Goal: Information Seeking & Learning: Learn about a topic

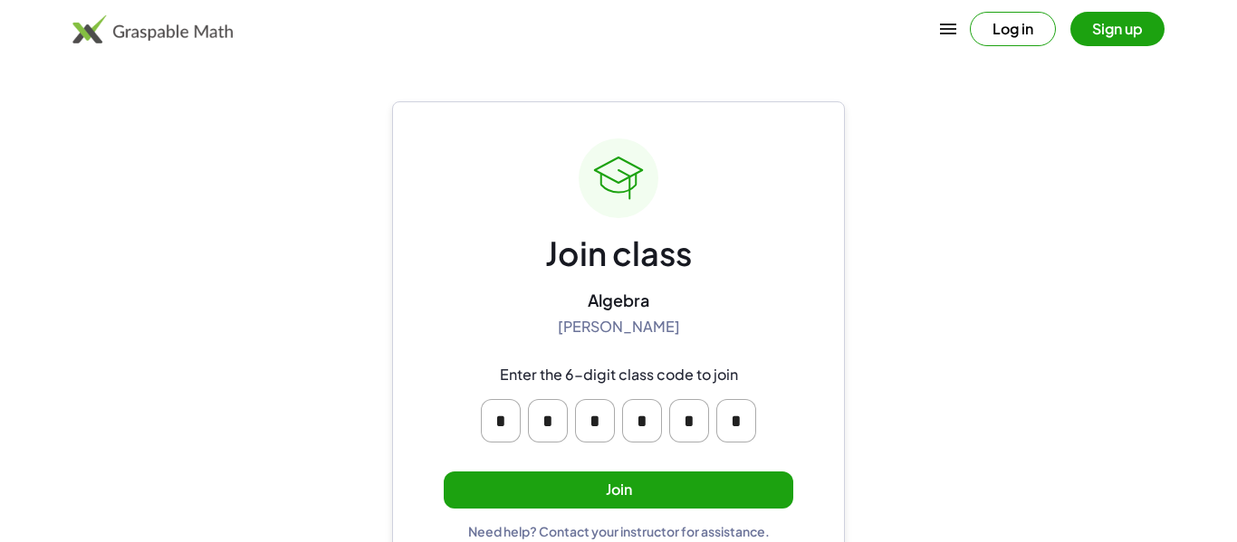
click at [513, 419] on input "*" at bounding box center [501, 420] width 40 height 43
click at [547, 487] on button "Join" at bounding box center [619, 490] width 350 height 37
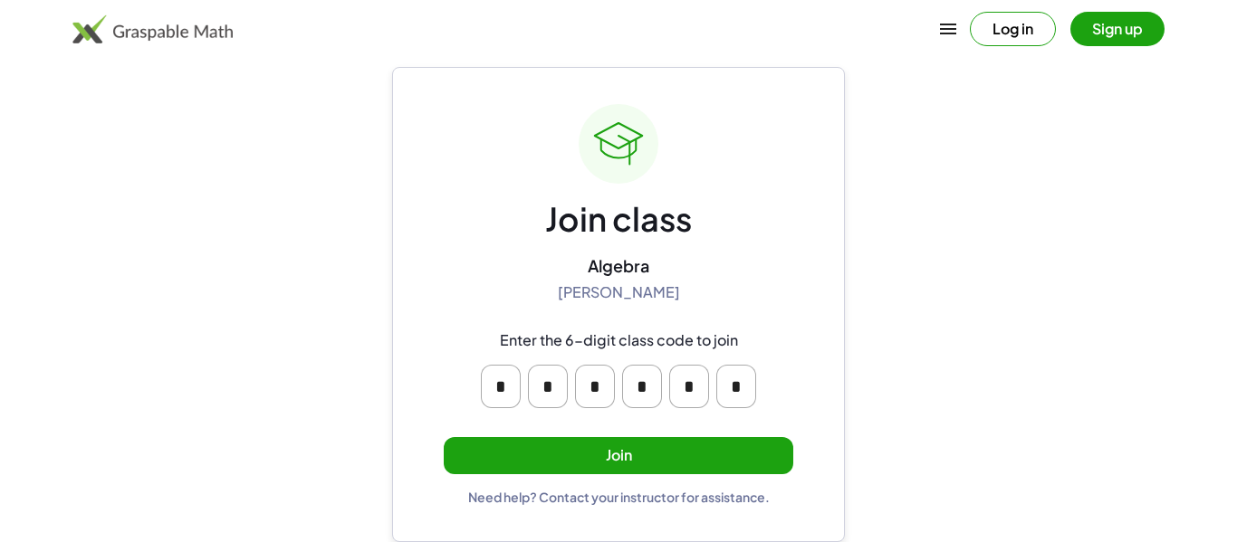
click at [728, 453] on button "Join" at bounding box center [619, 455] width 350 height 37
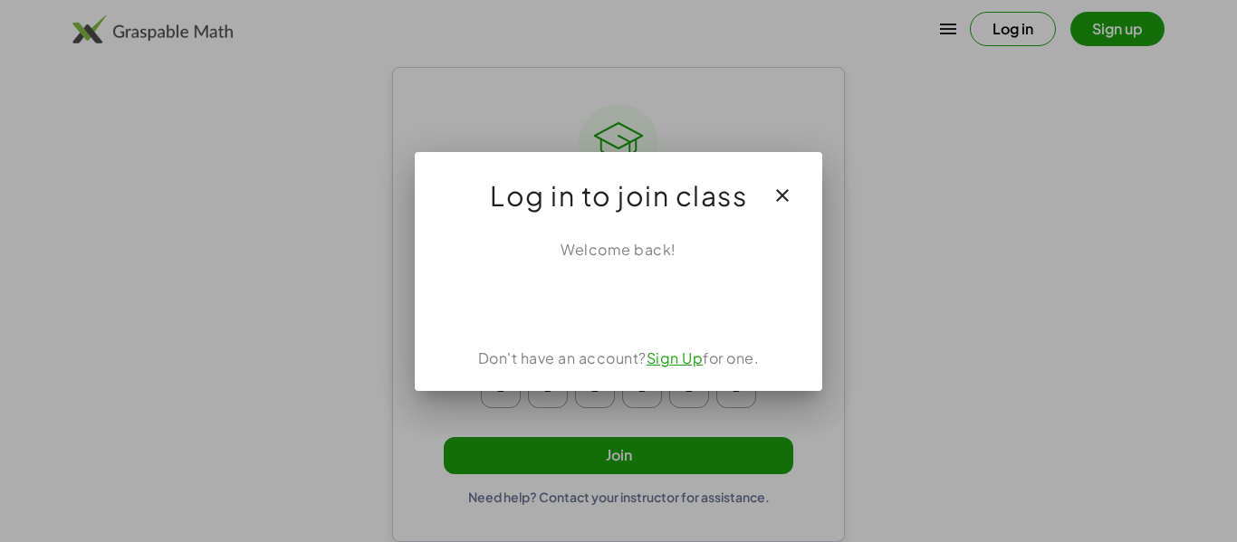
click at [633, 323] on div "Welcome back! Don't have an account? Sign Up for one." at bounding box center [618, 308] width 407 height 167
click at [630, 323] on div "Welcome back! Don't have an account? Sign Up for one." at bounding box center [618, 308] width 407 height 167
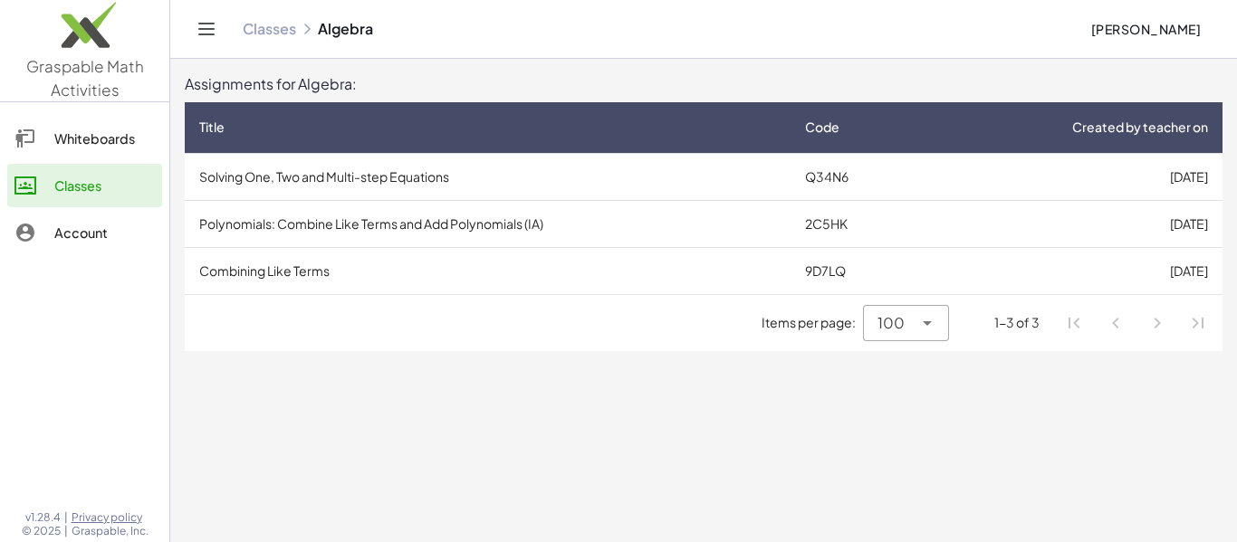
click at [1161, 170] on td "[DATE]" at bounding box center [1073, 176] width 299 height 47
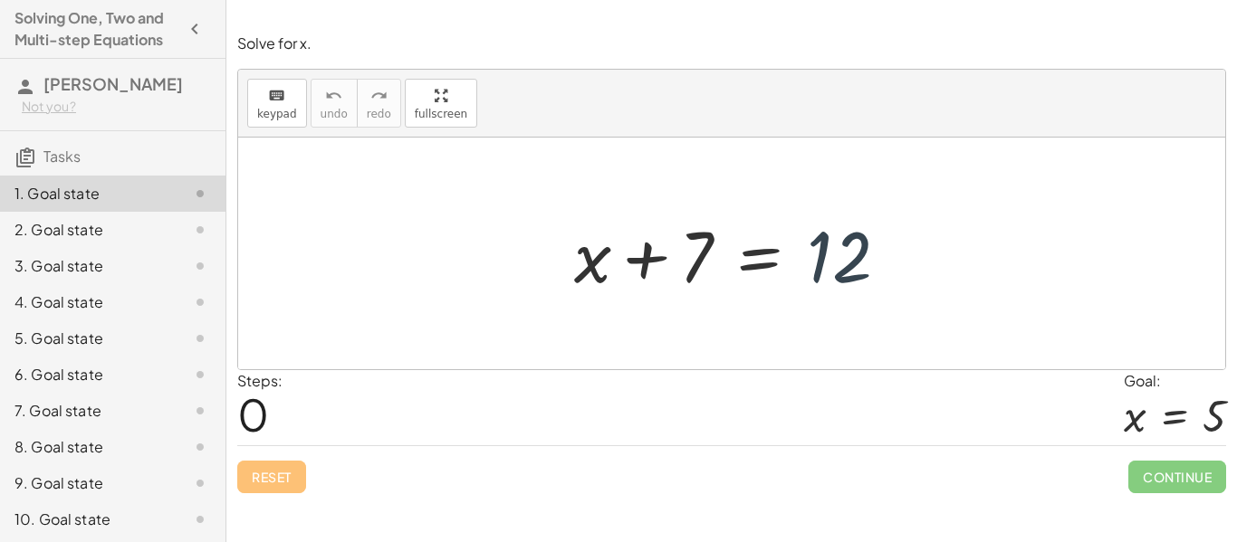
drag, startPoint x: 834, startPoint y: 253, endPoint x: 822, endPoint y: 242, distance: 16.0
click at [822, 242] on div at bounding box center [738, 253] width 347 height 93
drag, startPoint x: 592, startPoint y: 265, endPoint x: 906, endPoint y: 249, distance: 314.6
click at [906, 249] on div at bounding box center [738, 253] width 347 height 93
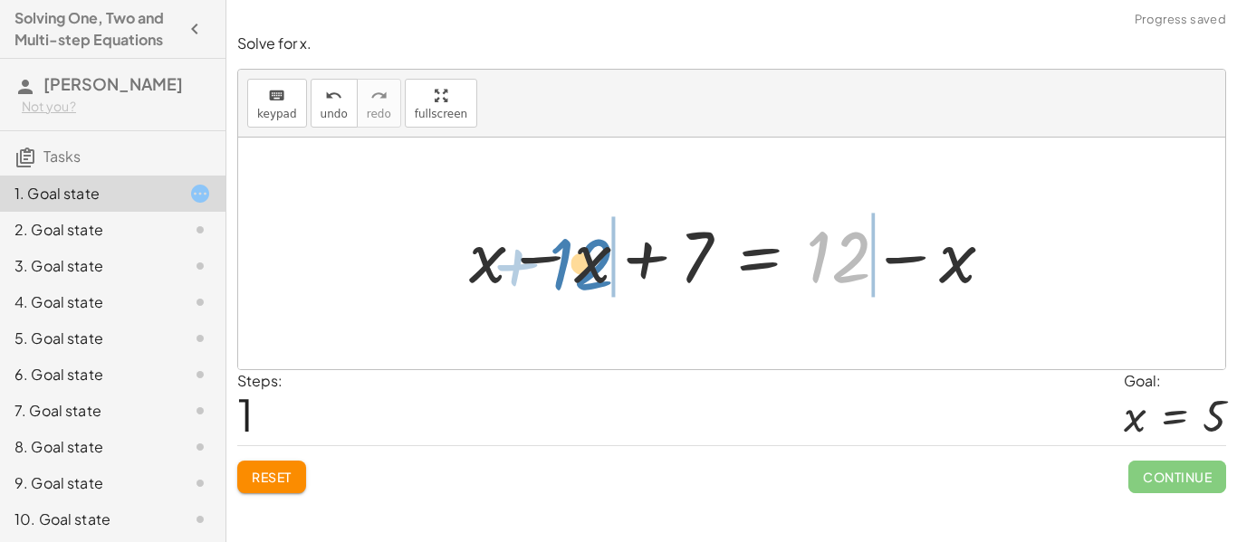
drag, startPoint x: 849, startPoint y: 257, endPoint x: 594, endPoint y: 264, distance: 255.5
click at [594, 264] on div at bounding box center [738, 253] width 557 height 93
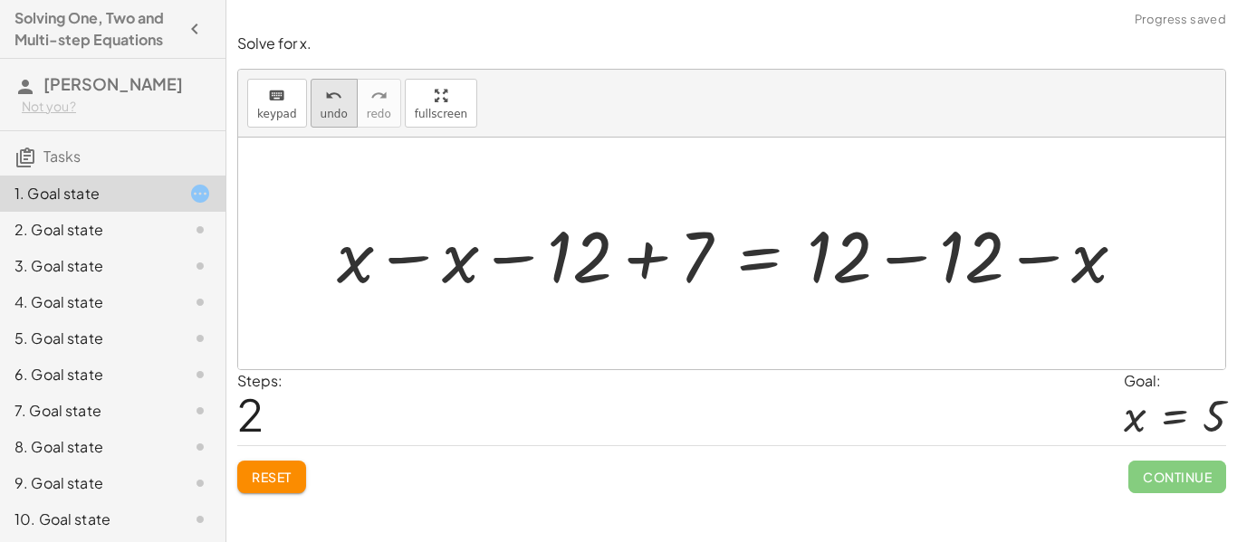
click at [326, 111] on span "undo" at bounding box center [334, 114] width 27 height 13
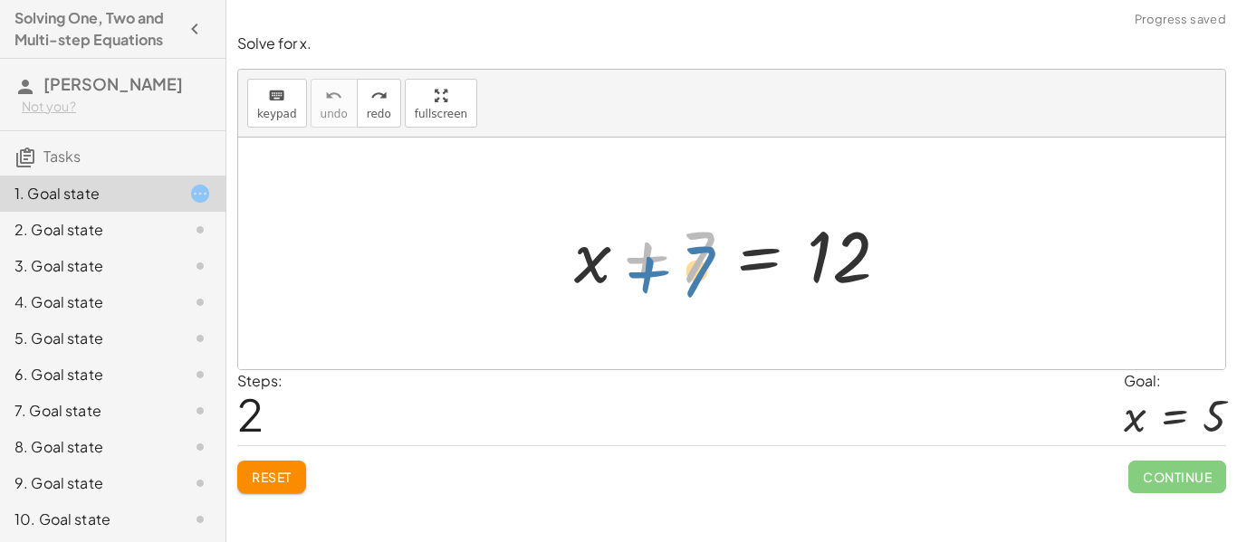
drag, startPoint x: 637, startPoint y: 264, endPoint x: 640, endPoint y: 276, distance: 12.1
click at [640, 276] on div at bounding box center [738, 253] width 347 height 93
drag, startPoint x: 580, startPoint y: 262, endPoint x: 563, endPoint y: 254, distance: 19.0
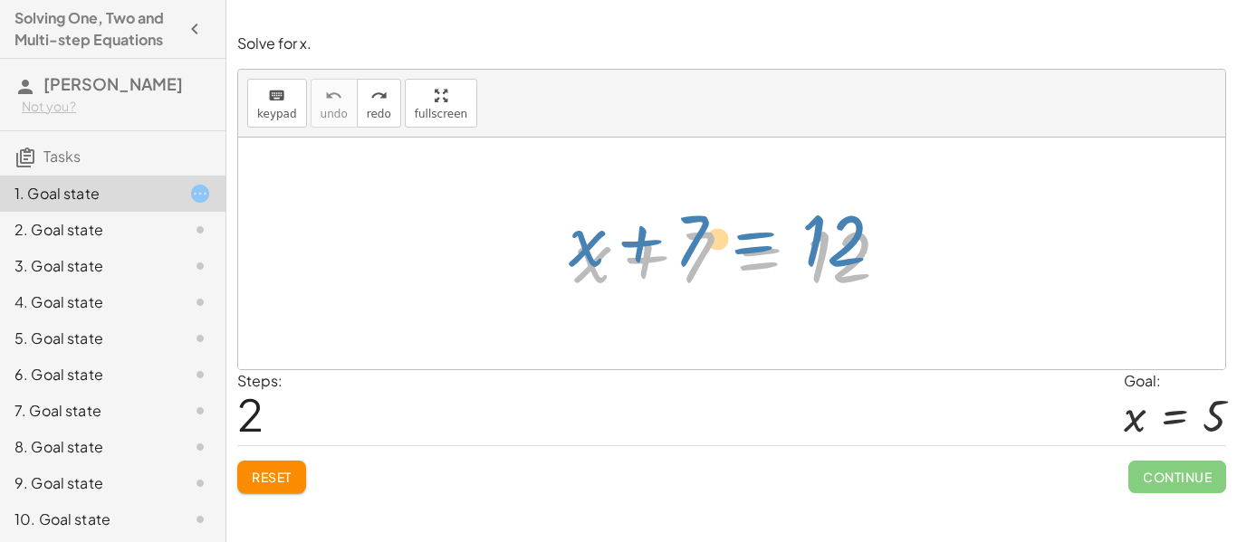
click at [752, 249] on div at bounding box center [738, 253] width 347 height 93
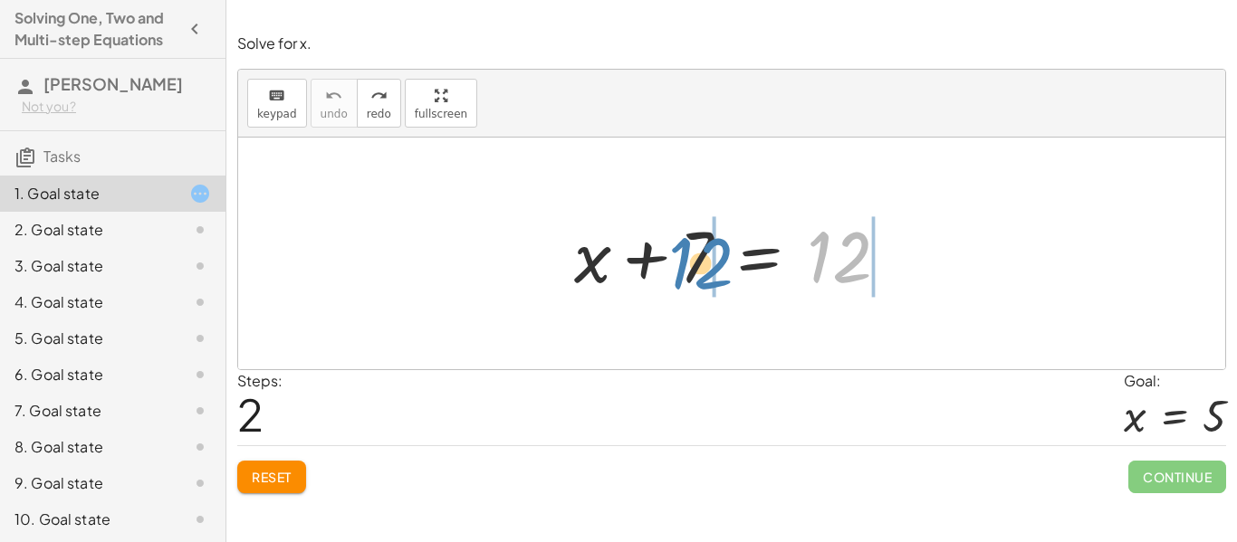
drag, startPoint x: 859, startPoint y: 250, endPoint x: 722, endPoint y: 256, distance: 137.8
click at [722, 256] on div at bounding box center [738, 253] width 347 height 93
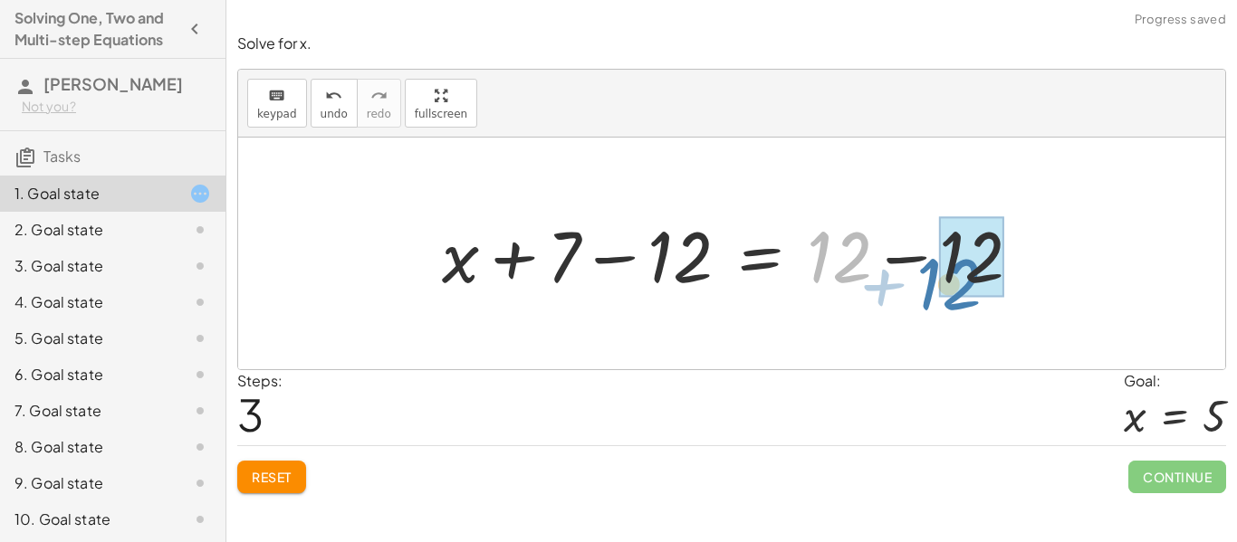
drag, startPoint x: 840, startPoint y: 264, endPoint x: 983, endPoint y: 273, distance: 143.3
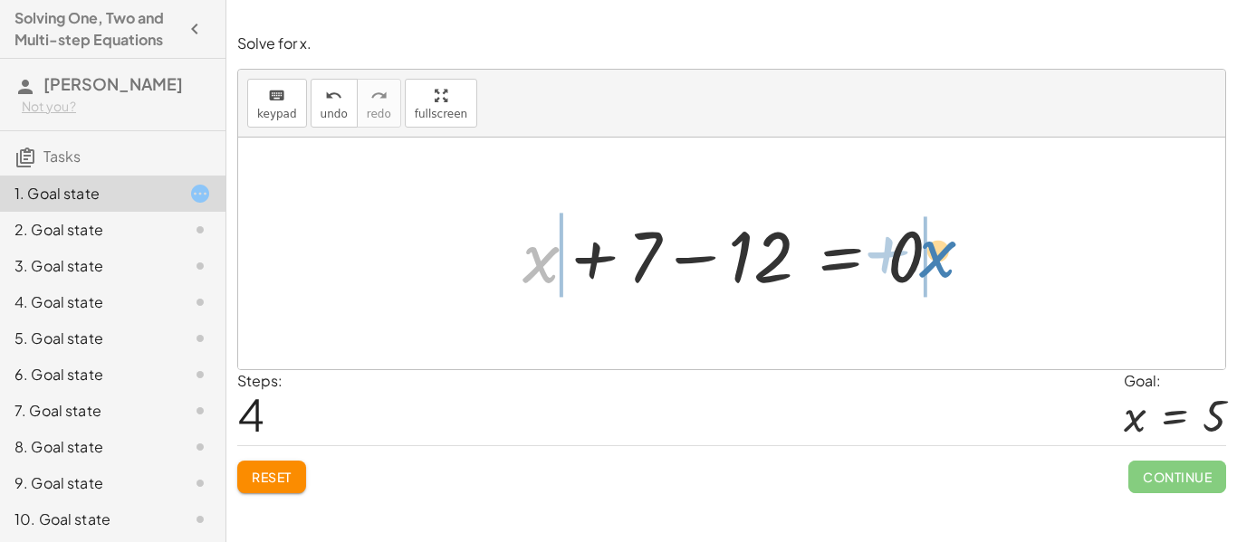
drag, startPoint x: 556, startPoint y: 264, endPoint x: 953, endPoint y: 259, distance: 396.6
click at [953, 259] on div at bounding box center [738, 253] width 451 height 93
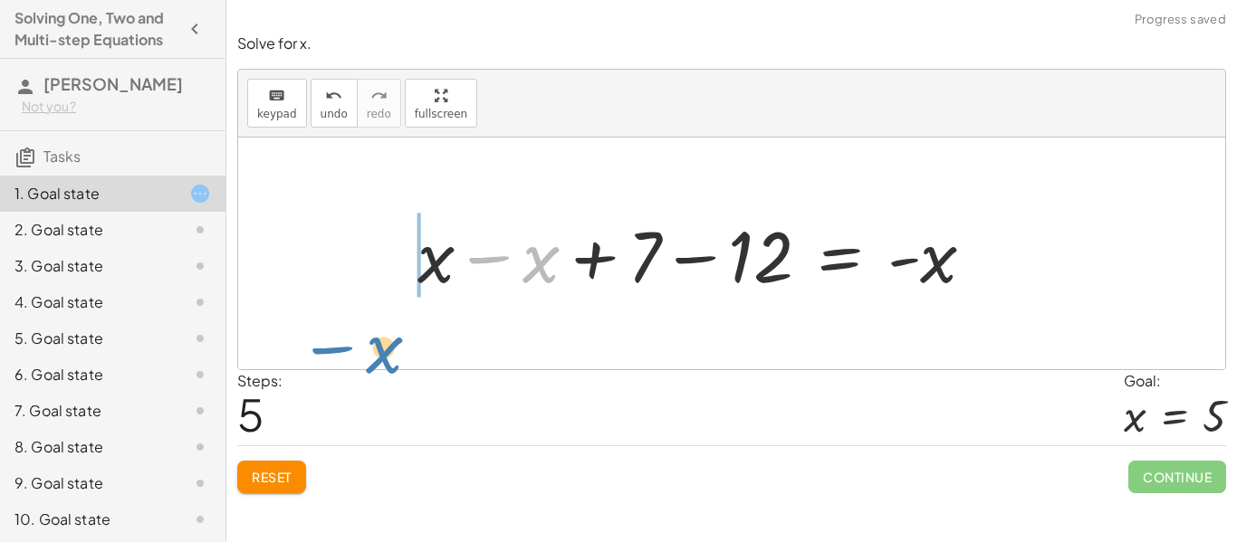
drag, startPoint x: 529, startPoint y: 270, endPoint x: 370, endPoint y: 361, distance: 183.0
click at [370, 361] on div "+ x + 7 = 12 + x + 7 − 12 = + 12 − 12 + x + 7 − 12 = 0 + x − x + 7 − 12 = + 0 −…" at bounding box center [731, 254] width 987 height 232
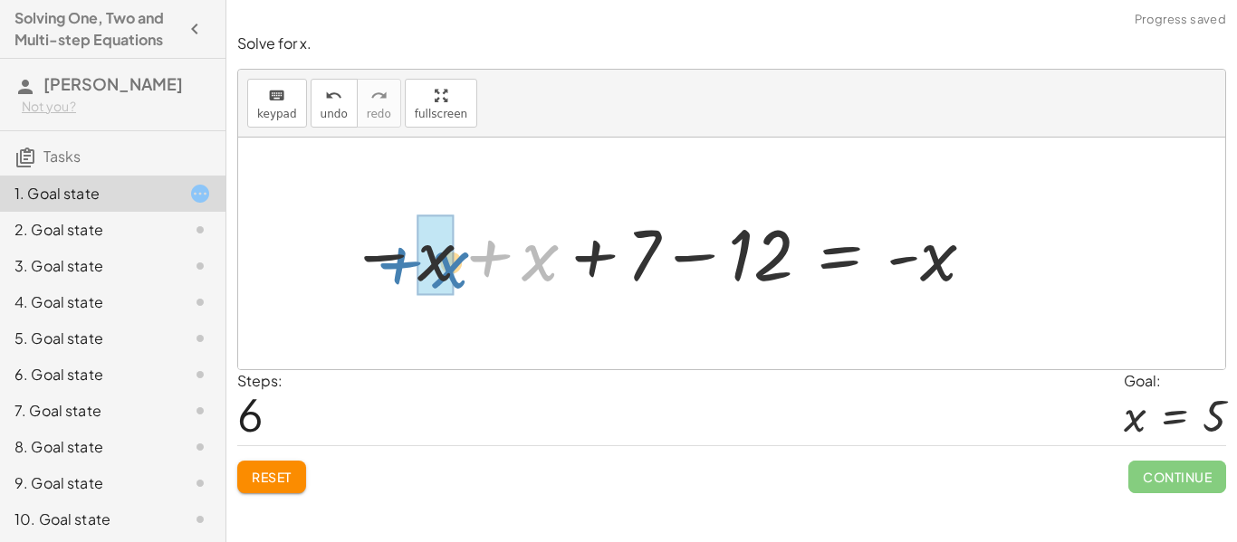
drag, startPoint x: 537, startPoint y: 253, endPoint x: 443, endPoint y: 263, distance: 94.8
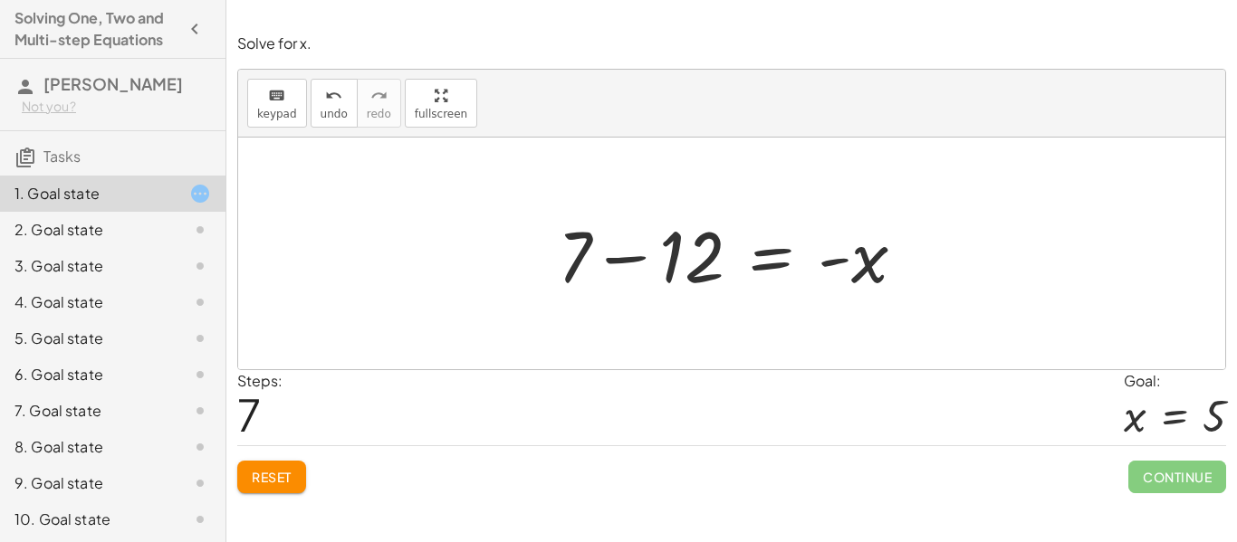
click at [866, 267] on div at bounding box center [739, 253] width 380 height 93
drag, startPoint x: 866, startPoint y: 267, endPoint x: 863, endPoint y: 288, distance: 21.0
click at [863, 288] on div at bounding box center [739, 253] width 380 height 93
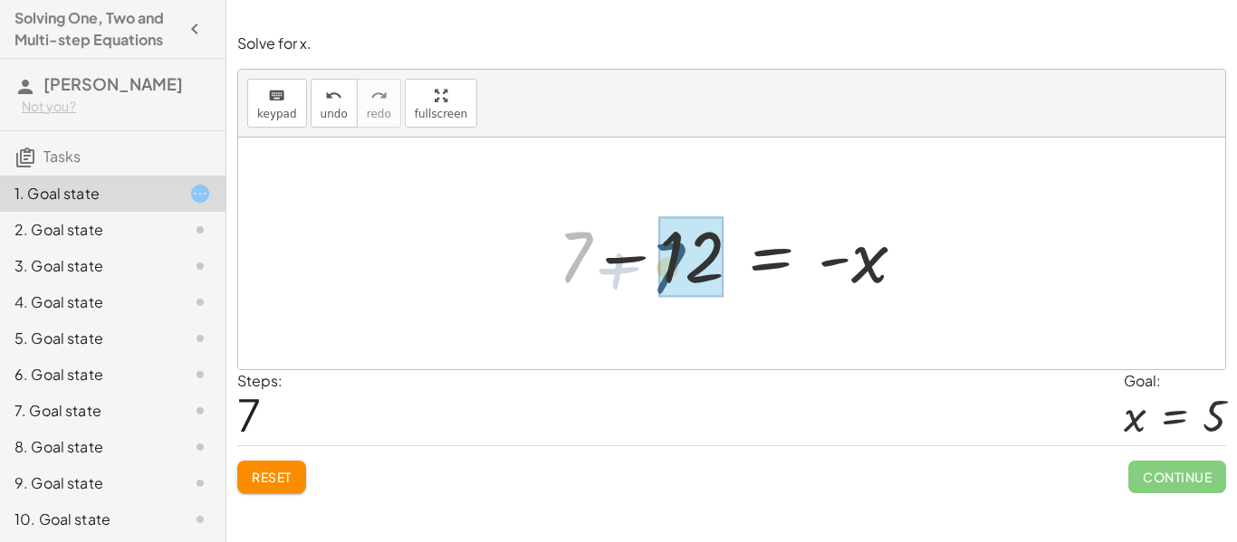
drag, startPoint x: 574, startPoint y: 251, endPoint x: 675, endPoint y: 261, distance: 101.9
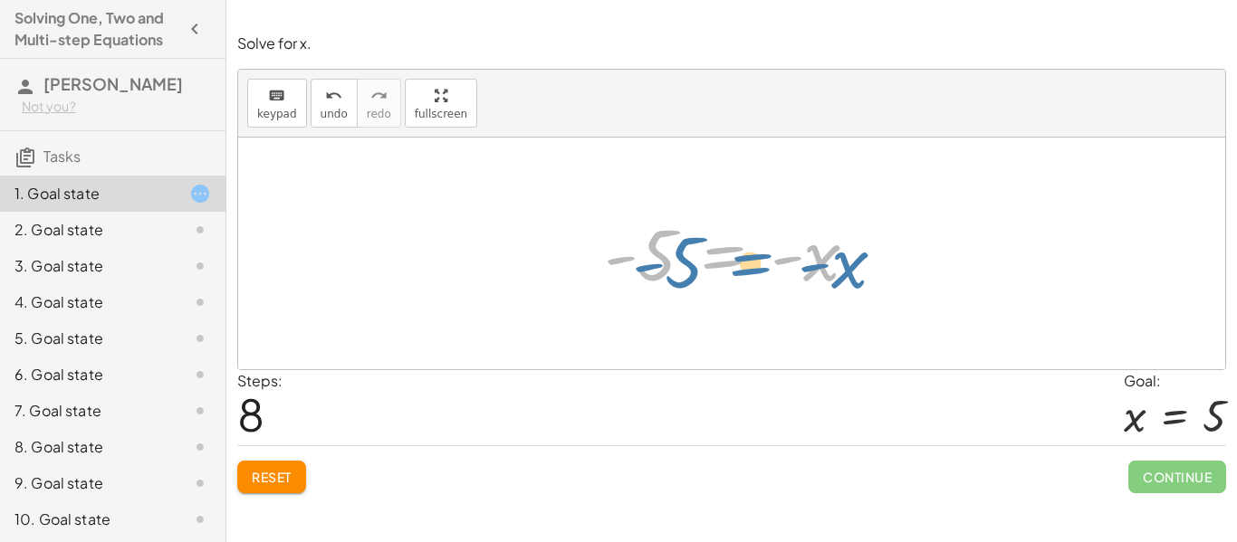
drag, startPoint x: 718, startPoint y: 257, endPoint x: 717, endPoint y: 269, distance: 11.8
click at [717, 269] on div at bounding box center [738, 254] width 286 height 90
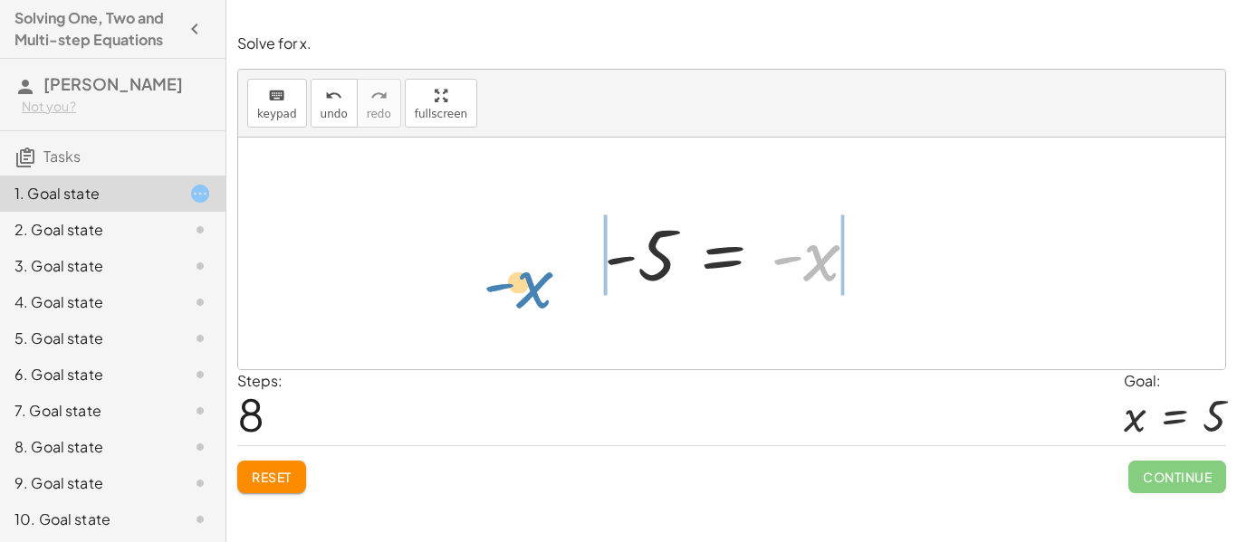
drag, startPoint x: 814, startPoint y: 252, endPoint x: 528, endPoint y: 275, distance: 287.1
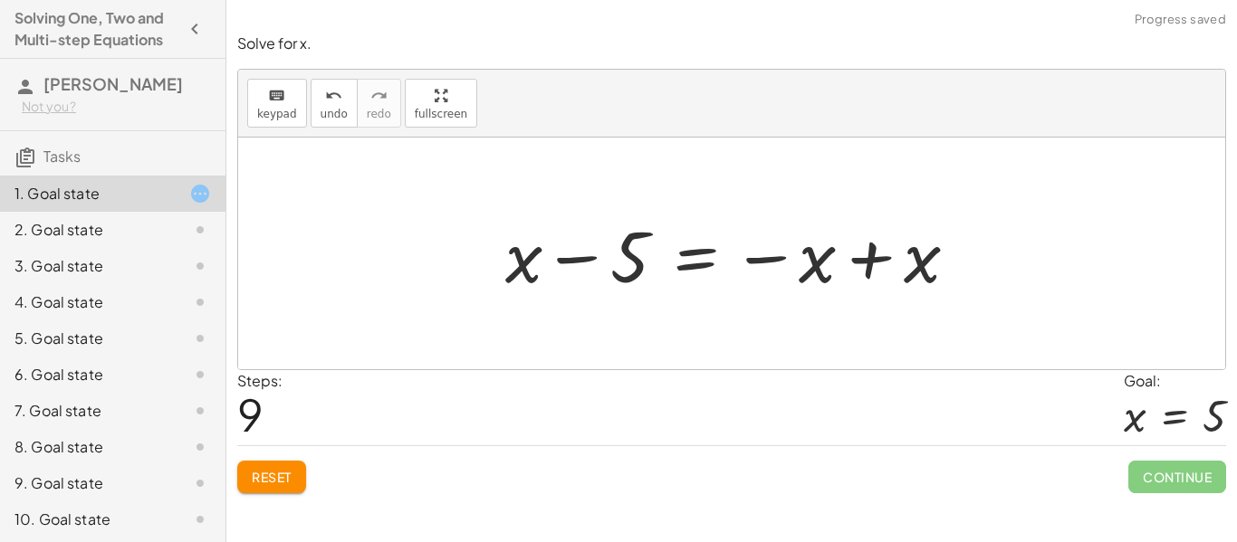
click at [813, 266] on div at bounding box center [738, 253] width 485 height 93
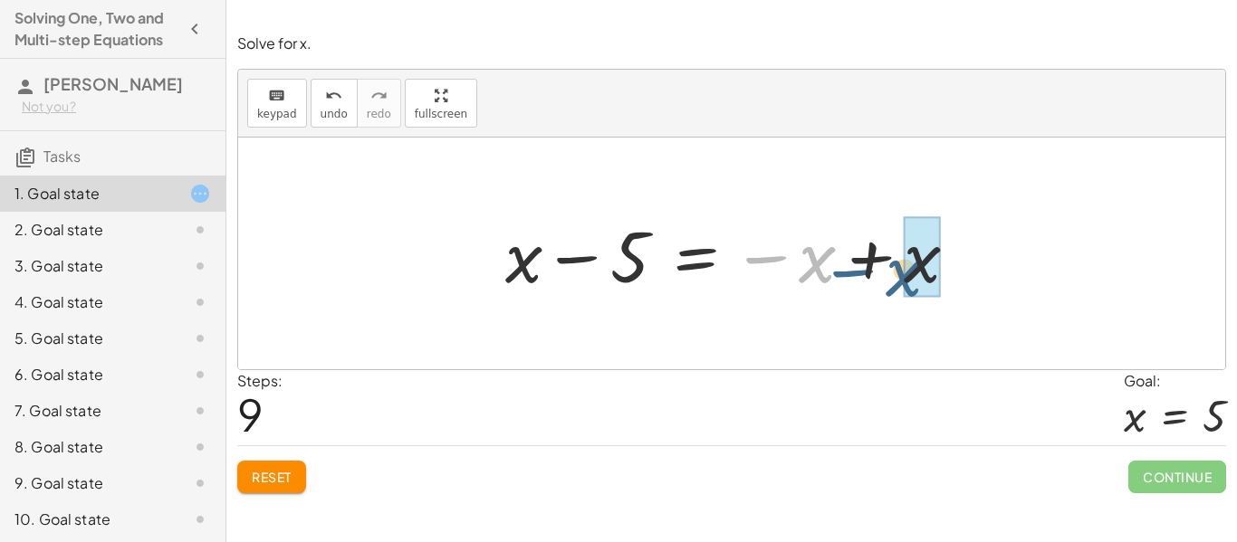
drag, startPoint x: 813, startPoint y: 266, endPoint x: 941, endPoint y: 260, distance: 127.8
click at [941, 260] on div at bounding box center [738, 253] width 485 height 93
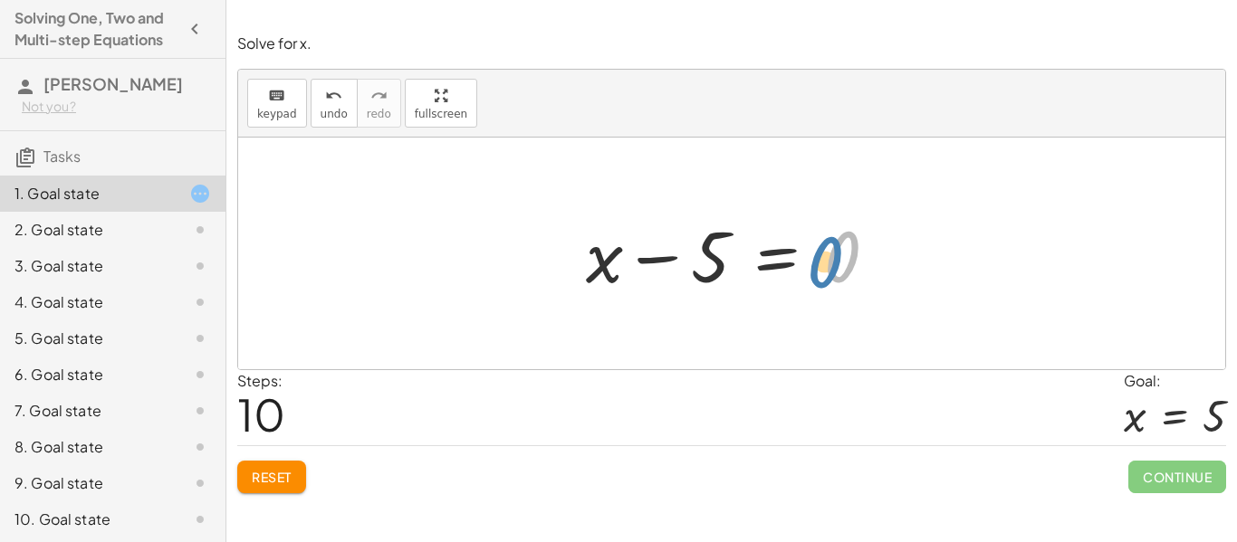
drag, startPoint x: 862, startPoint y: 249, endPoint x: 844, endPoint y: 254, distance: 18.9
click at [844, 254] on div at bounding box center [739, 253] width 324 height 93
drag, startPoint x: 661, startPoint y: 251, endPoint x: 633, endPoint y: 264, distance: 31.2
click at [633, 264] on div at bounding box center [739, 253] width 324 height 93
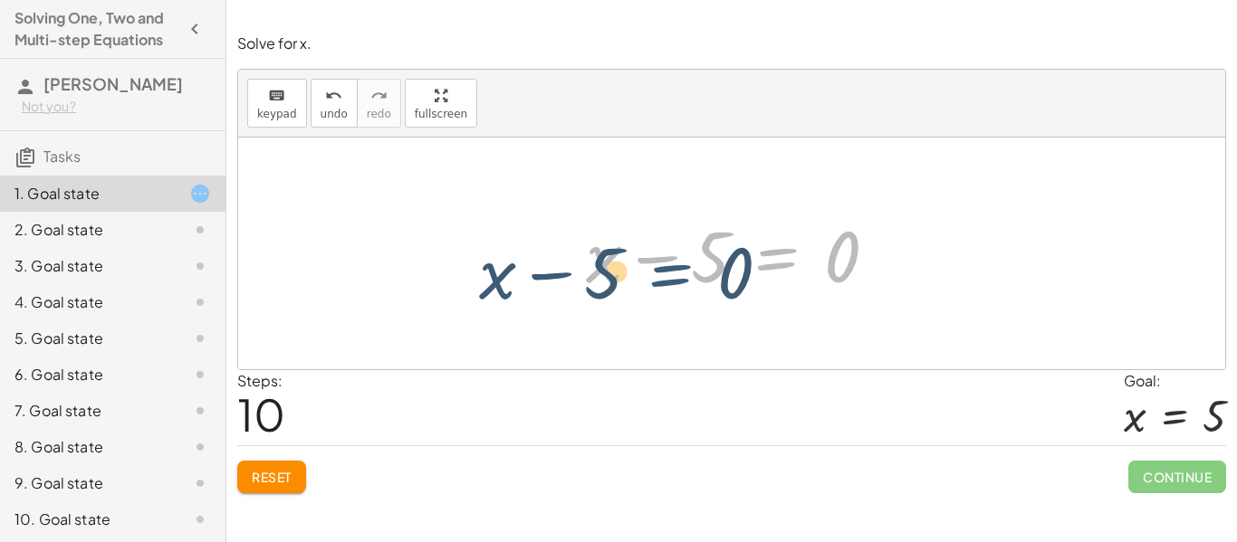
drag, startPoint x: 769, startPoint y: 257, endPoint x: 764, endPoint y: 275, distance: 18.7
click at [764, 275] on div at bounding box center [739, 253] width 324 height 93
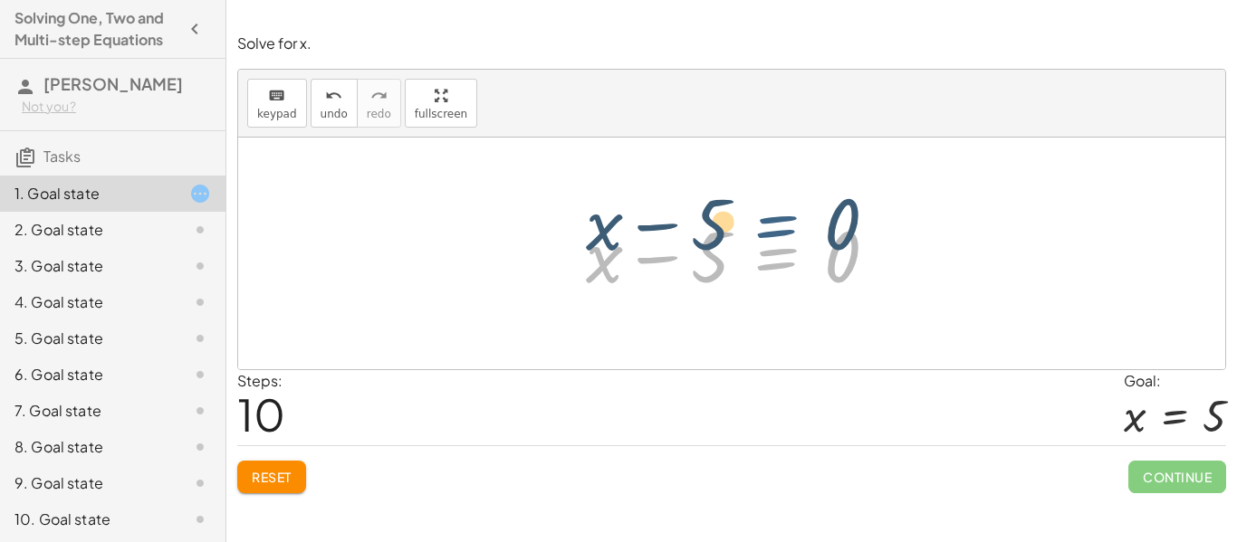
drag, startPoint x: 791, startPoint y: 259, endPoint x: 797, endPoint y: 236, distance: 23.3
click at [797, 236] on div at bounding box center [739, 253] width 324 height 93
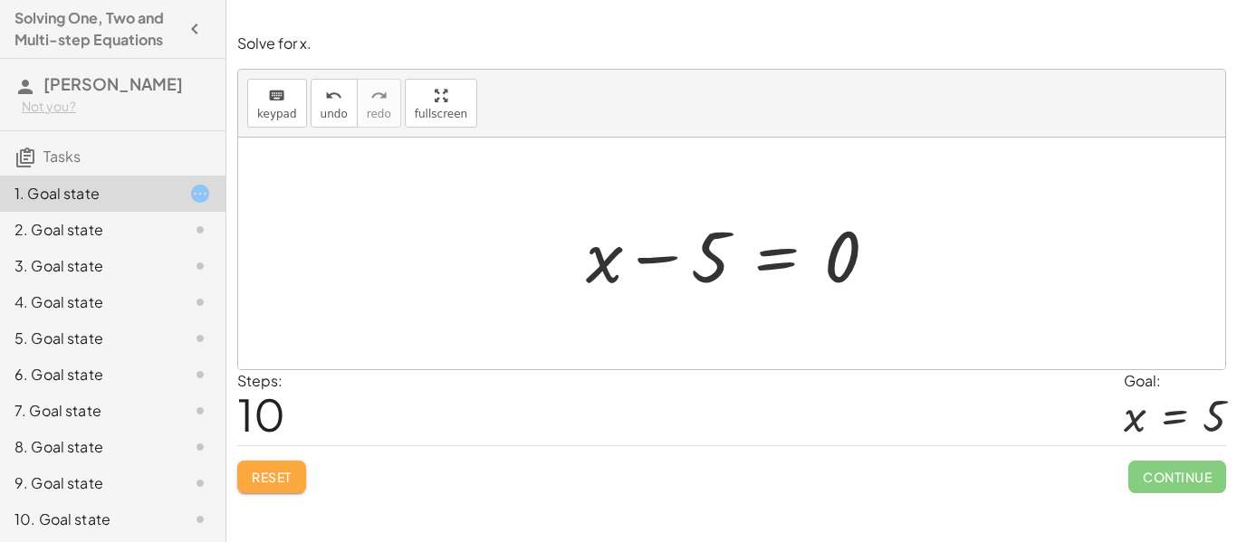
click at [252, 477] on span "Reset" at bounding box center [272, 477] width 40 height 16
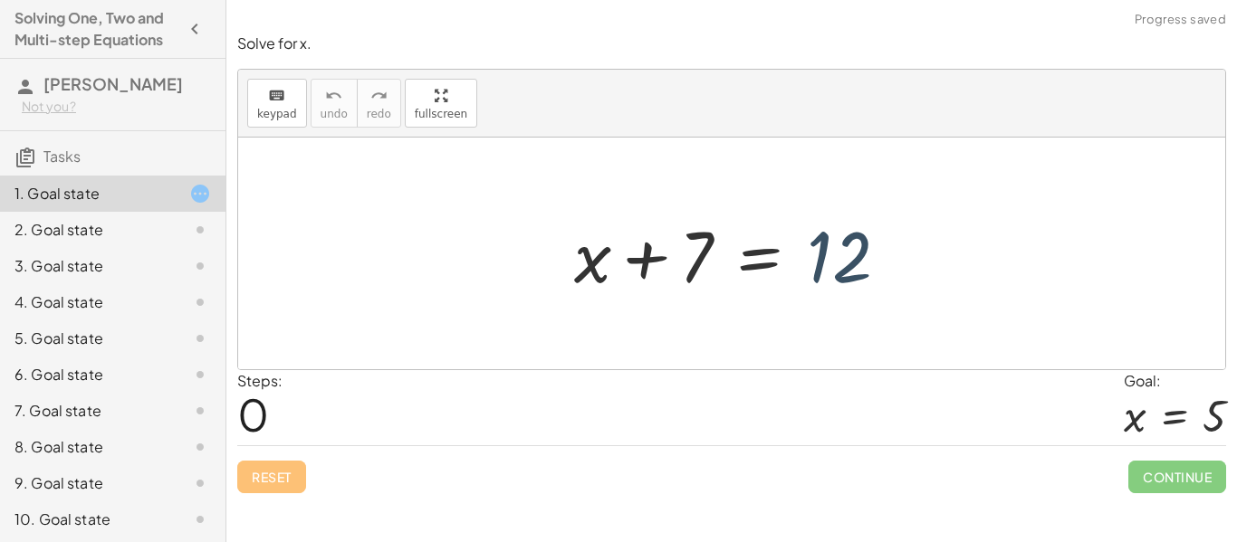
click at [852, 275] on div at bounding box center [738, 253] width 347 height 93
drag, startPoint x: 704, startPoint y: 253, endPoint x: 865, endPoint y: 256, distance: 160.3
click at [865, 256] on div at bounding box center [738, 253] width 347 height 93
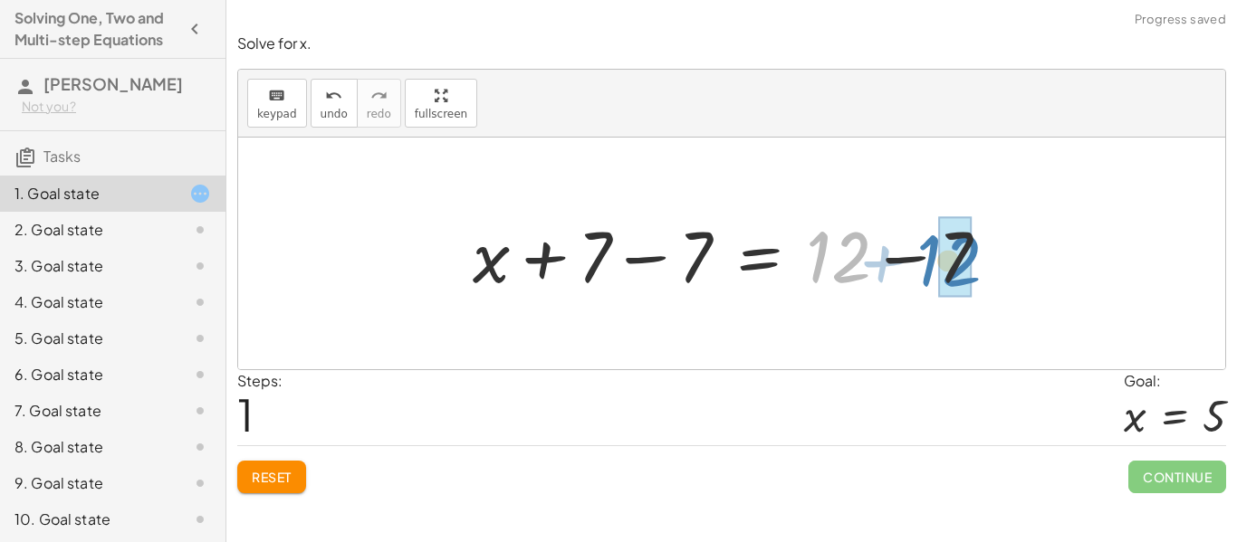
drag, startPoint x: 861, startPoint y: 262, endPoint x: 977, endPoint y: 265, distance: 116.0
click at [977, 265] on div at bounding box center [738, 253] width 549 height 93
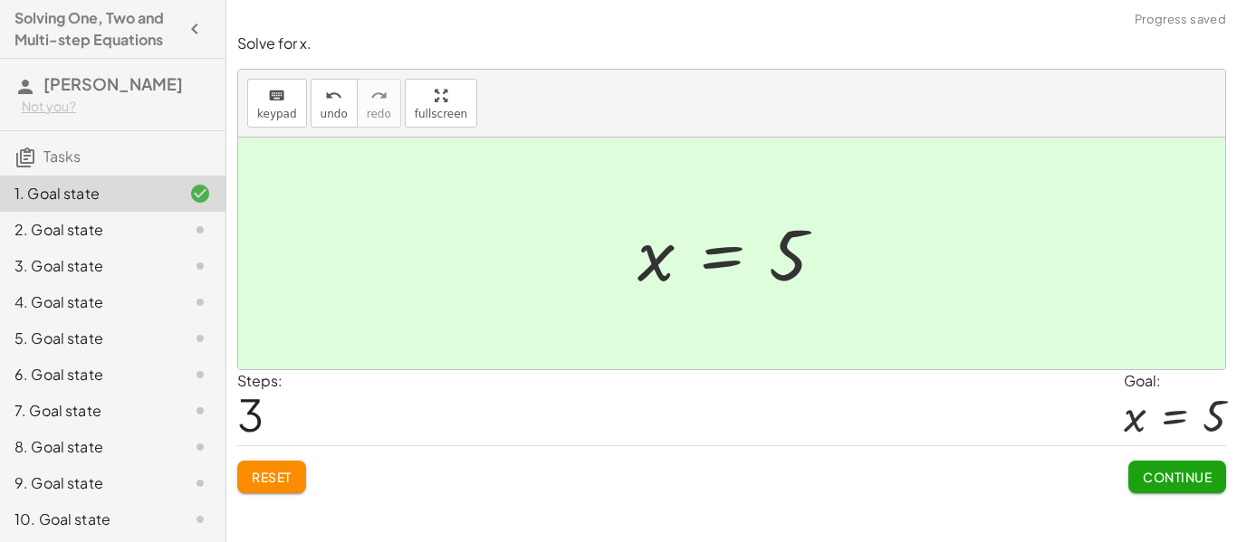
click at [1179, 483] on span "Continue" at bounding box center [1177, 477] width 69 height 16
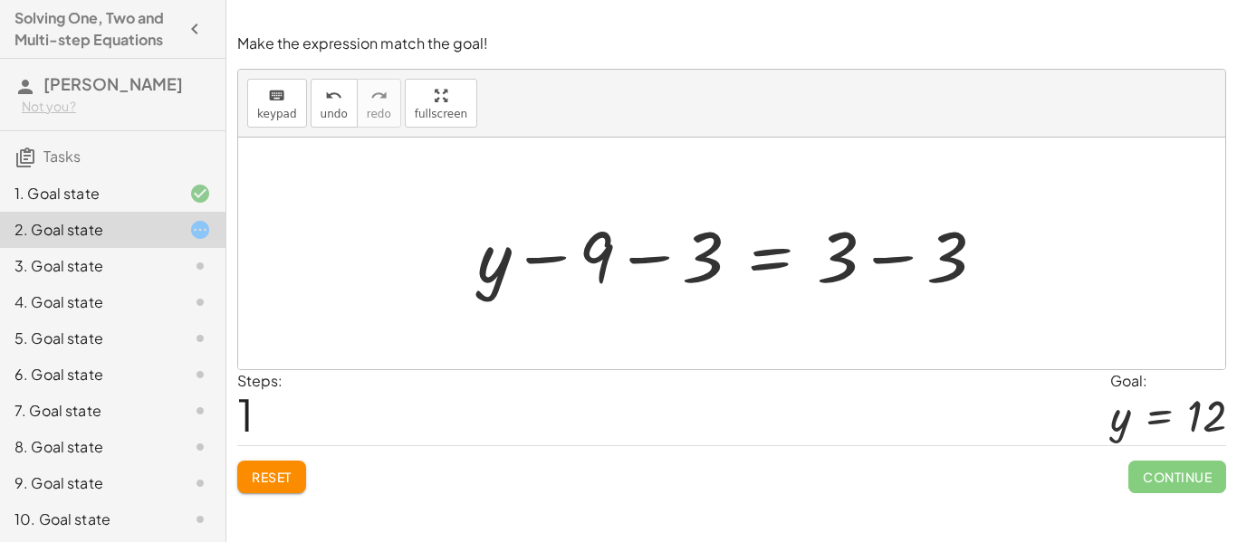
click at [272, 492] on button "Reset" at bounding box center [271, 477] width 69 height 33
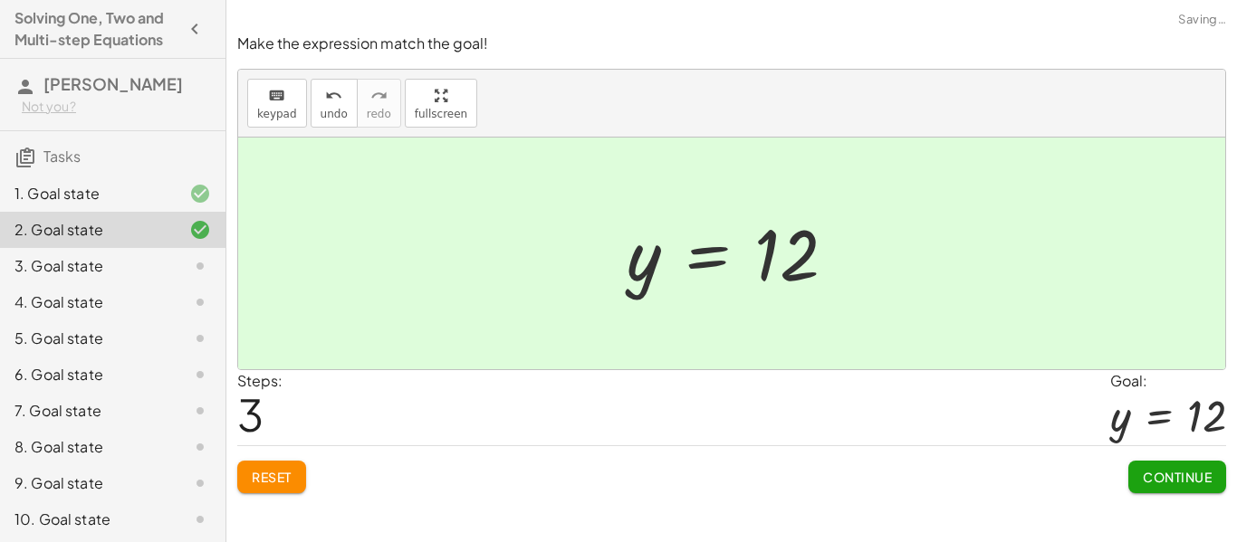
click at [1186, 488] on button "Continue" at bounding box center [1177, 477] width 98 height 33
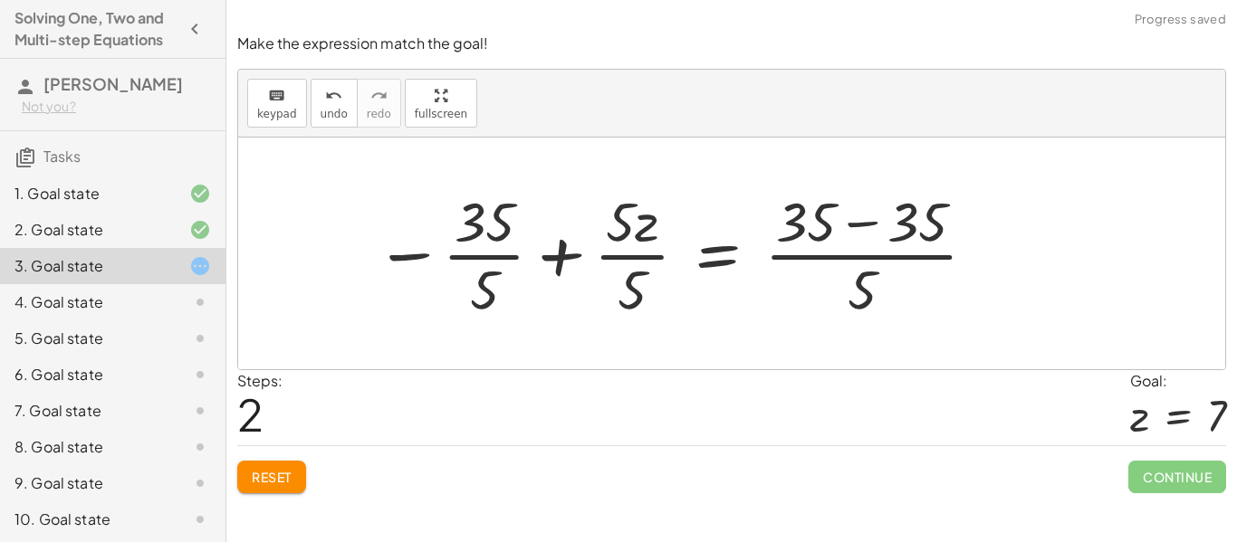
click at [284, 474] on span "Reset" at bounding box center [272, 477] width 40 height 16
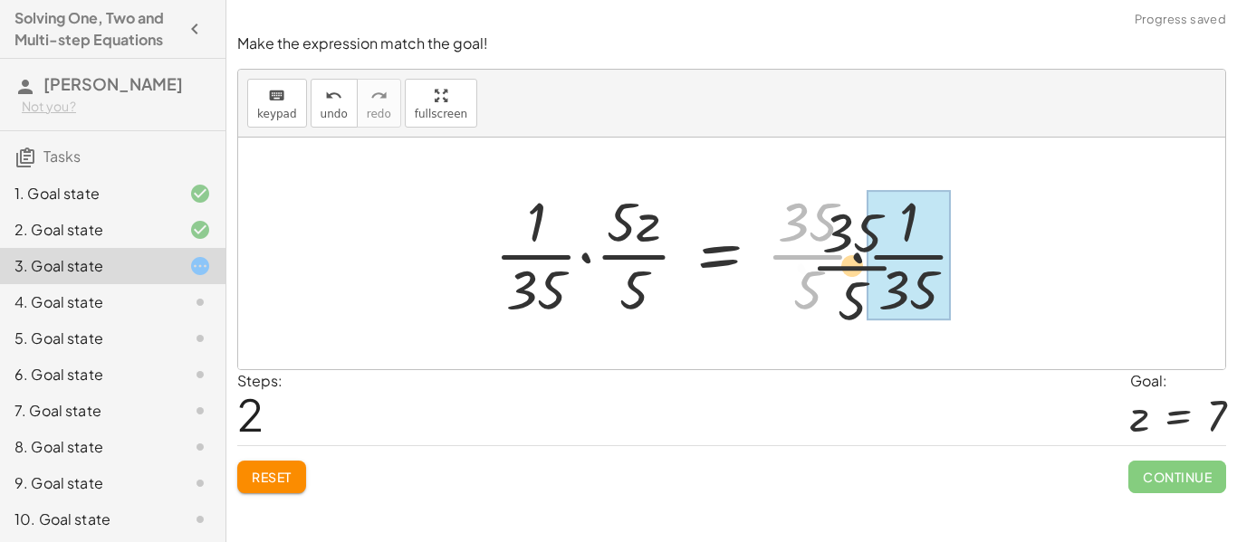
click at [907, 310] on div "· 5 · z = 35 · 5 · z · 5 = · 35 · 5 · · 35 · 5 · z = · 5 · 5 · 5 · · 1 · 35 · ·…" at bounding box center [731, 253] width 529 height 149
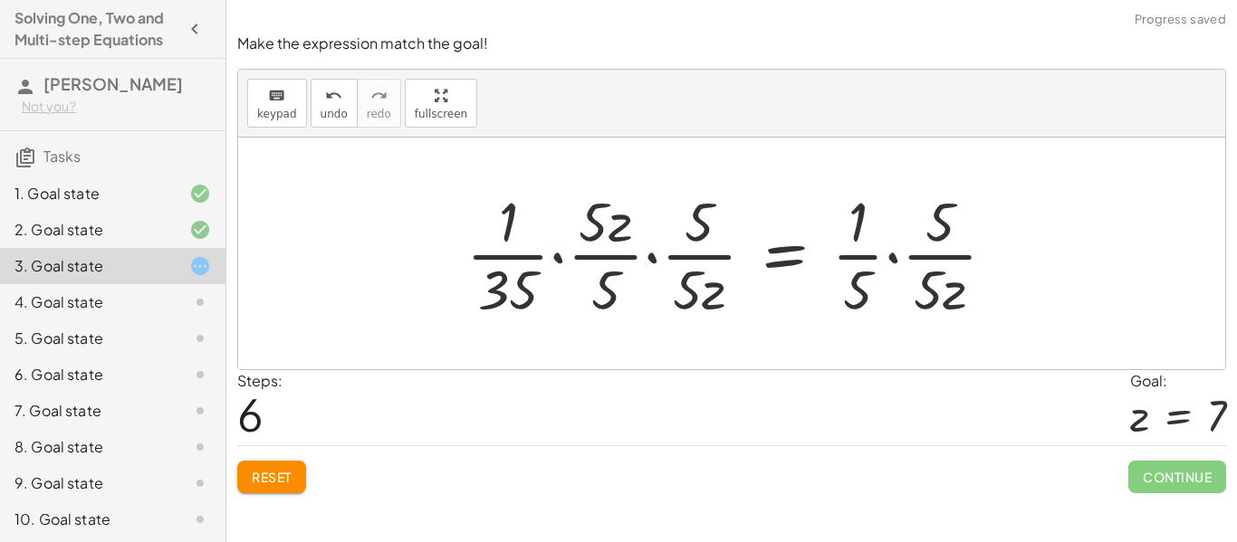
click at [280, 474] on span "Reset" at bounding box center [272, 477] width 40 height 16
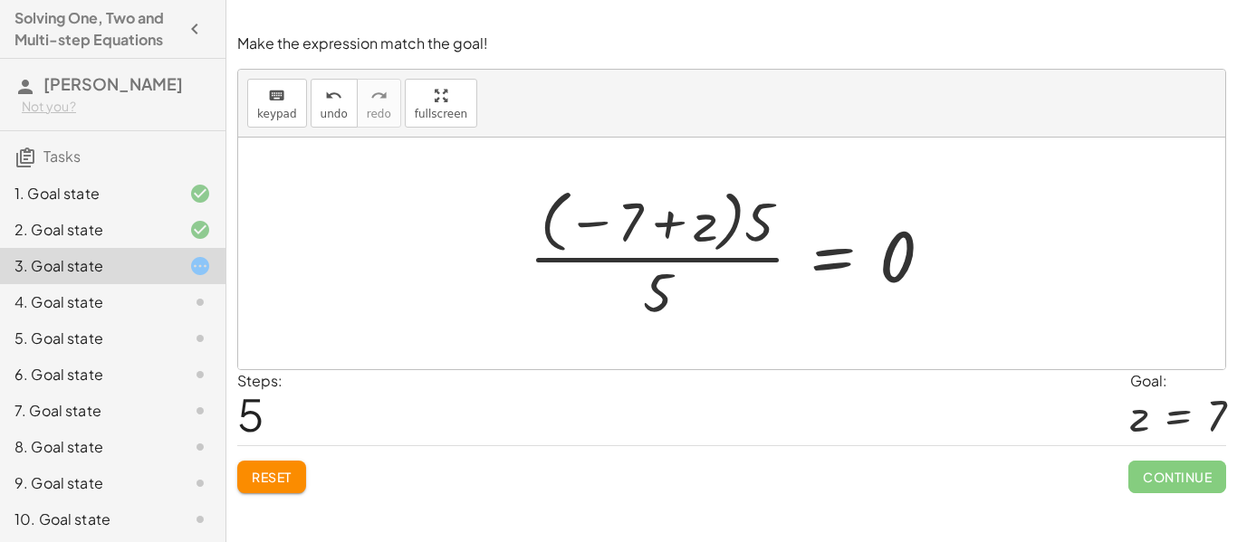
click at [282, 463] on button "Reset" at bounding box center [271, 477] width 69 height 33
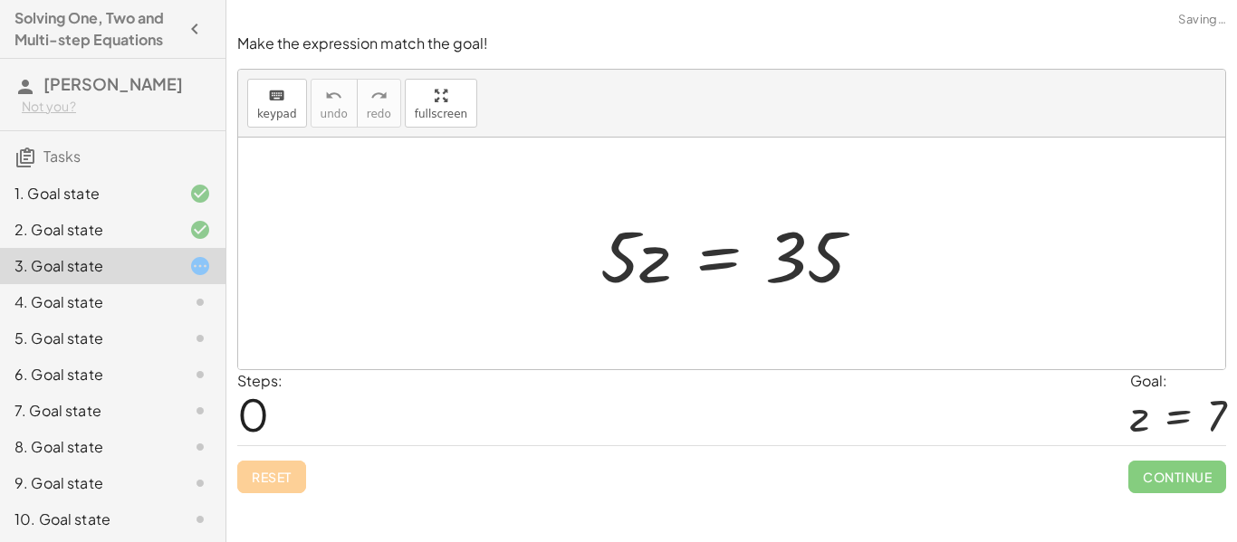
click at [274, 478] on div "Reset Continue" at bounding box center [731, 470] width 989 height 48
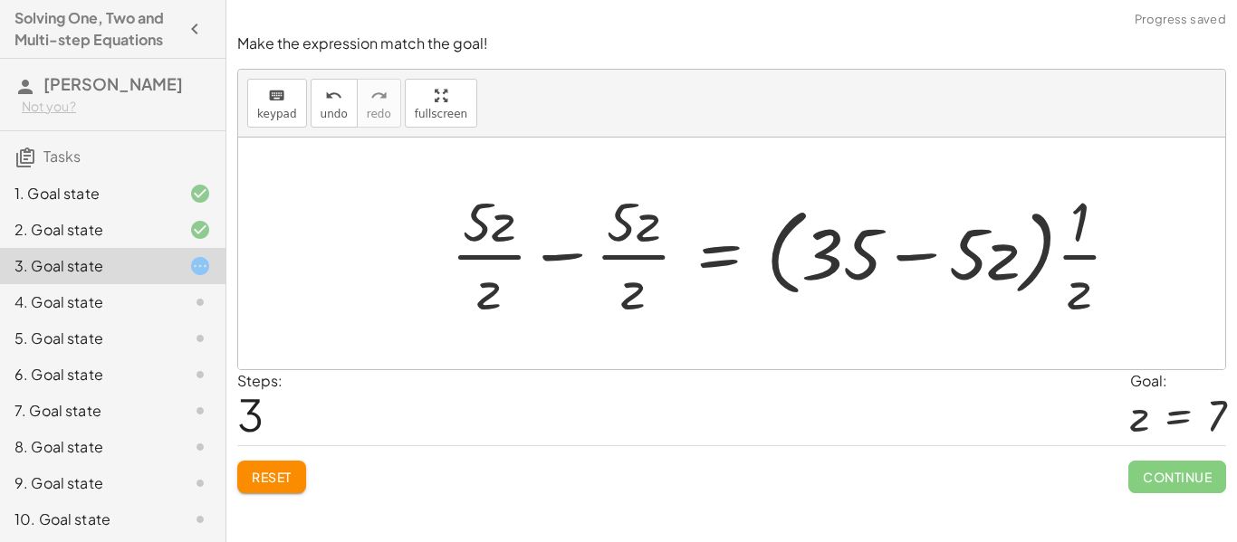
click at [254, 488] on button "Reset" at bounding box center [271, 477] width 69 height 33
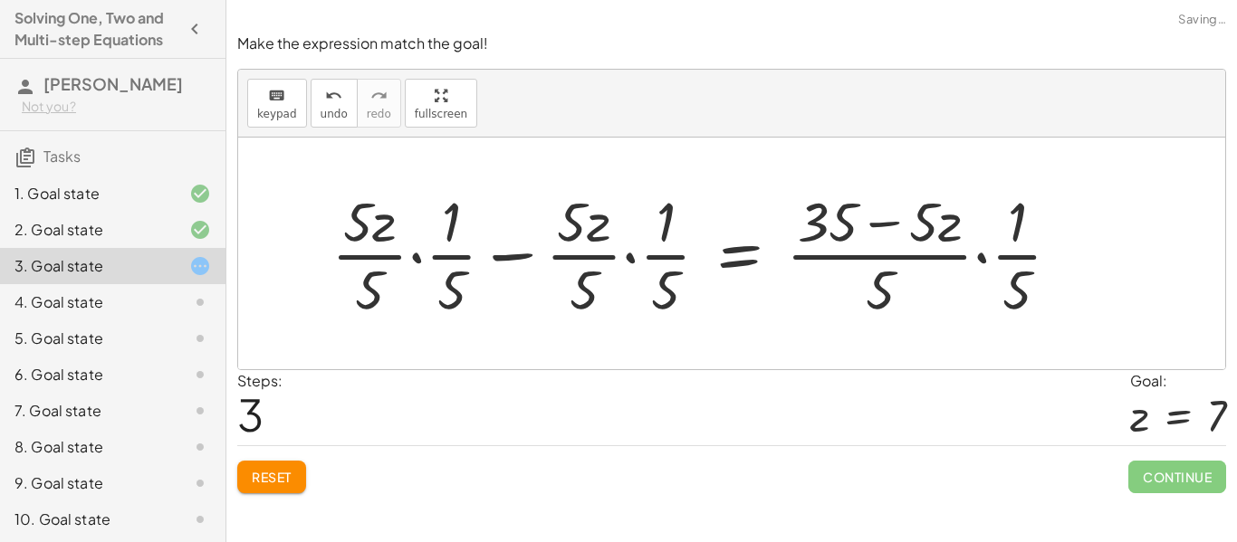
click at [265, 478] on span "Reset" at bounding box center [272, 477] width 40 height 16
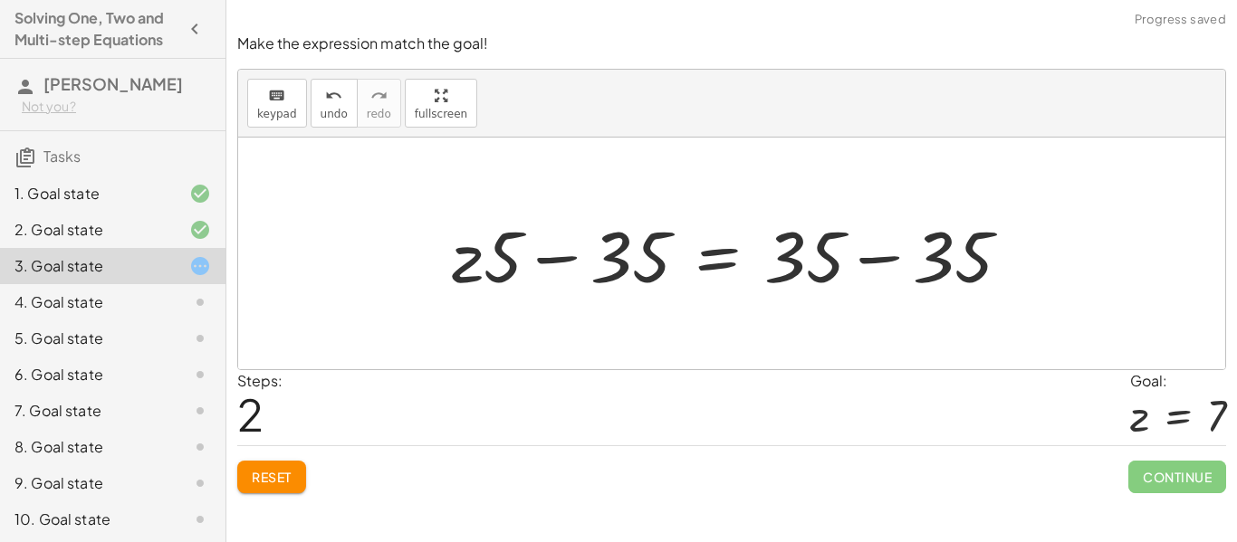
click at [299, 461] on button "Reset" at bounding box center [271, 477] width 69 height 33
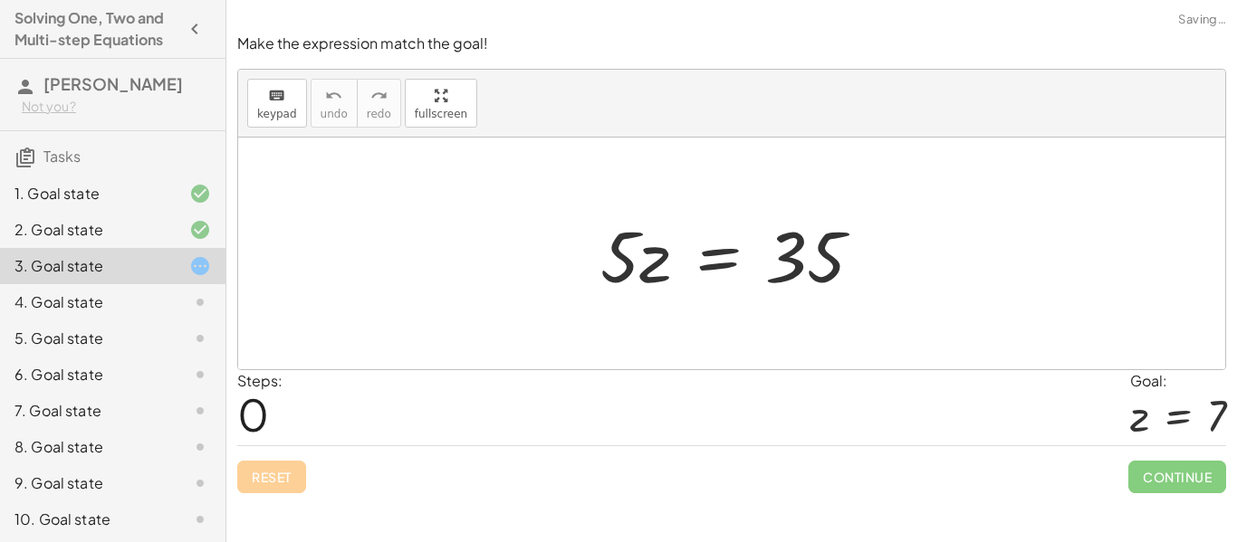
click at [304, 454] on div "Reset Continue" at bounding box center [731, 470] width 989 height 48
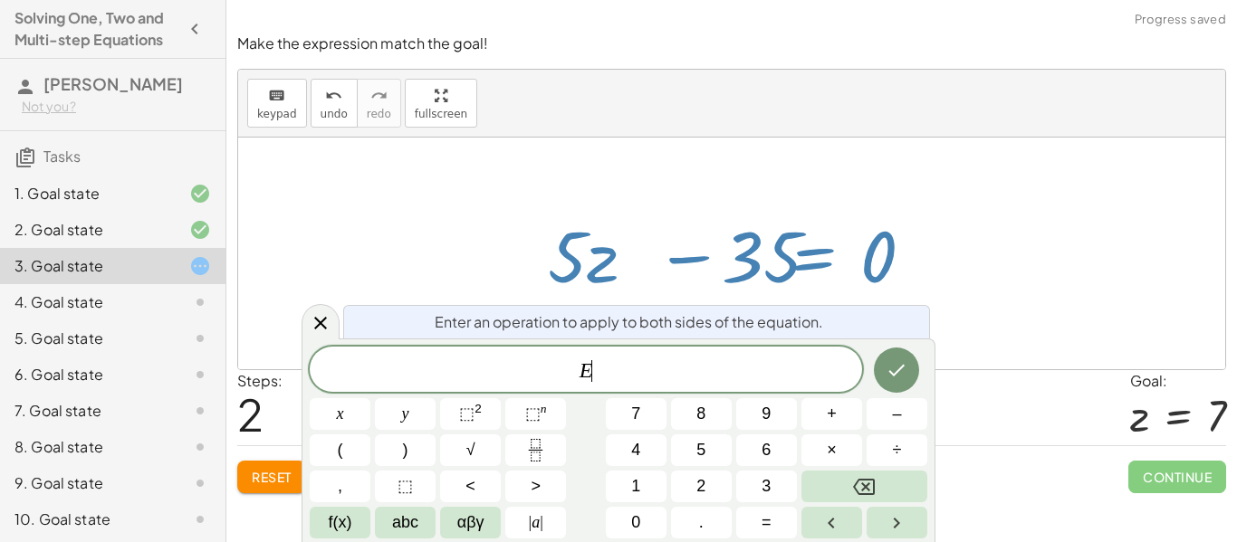
scroll to position [1, 0]
click at [878, 477] on button "Backspace" at bounding box center [864, 487] width 126 height 32
click at [881, 485] on button "Backspace" at bounding box center [864, 487] width 126 height 32
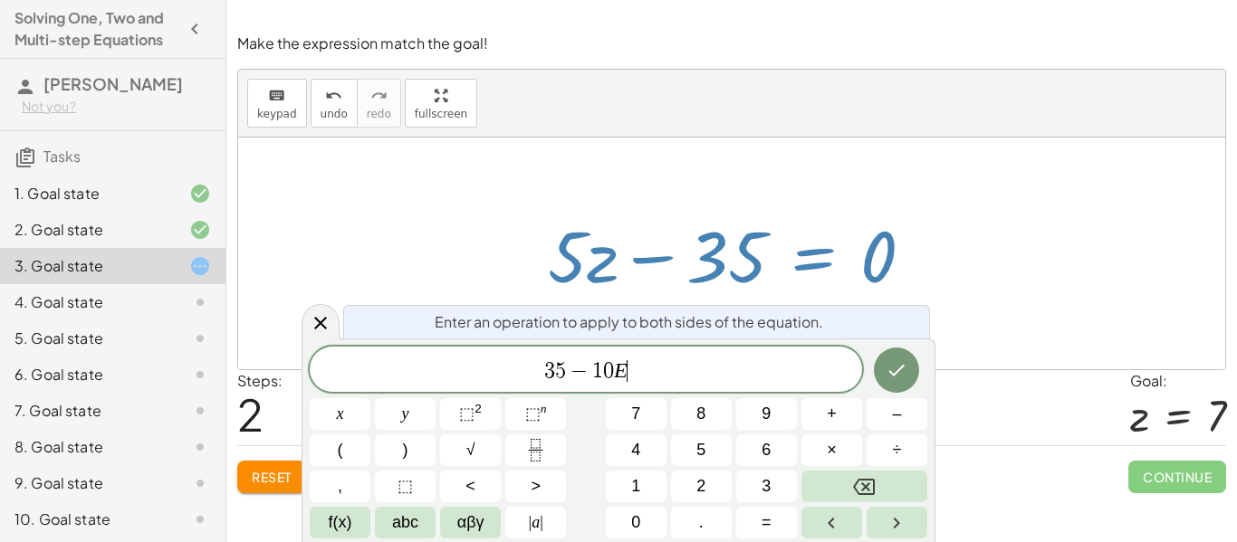
scroll to position [12, 0]
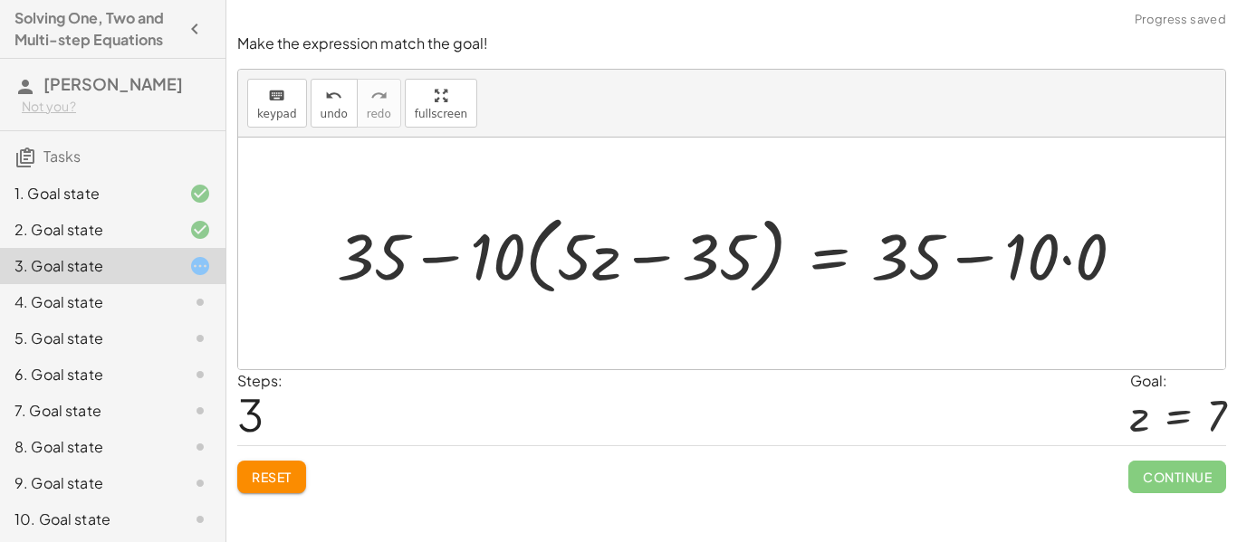
click at [266, 467] on button "Reset" at bounding box center [271, 477] width 69 height 33
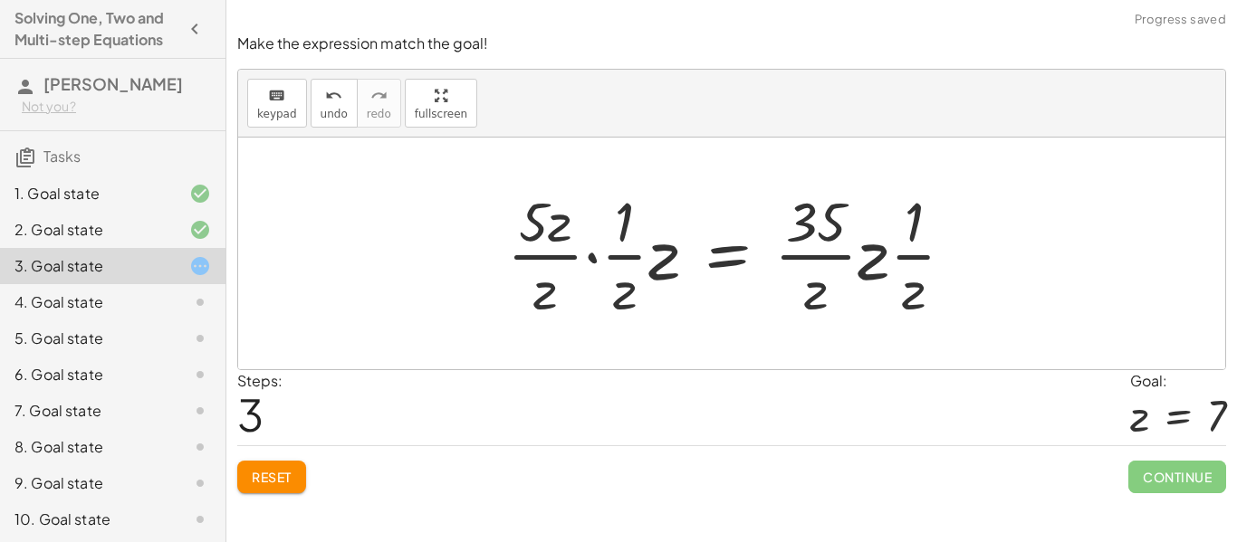
click at [283, 491] on button "Reset" at bounding box center [271, 477] width 69 height 33
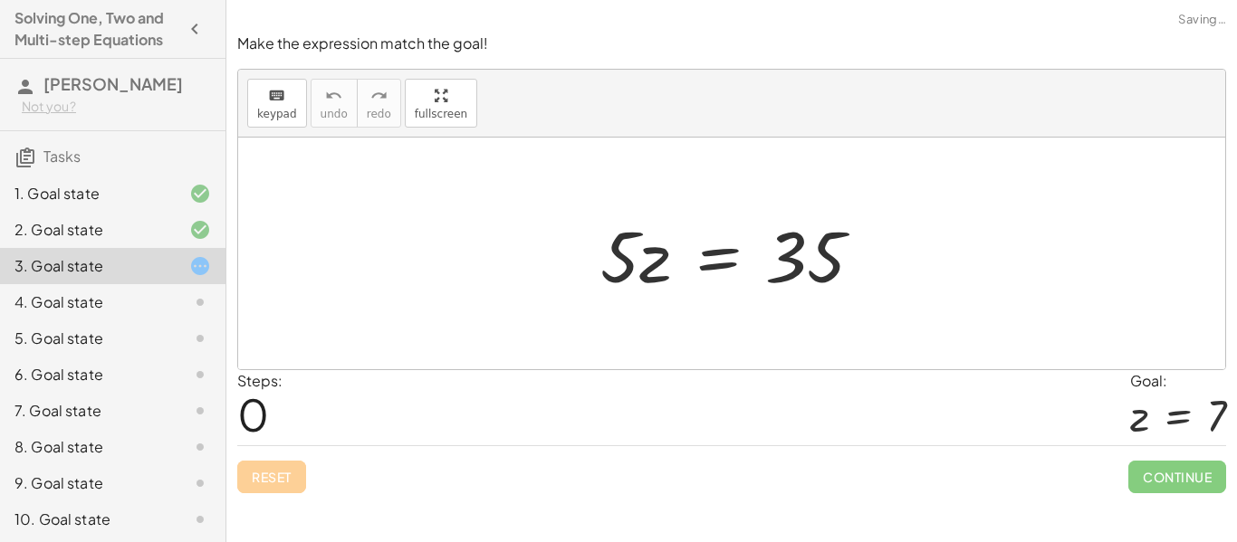
click at [299, 465] on div "Reset Continue" at bounding box center [731, 470] width 989 height 48
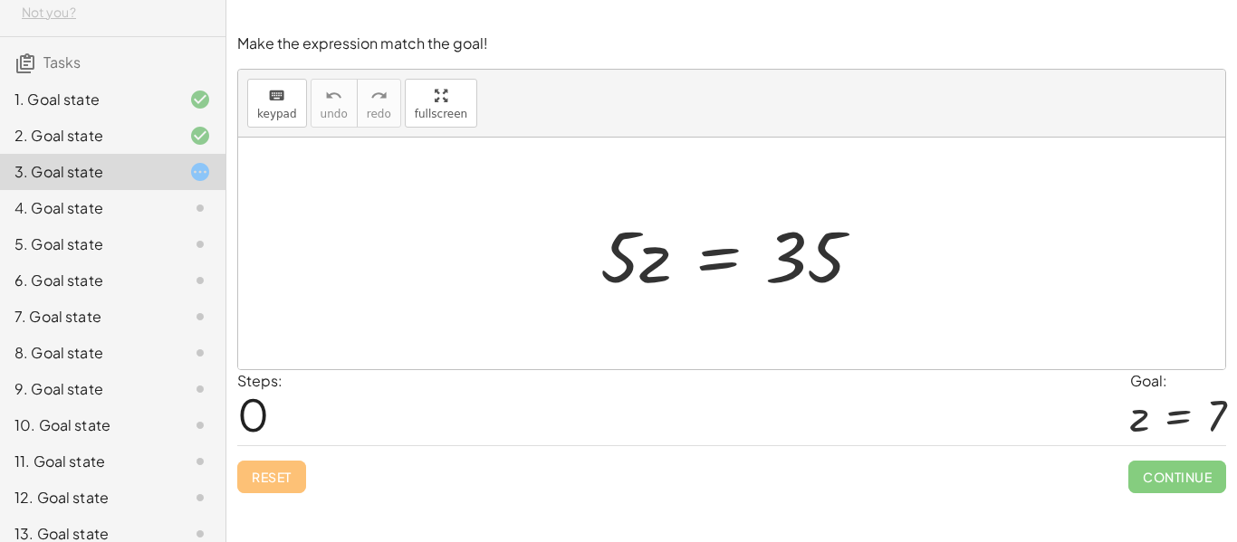
scroll to position [111, 0]
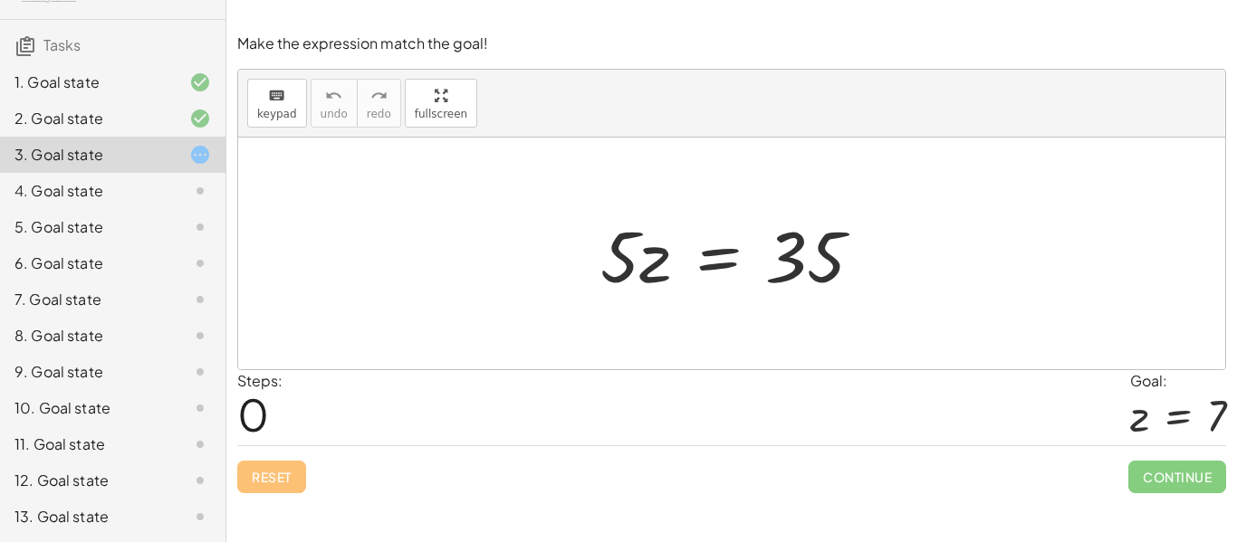
click at [74, 470] on div "12. Goal state" at bounding box center [87, 481] width 146 height 22
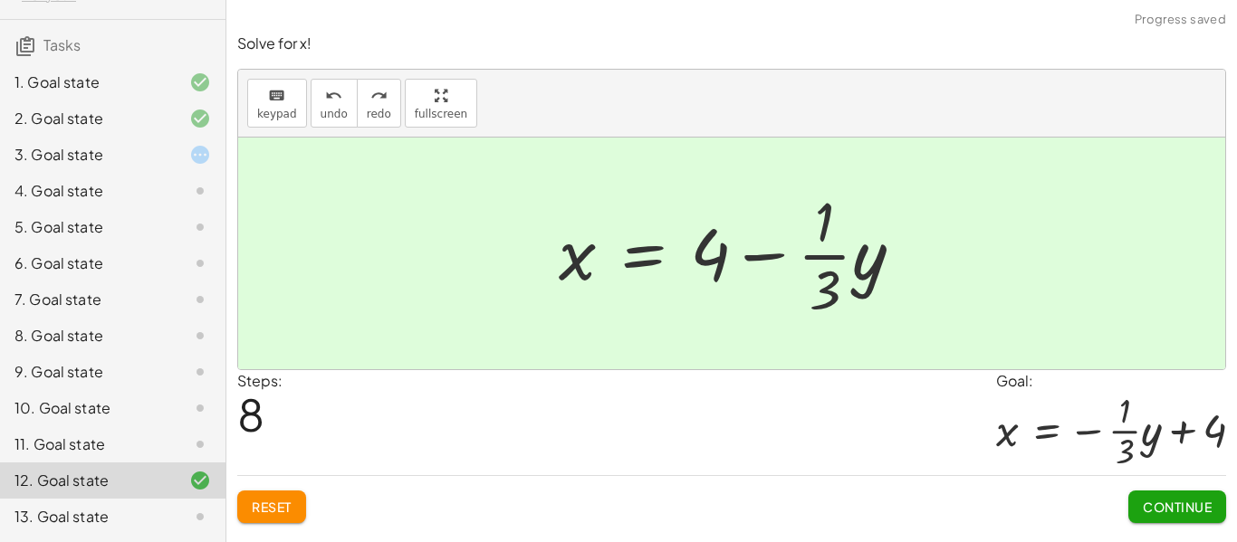
click at [1162, 496] on button "Continue" at bounding box center [1177, 507] width 98 height 33
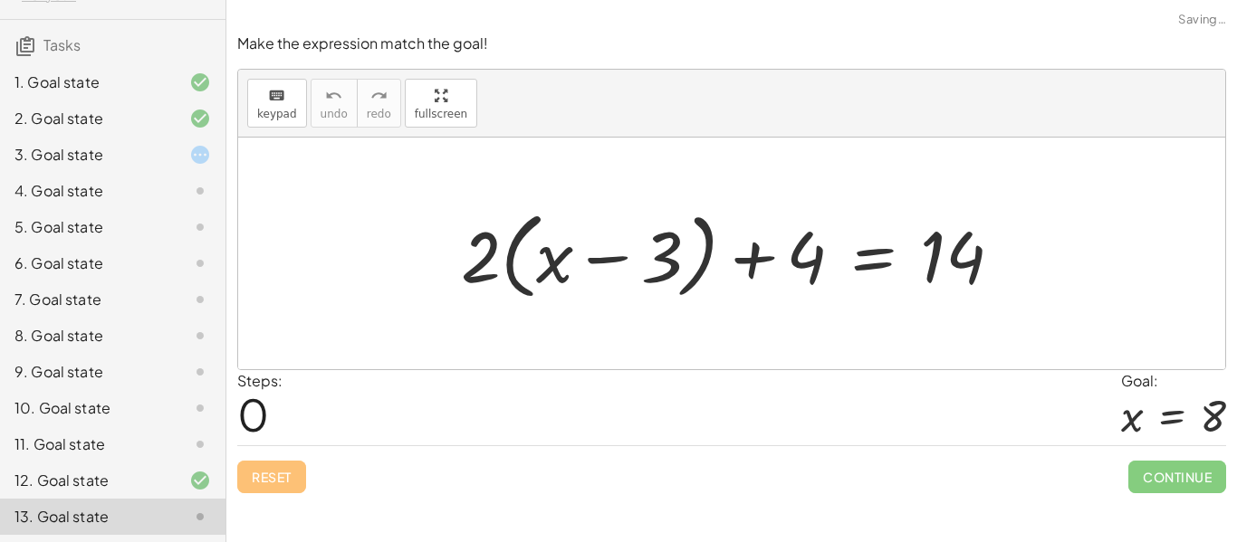
click at [69, 157] on div "3. Goal state" at bounding box center [87, 155] width 146 height 22
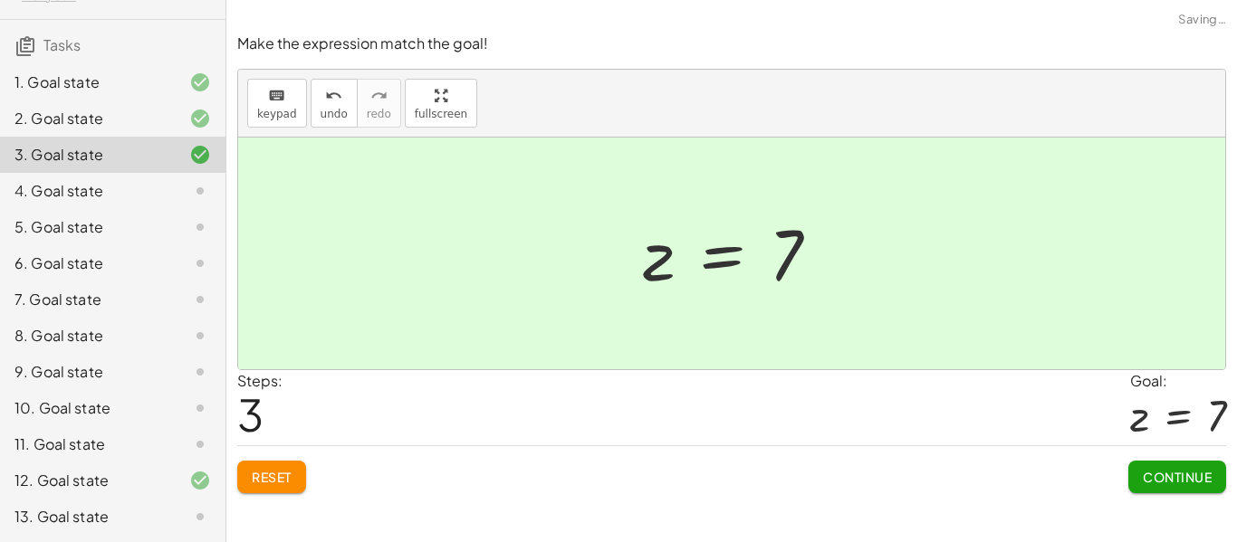
click at [1200, 463] on button "Continue" at bounding box center [1177, 477] width 98 height 33
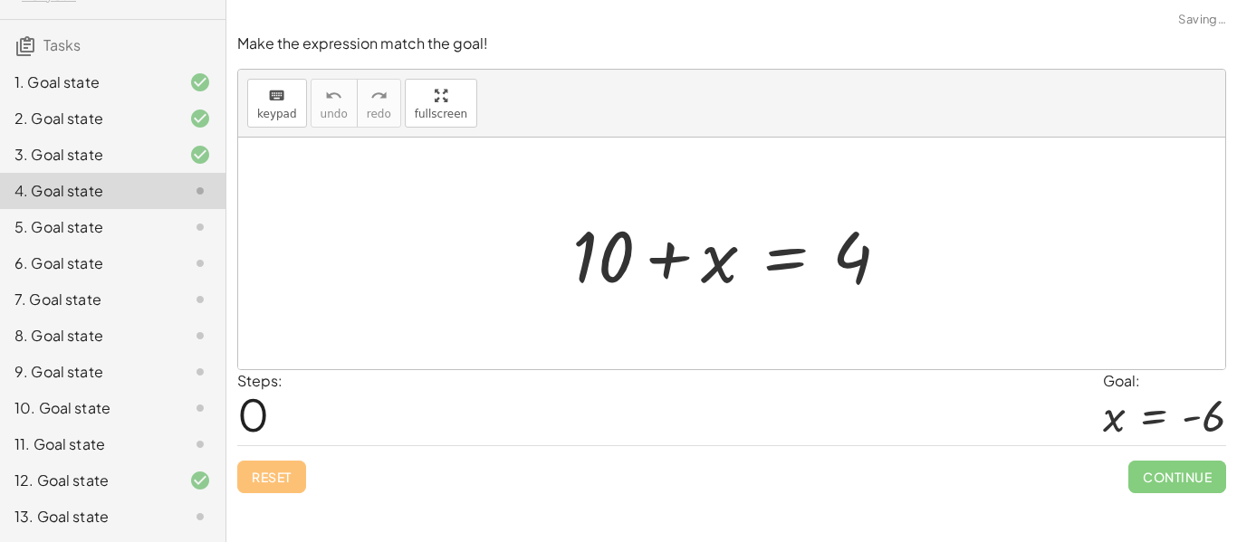
click at [1190, 485] on span "Continue" at bounding box center [1177, 477] width 98 height 33
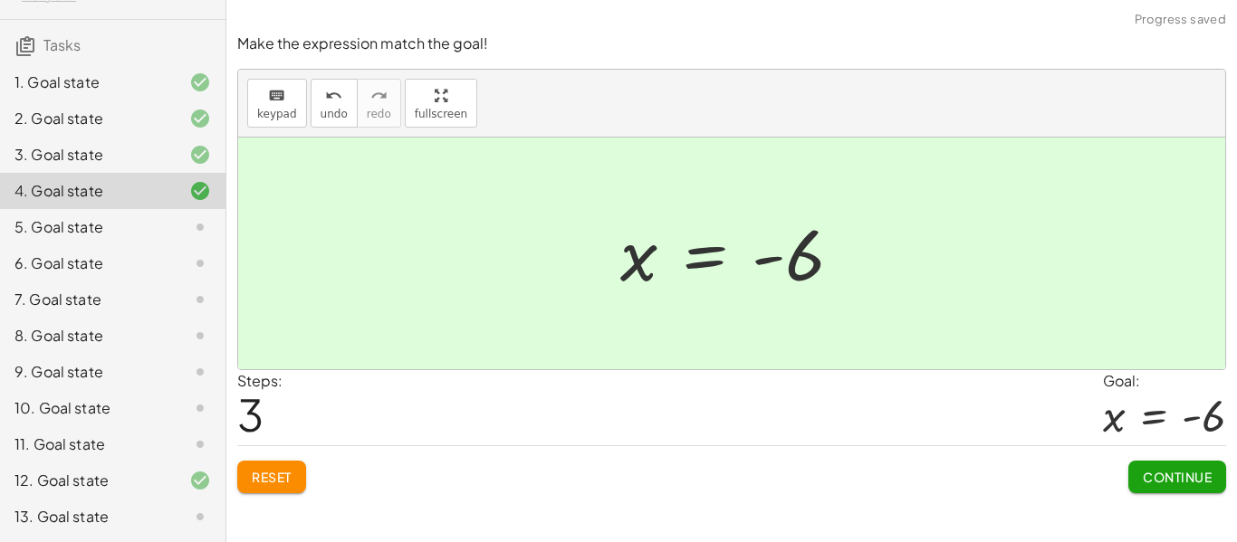
click at [1167, 479] on span "Continue" at bounding box center [1177, 477] width 69 height 16
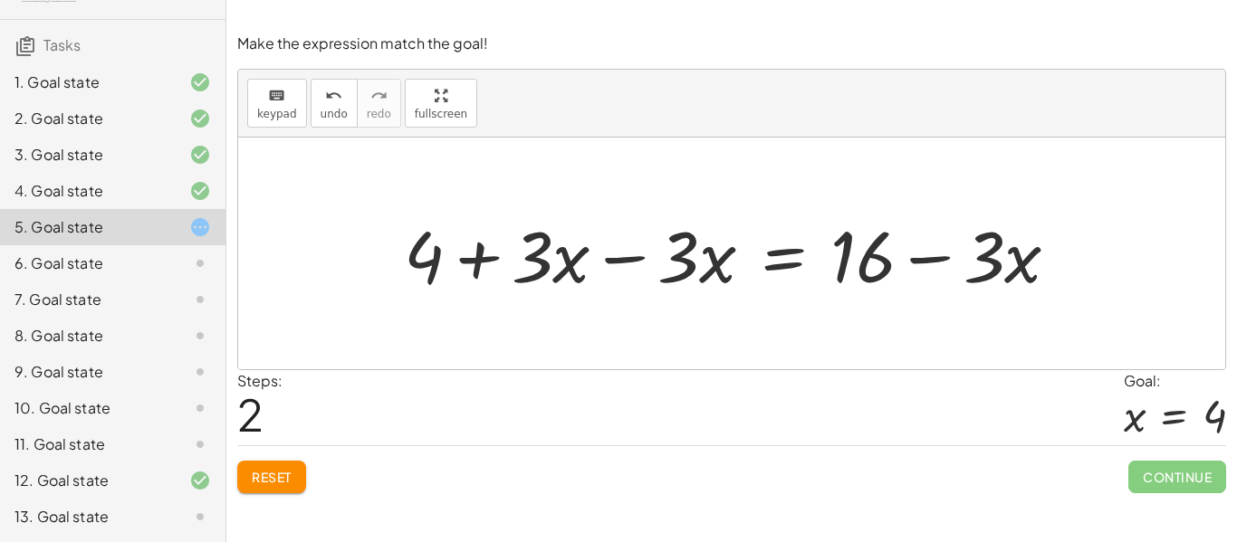
click at [261, 486] on button "Reset" at bounding box center [271, 477] width 69 height 33
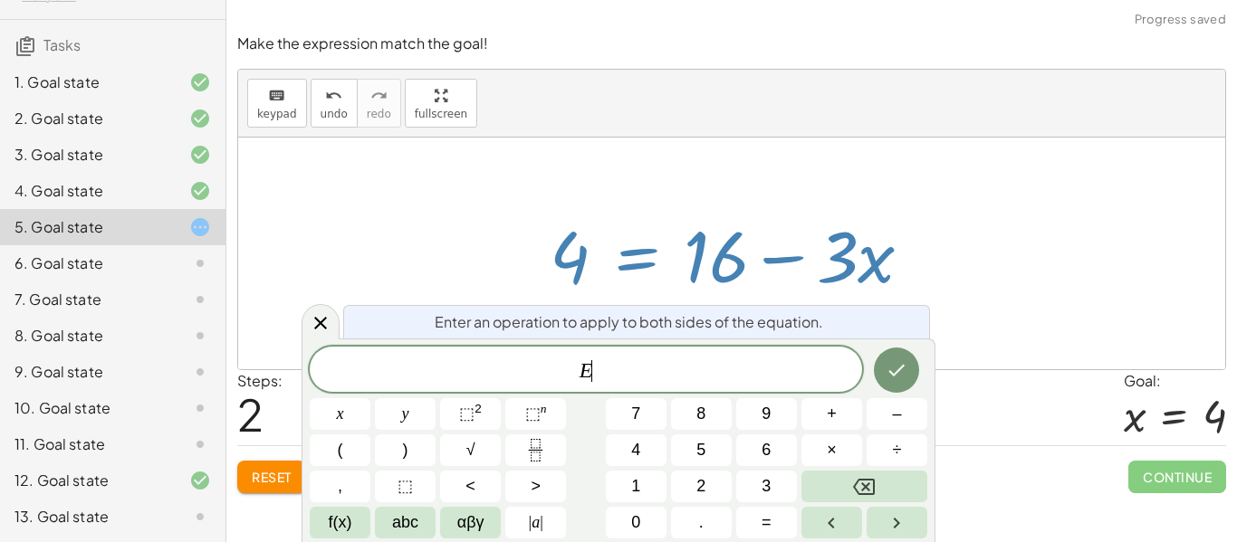
scroll to position [13, 0]
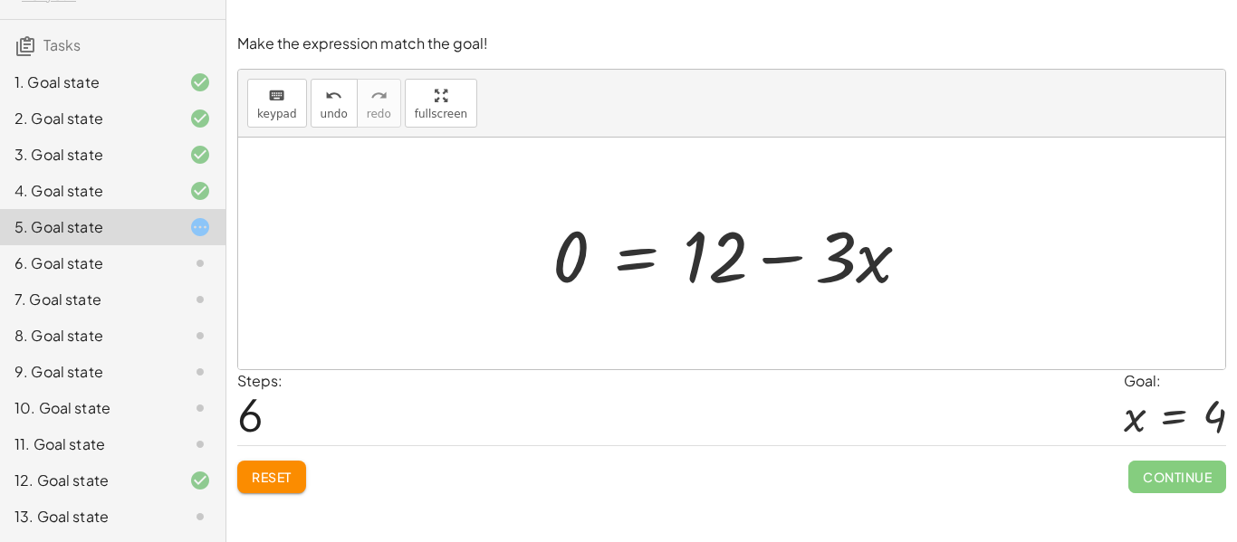
click at [303, 471] on button "Reset" at bounding box center [271, 477] width 69 height 33
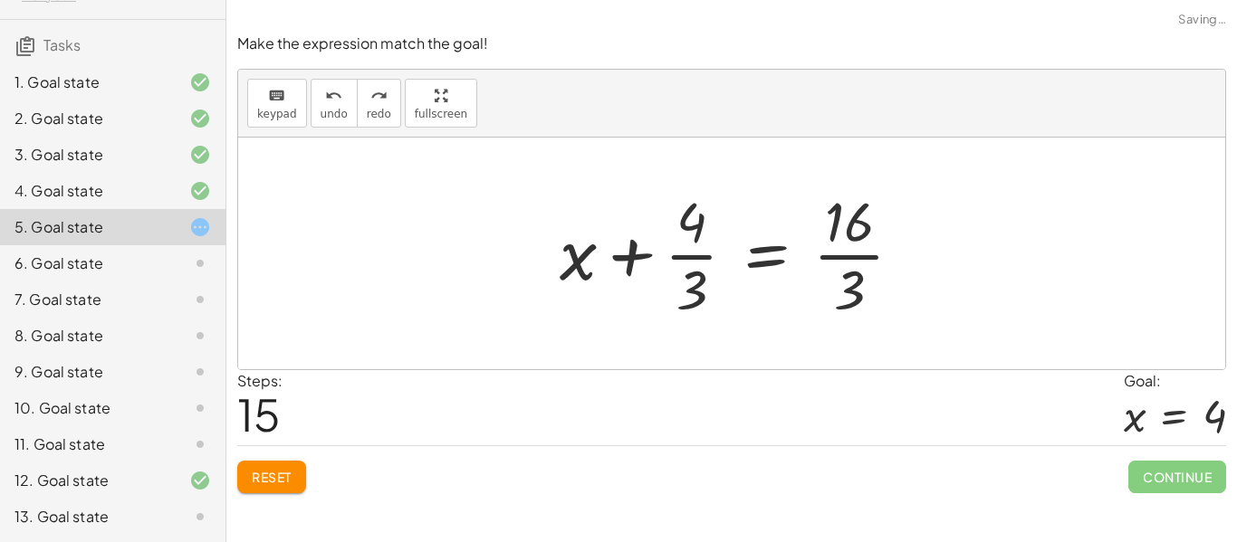
click at [294, 467] on button "Reset" at bounding box center [271, 477] width 69 height 33
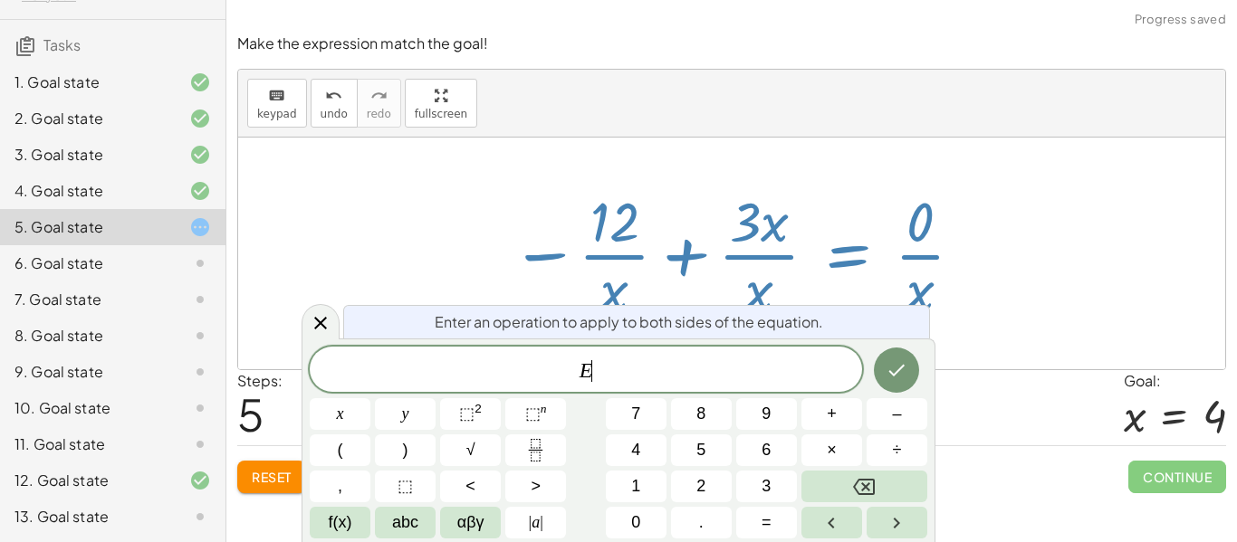
scroll to position [14, 0]
click at [244, 493] on button "Reset" at bounding box center [271, 477] width 69 height 33
click at [264, 483] on div "Reset Continue" at bounding box center [731, 470] width 989 height 48
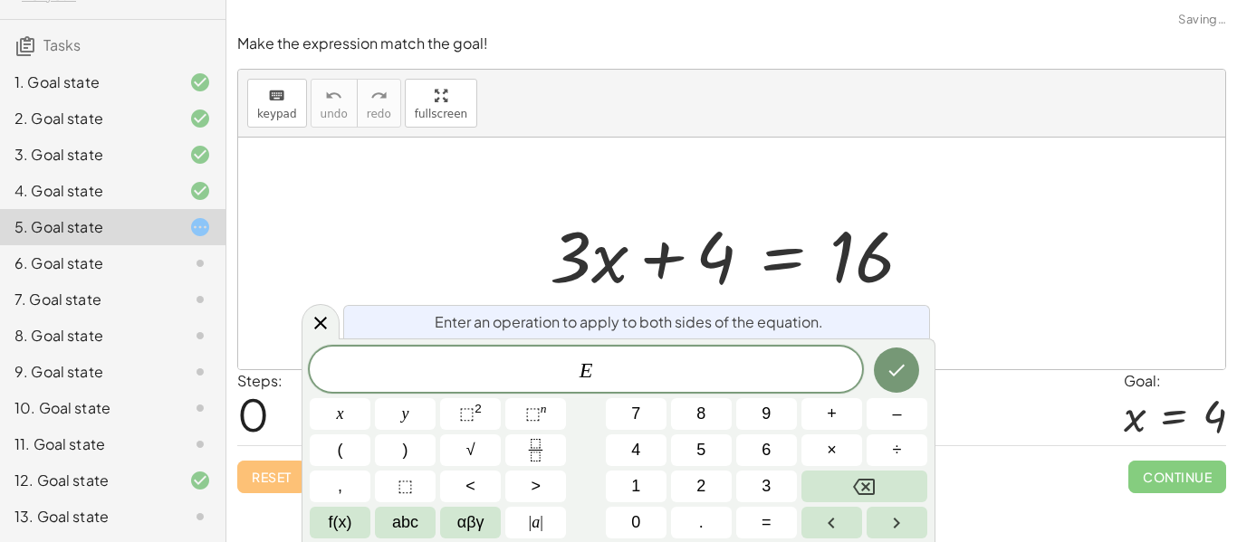
click at [261, 485] on div "Reset Continue" at bounding box center [731, 470] width 989 height 48
click at [925, 336] on div "Enter an operation to apply to both sides of the equation." at bounding box center [636, 322] width 587 height 34
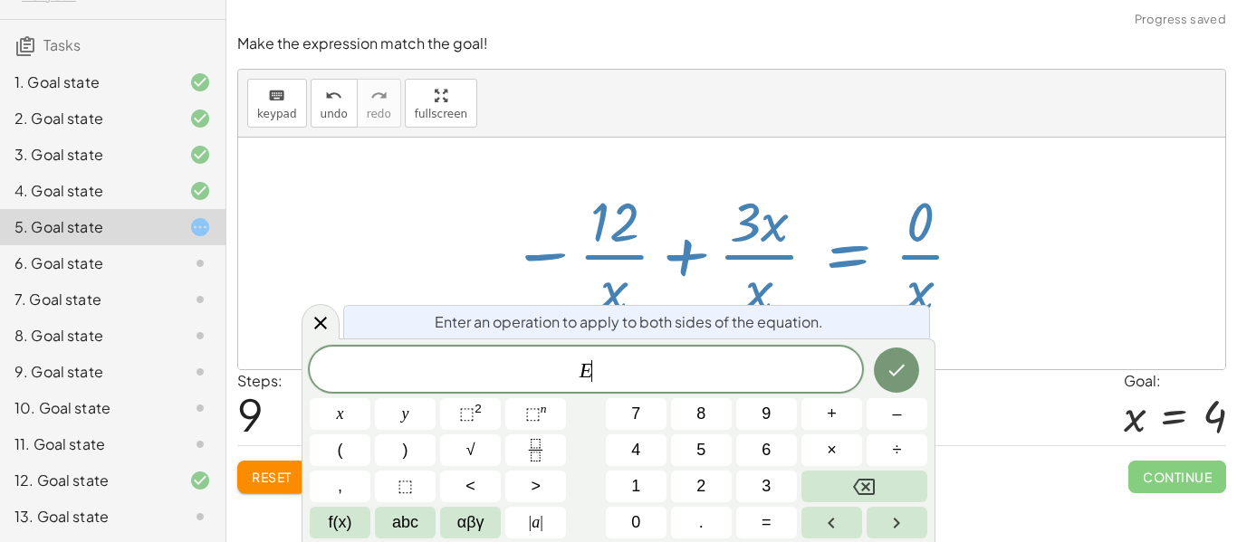
scroll to position [14, 0]
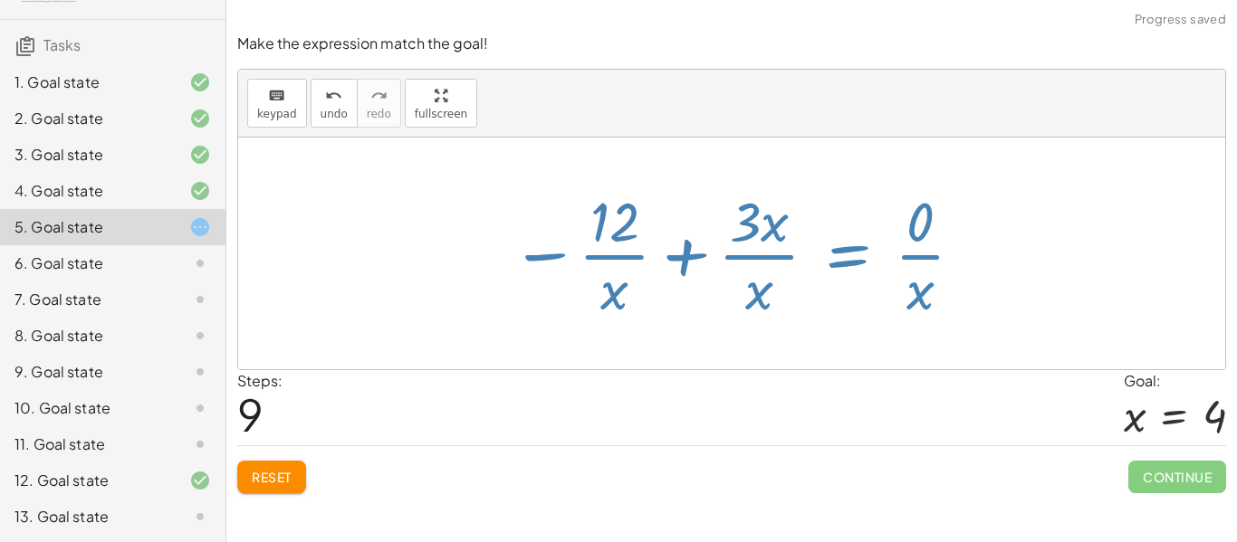
click at [250, 483] on button "Reset" at bounding box center [271, 477] width 69 height 33
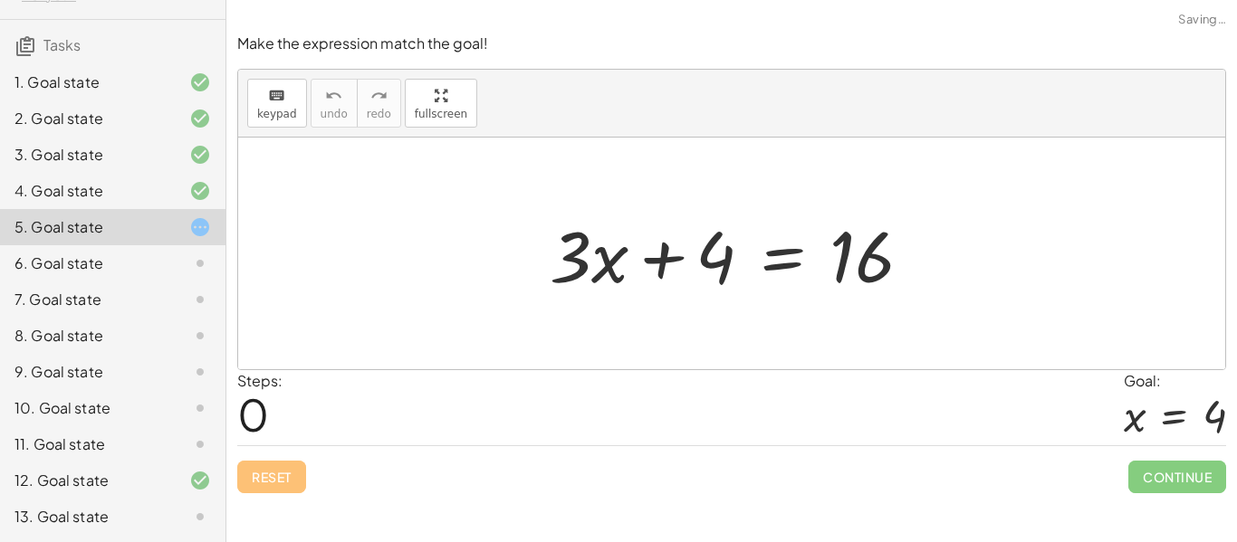
click at [279, 480] on div "Reset Continue" at bounding box center [731, 470] width 989 height 48
click at [256, 490] on div "Reset Continue" at bounding box center [731, 470] width 989 height 48
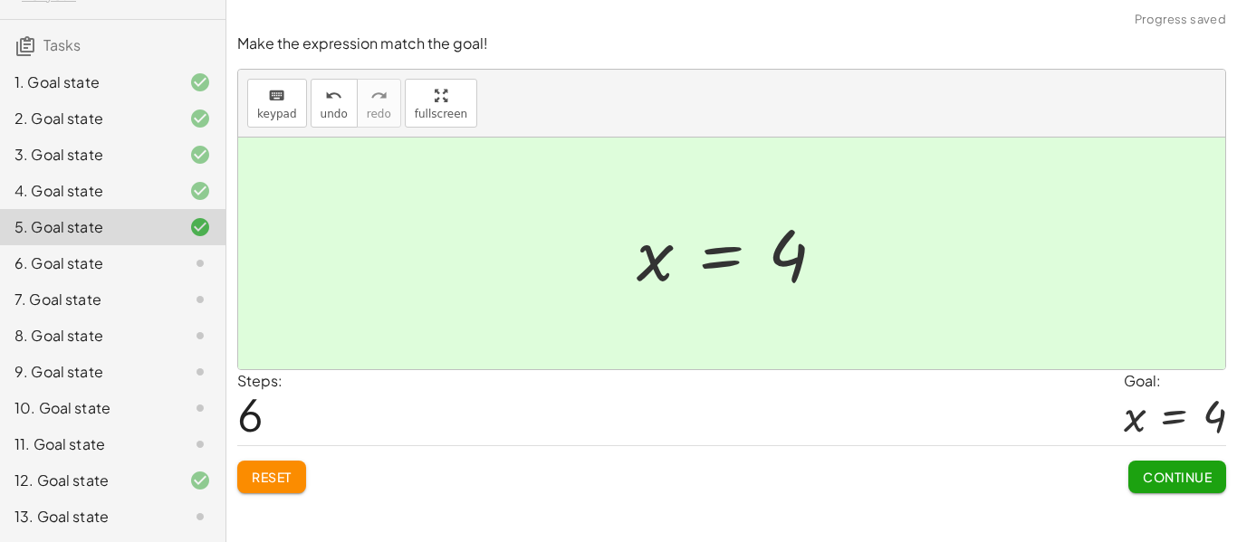
click at [1191, 469] on span "Continue" at bounding box center [1177, 477] width 69 height 16
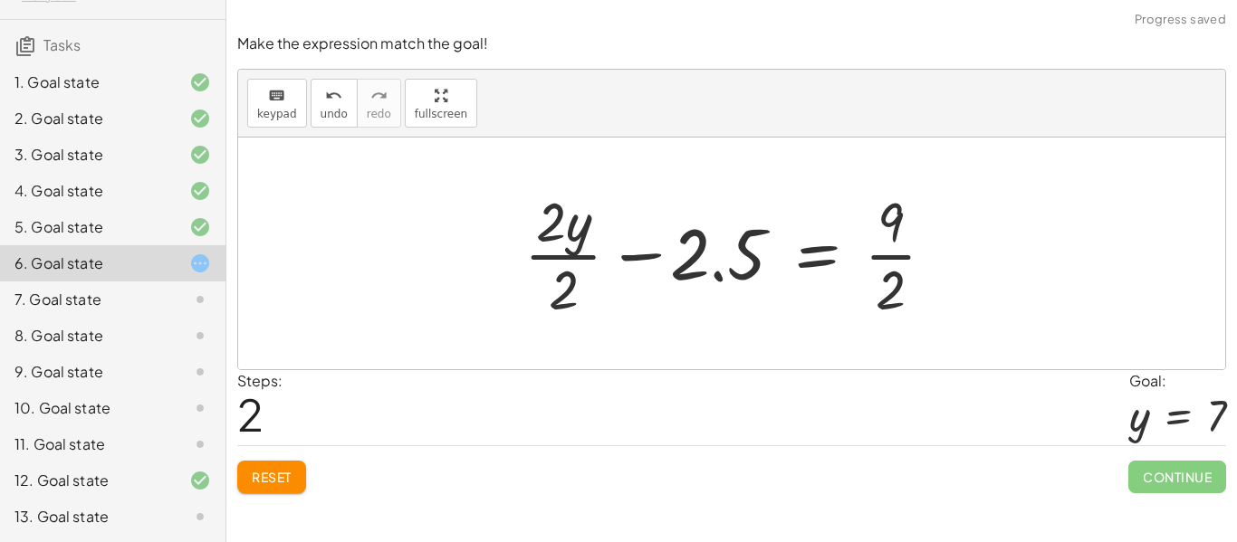
click at [286, 467] on button "Reset" at bounding box center [271, 477] width 69 height 33
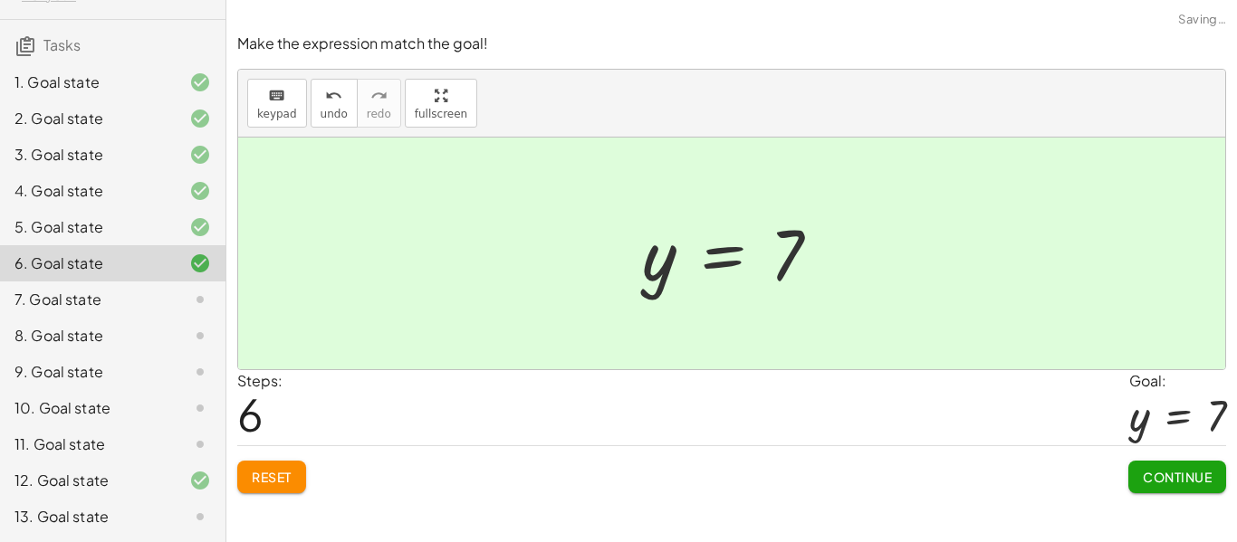
click at [1202, 486] on button "Continue" at bounding box center [1177, 477] width 98 height 33
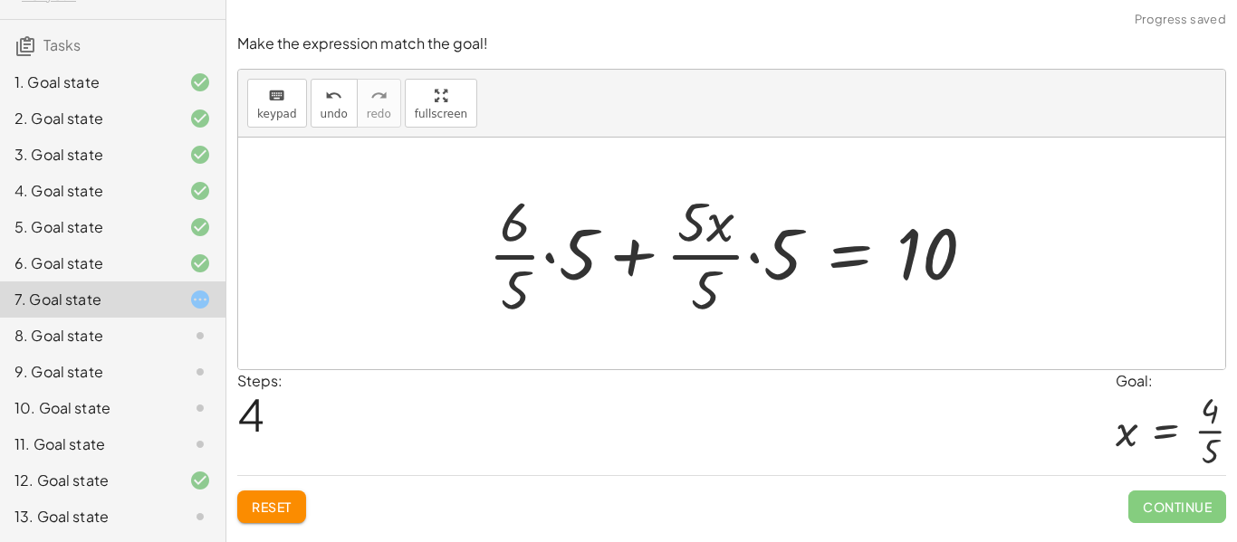
click at [263, 501] on span "Reset" at bounding box center [272, 507] width 40 height 16
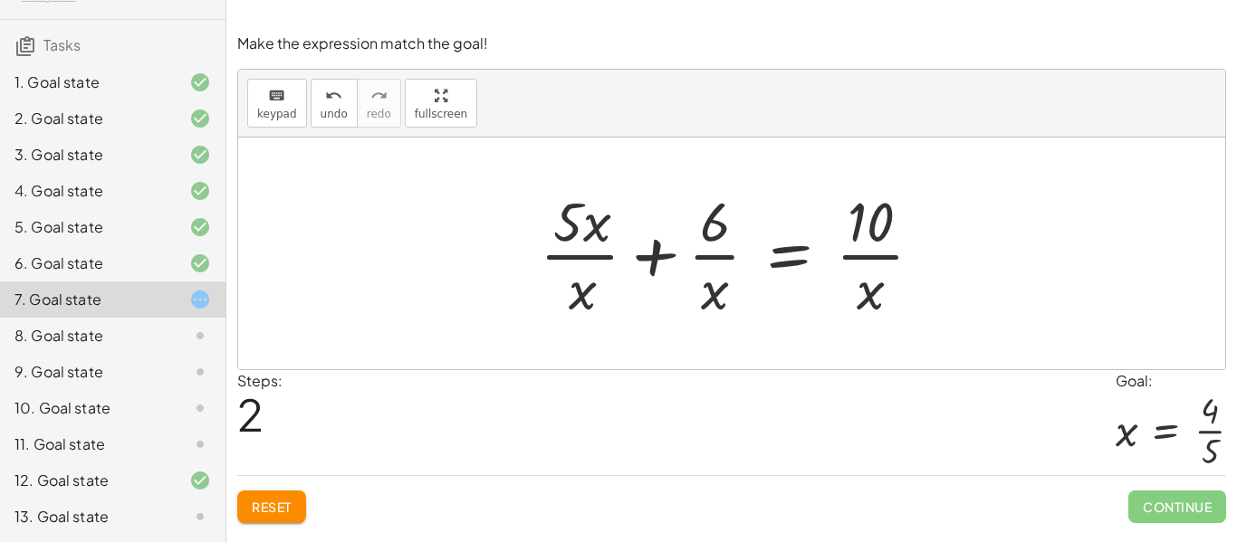
click at [285, 507] on span "Reset" at bounding box center [272, 507] width 40 height 16
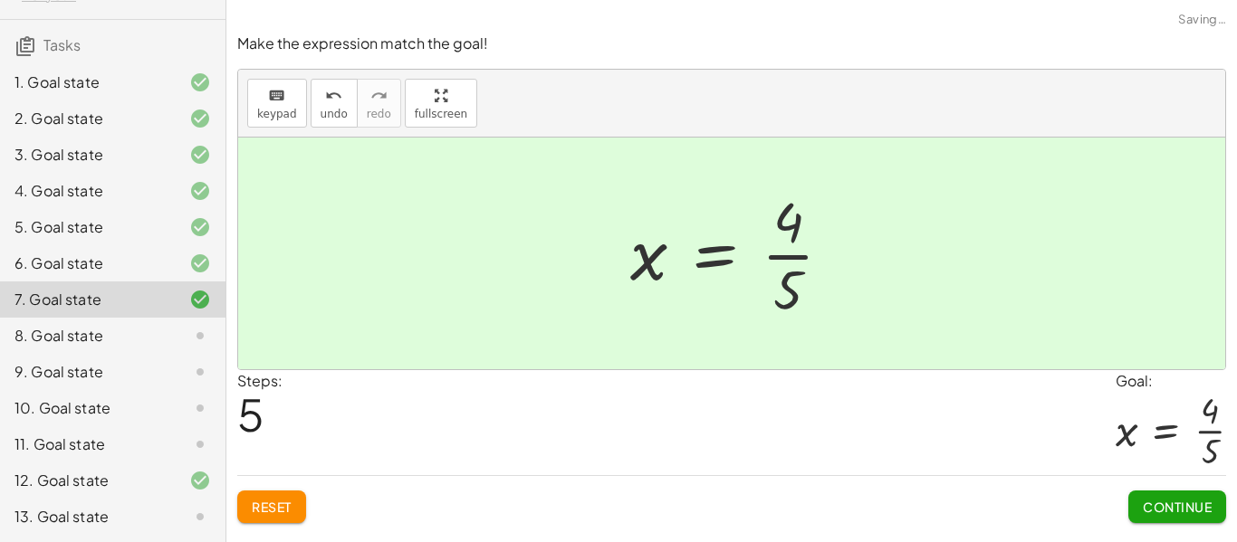
click at [1196, 496] on button "Continue" at bounding box center [1177, 507] width 98 height 33
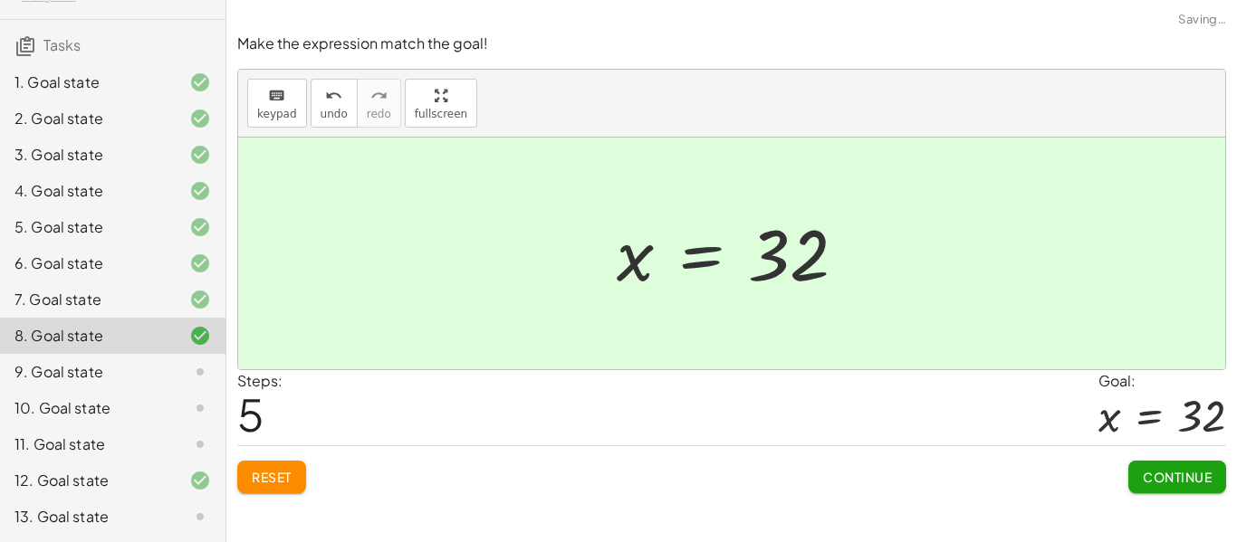
click at [1190, 479] on span "Continue" at bounding box center [1177, 477] width 69 height 16
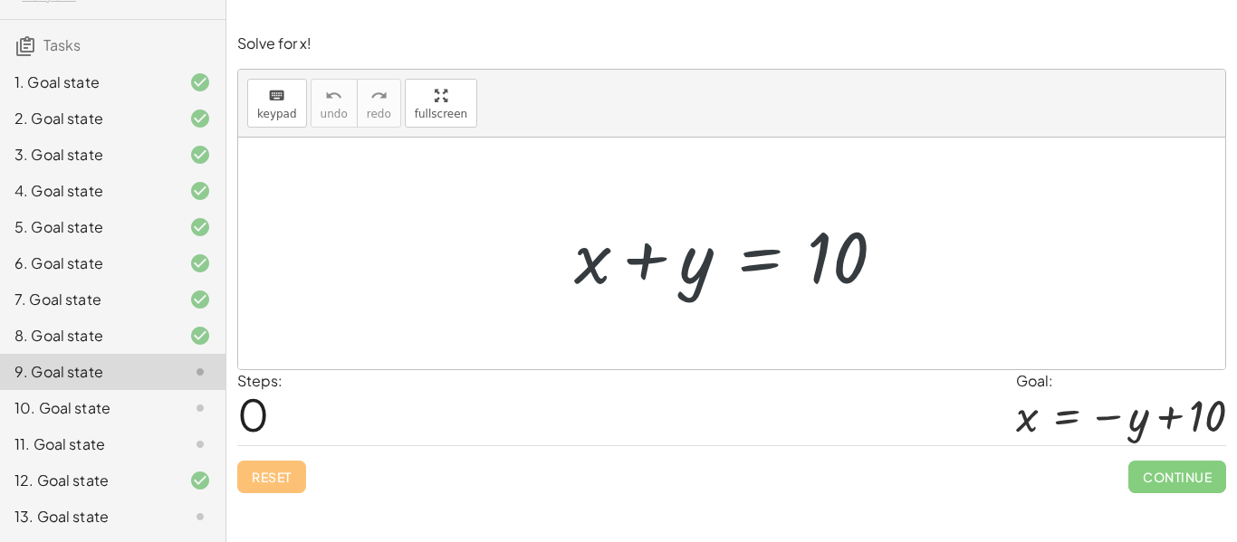
click at [914, 267] on div "+ x + y = 10 + x + y = 10" at bounding box center [732, 254] width 367 height 102
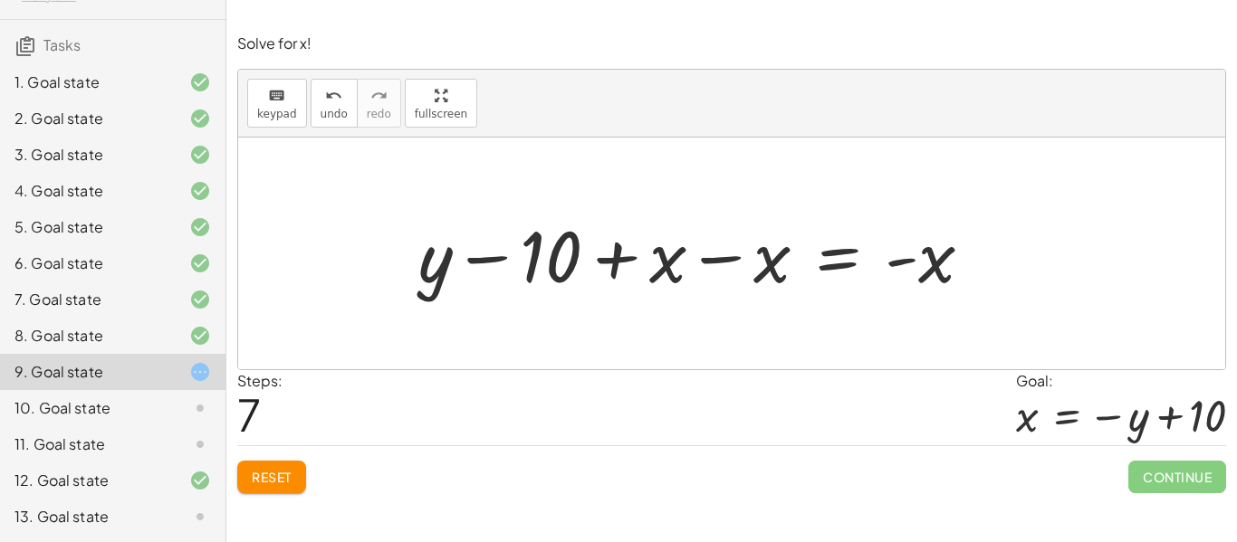
click at [287, 479] on span "Reset" at bounding box center [272, 477] width 40 height 16
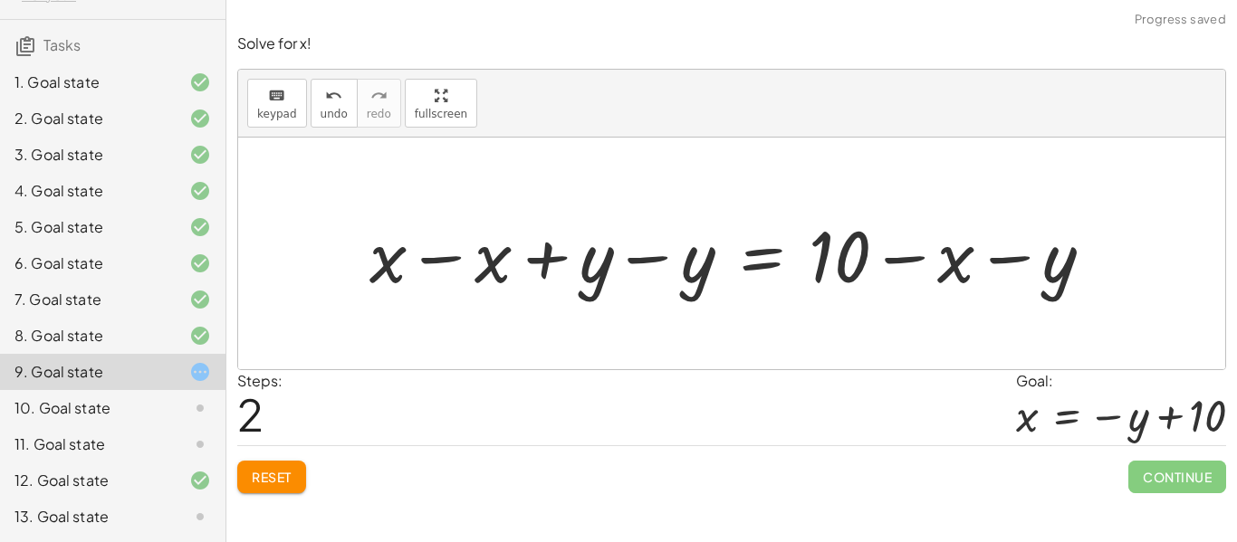
click at [273, 492] on button "Reset" at bounding box center [271, 477] width 69 height 33
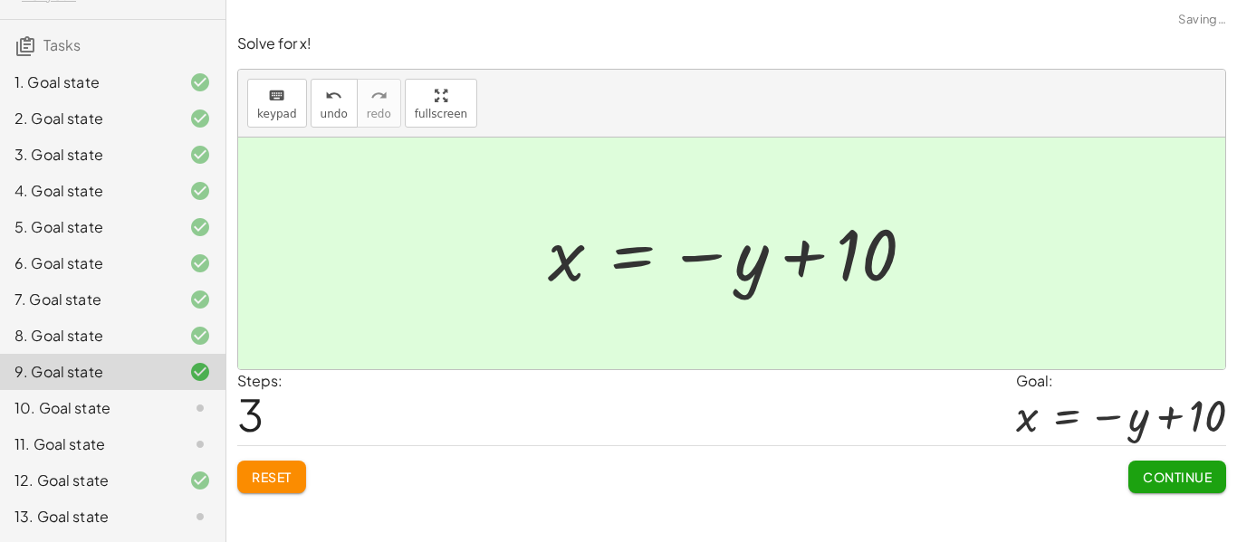
click at [1187, 486] on button "Continue" at bounding box center [1177, 477] width 98 height 33
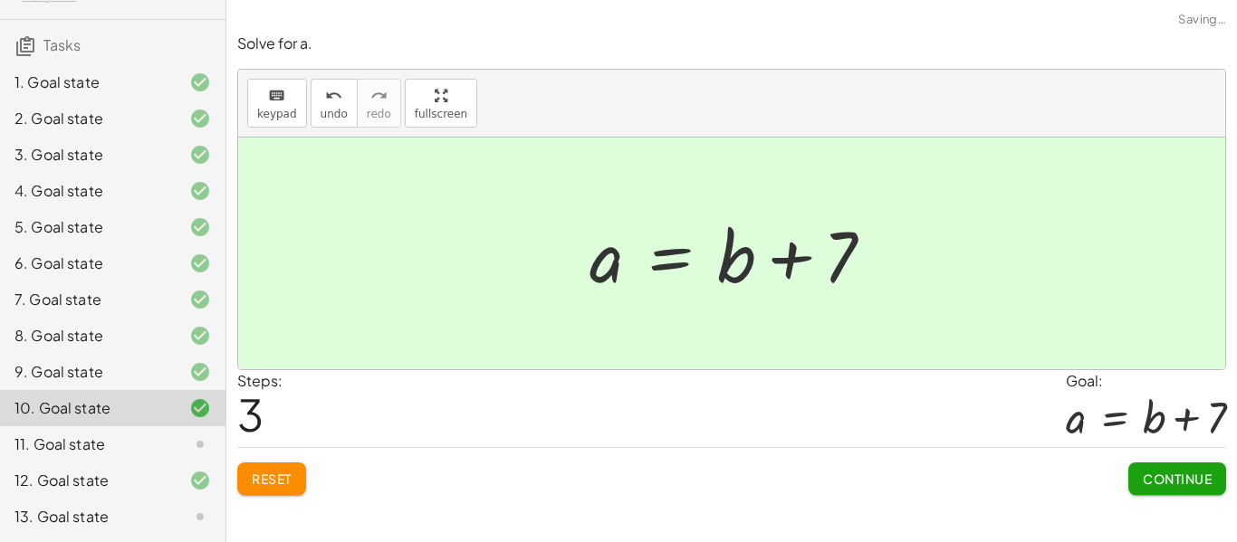
click at [1190, 493] on button "Continue" at bounding box center [1177, 479] width 98 height 33
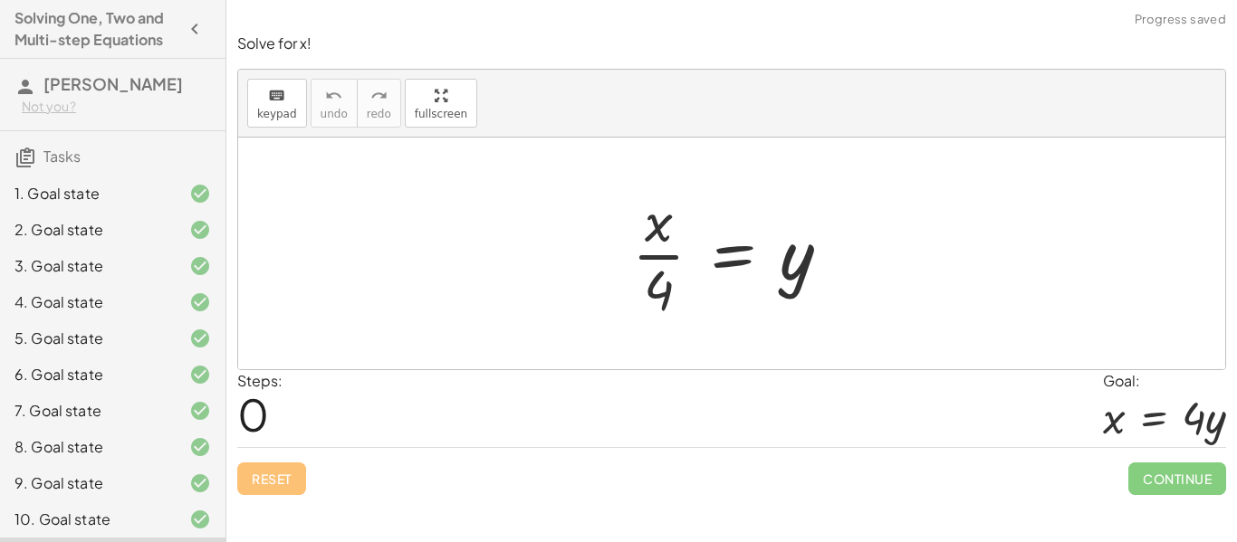
scroll to position [111, 0]
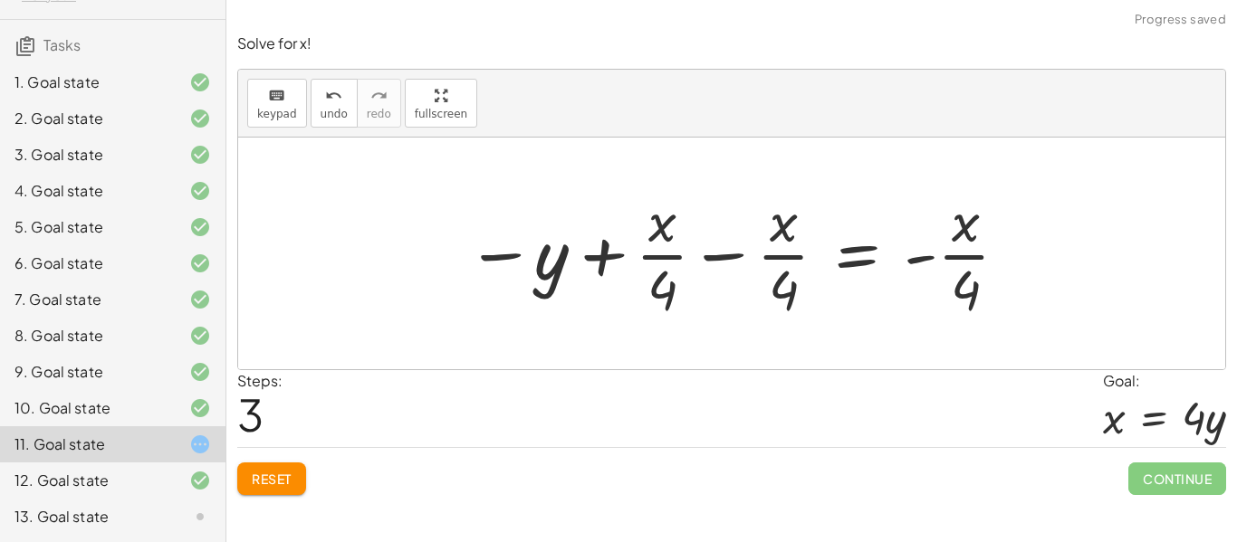
click at [274, 474] on span "Reset" at bounding box center [272, 479] width 40 height 16
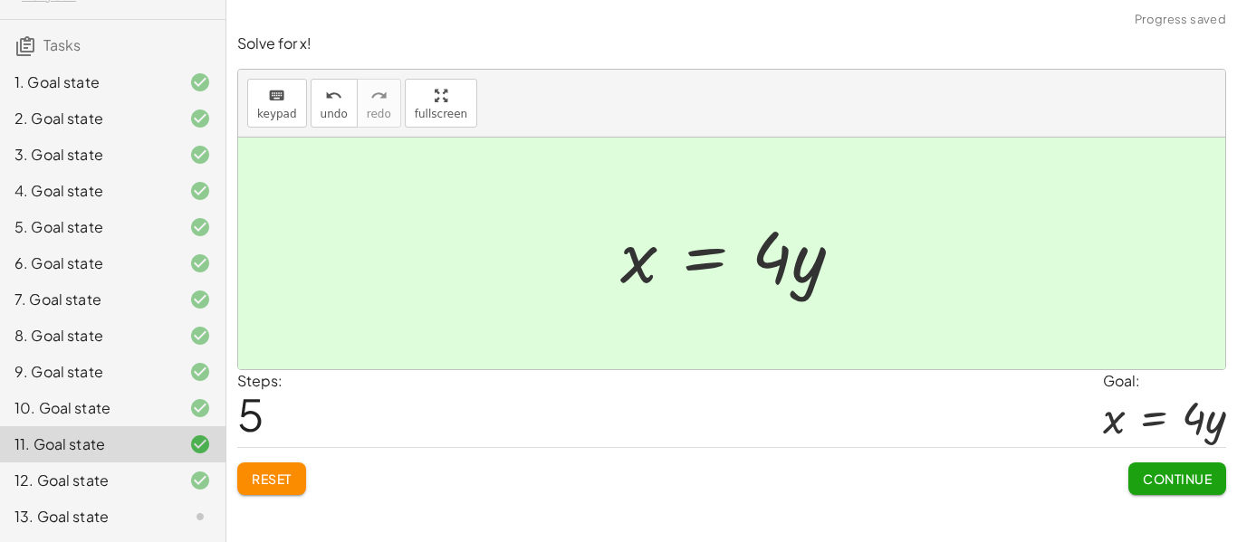
click at [1189, 484] on span "Continue" at bounding box center [1177, 479] width 69 height 16
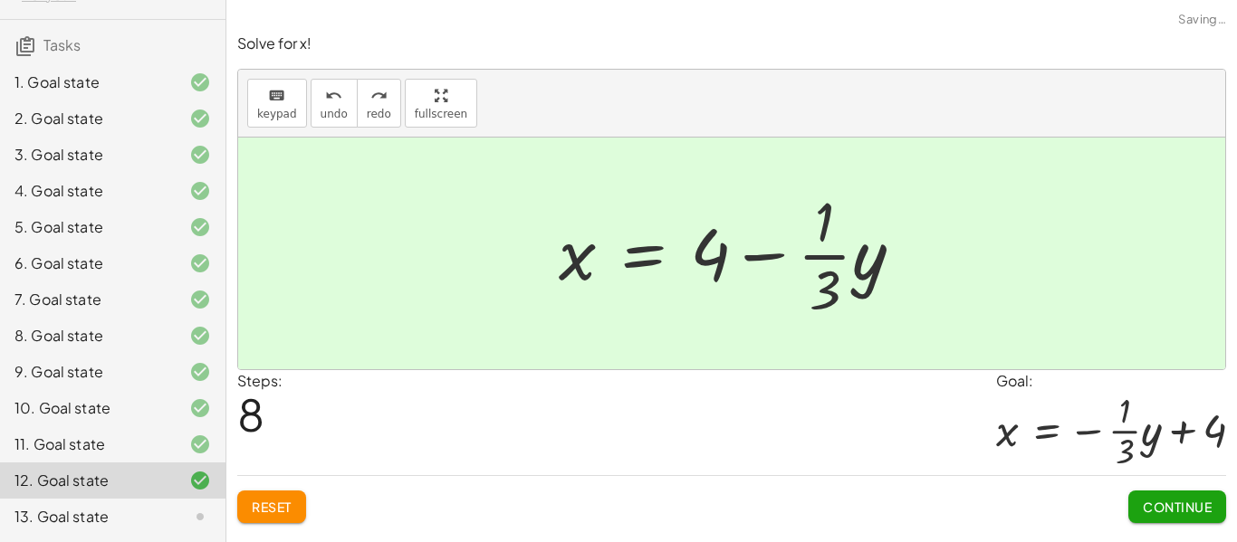
click at [1189, 503] on span "Continue" at bounding box center [1177, 507] width 69 height 16
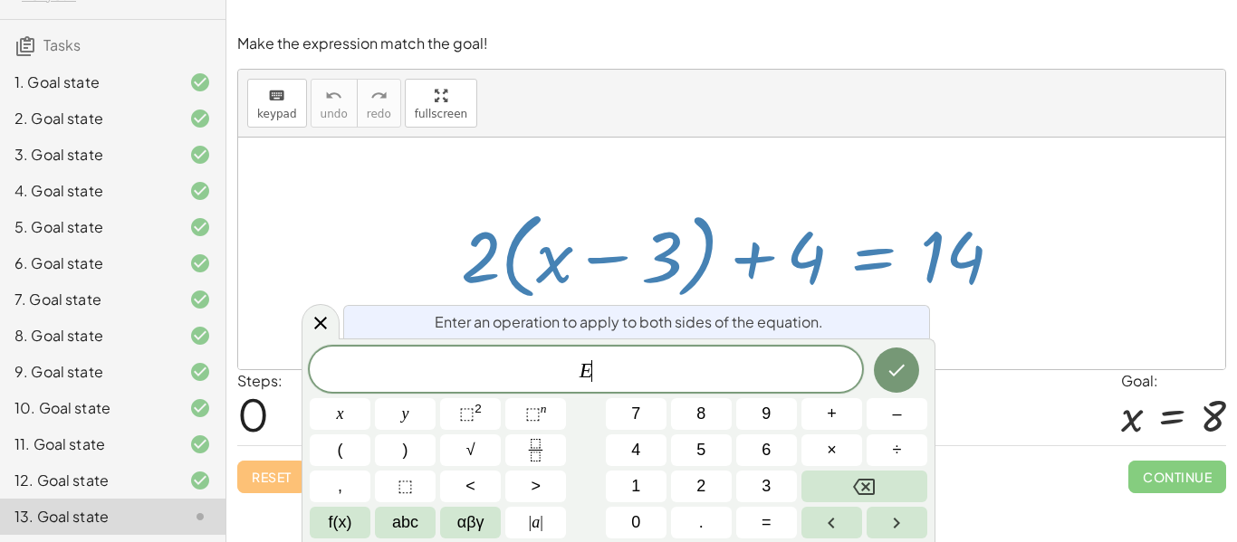
scroll to position [15, 0]
click at [965, 398] on div "Steps: 0 Goal: x = 8" at bounding box center [731, 407] width 989 height 75
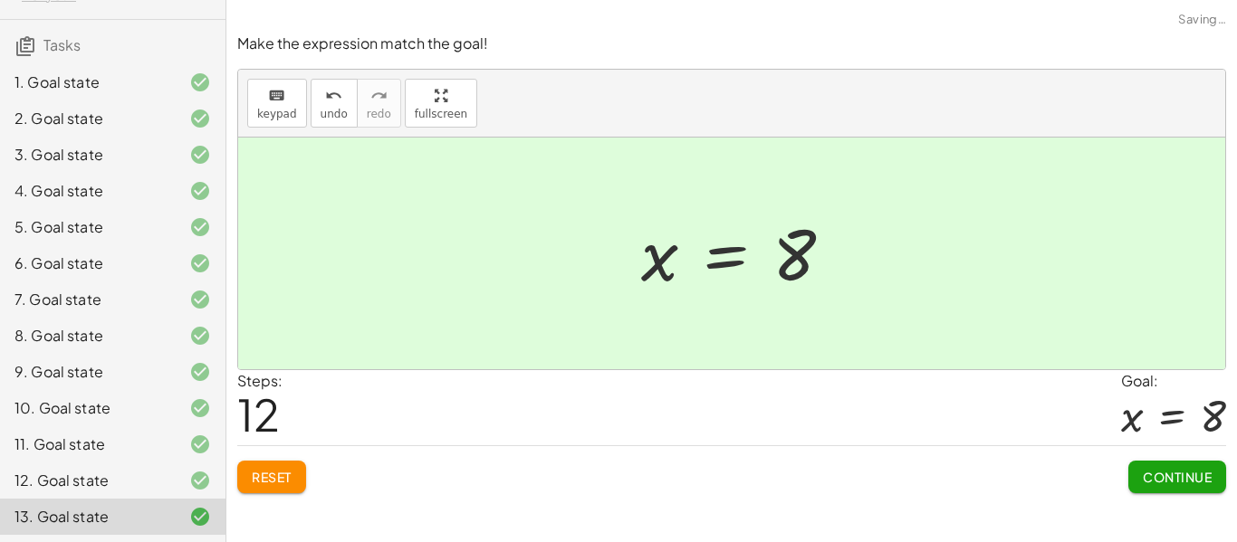
click at [1183, 476] on span "Continue" at bounding box center [1177, 477] width 69 height 16
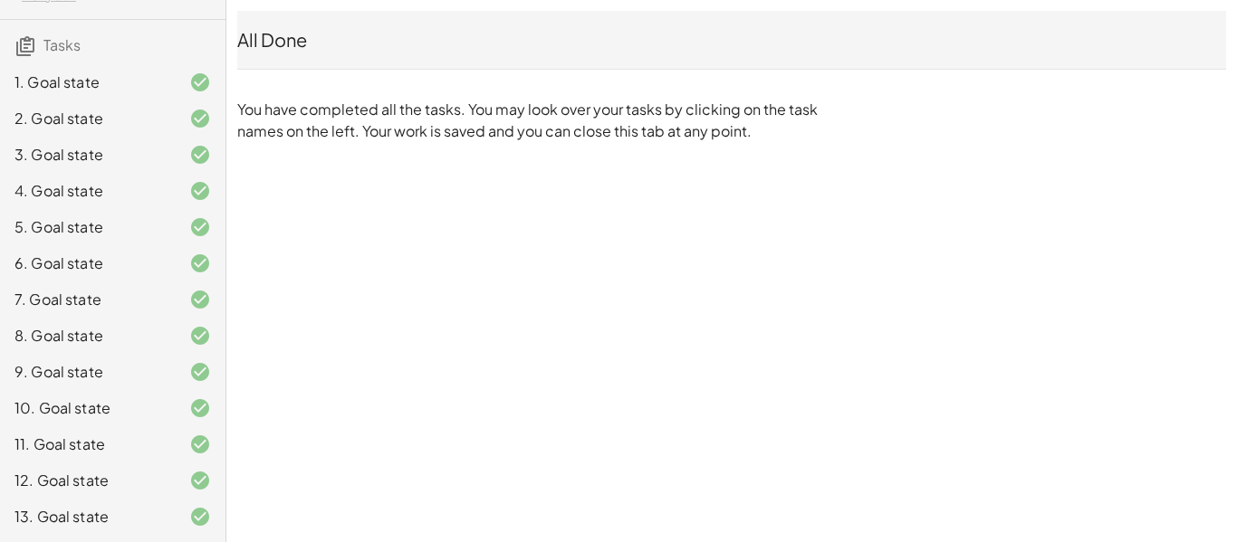
scroll to position [0, 0]
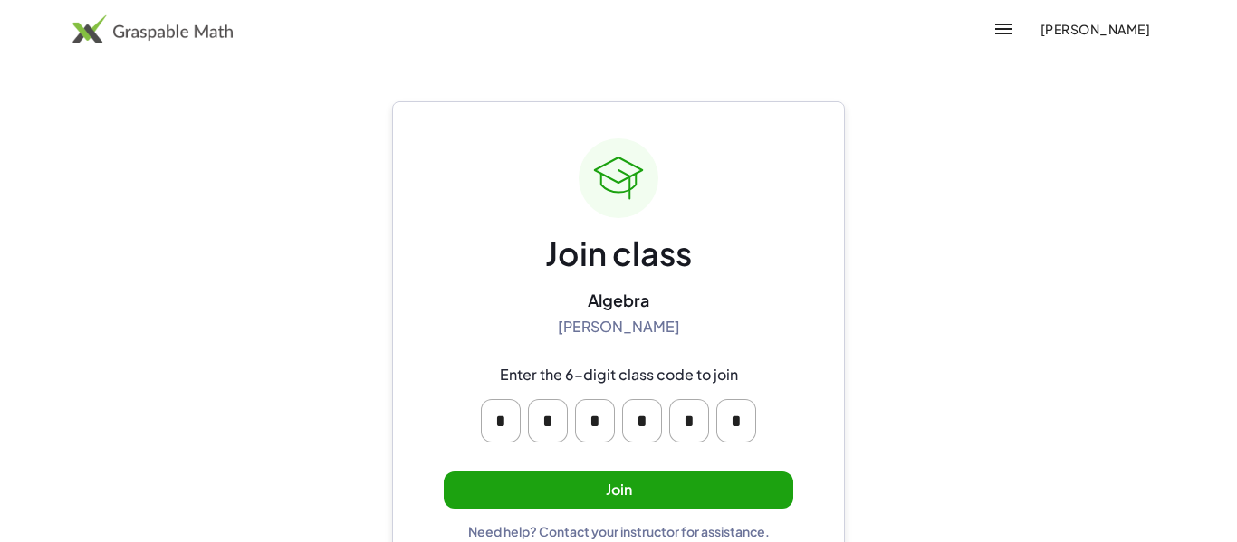
click at [621, 472] on button "Join" at bounding box center [619, 490] width 350 height 37
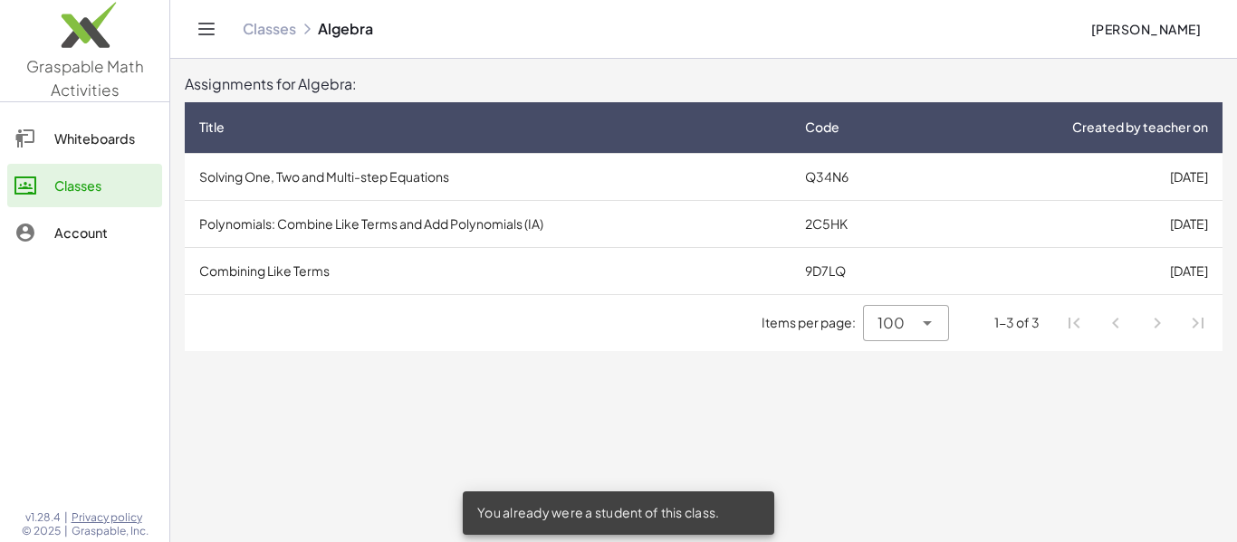
click at [621, 274] on td "Combining Like Terms" at bounding box center [488, 270] width 606 height 47
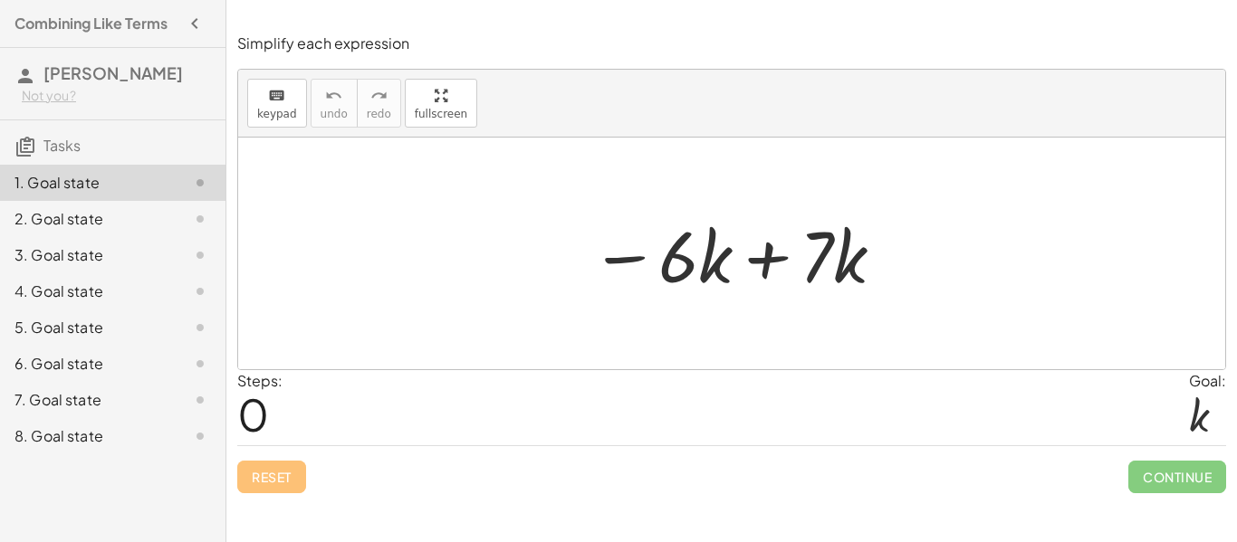
click at [669, 279] on div at bounding box center [738, 253] width 314 height 93
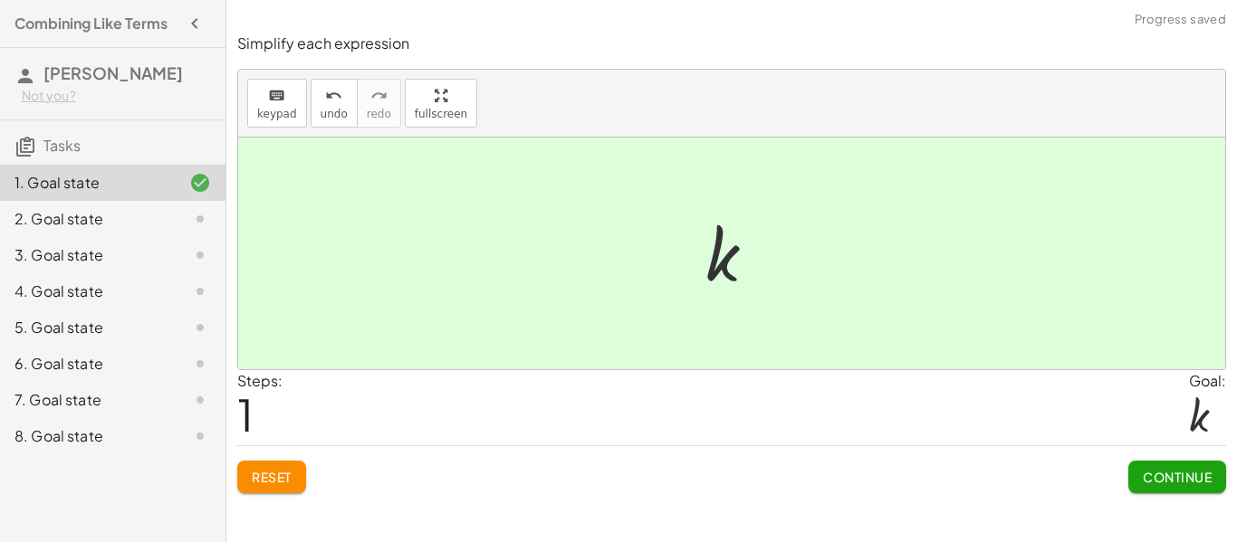
click at [1176, 474] on span "Continue" at bounding box center [1177, 477] width 69 height 16
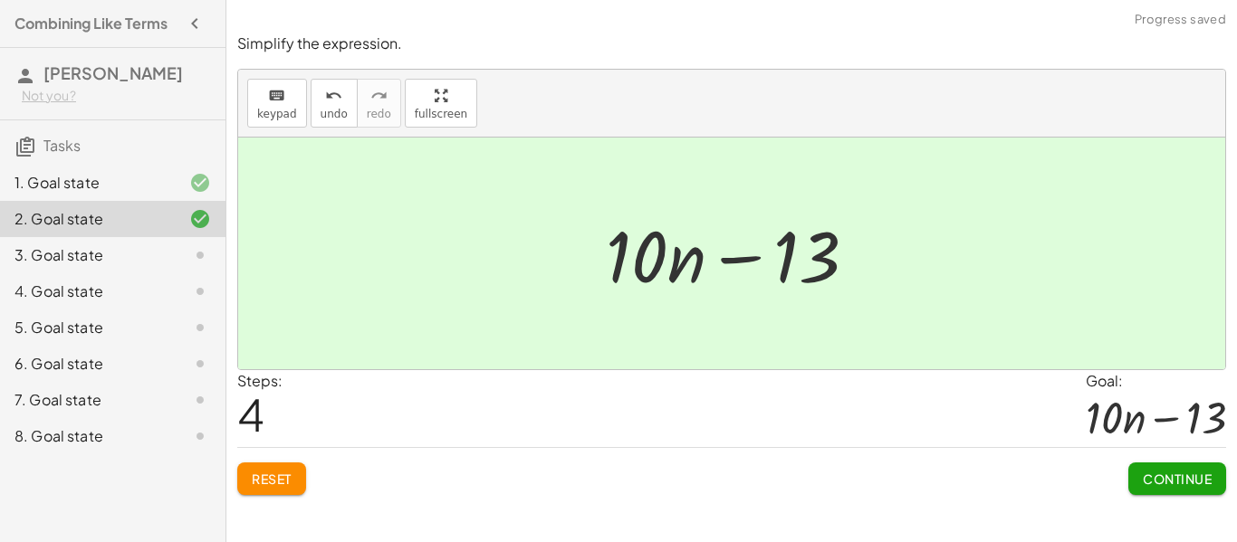
click at [1190, 487] on span "Continue" at bounding box center [1177, 479] width 69 height 16
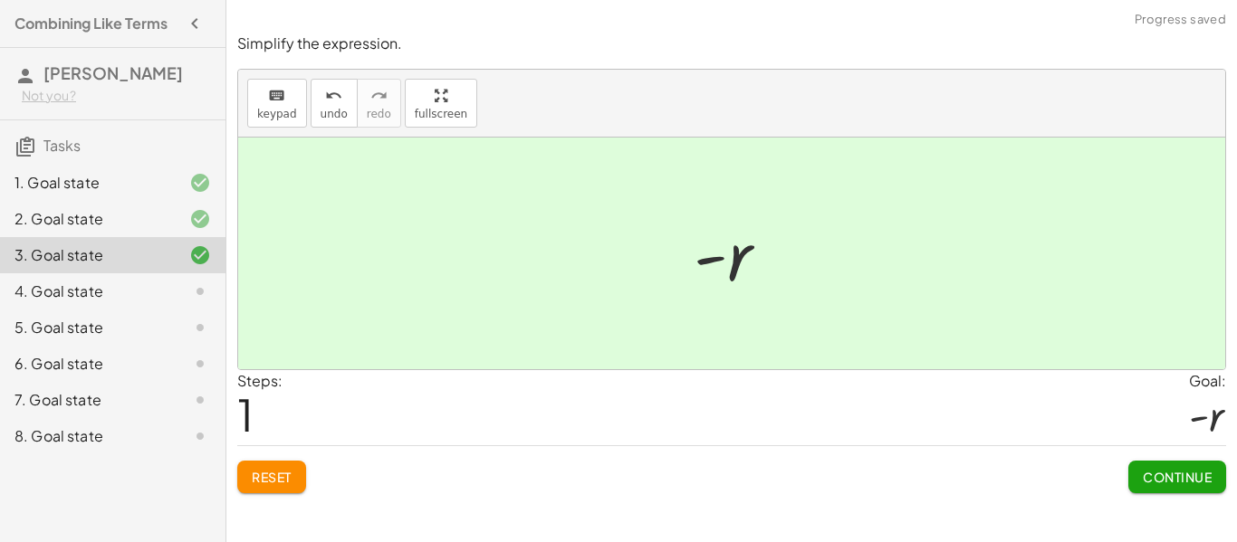
click at [1158, 481] on span "Continue" at bounding box center [1177, 477] width 69 height 16
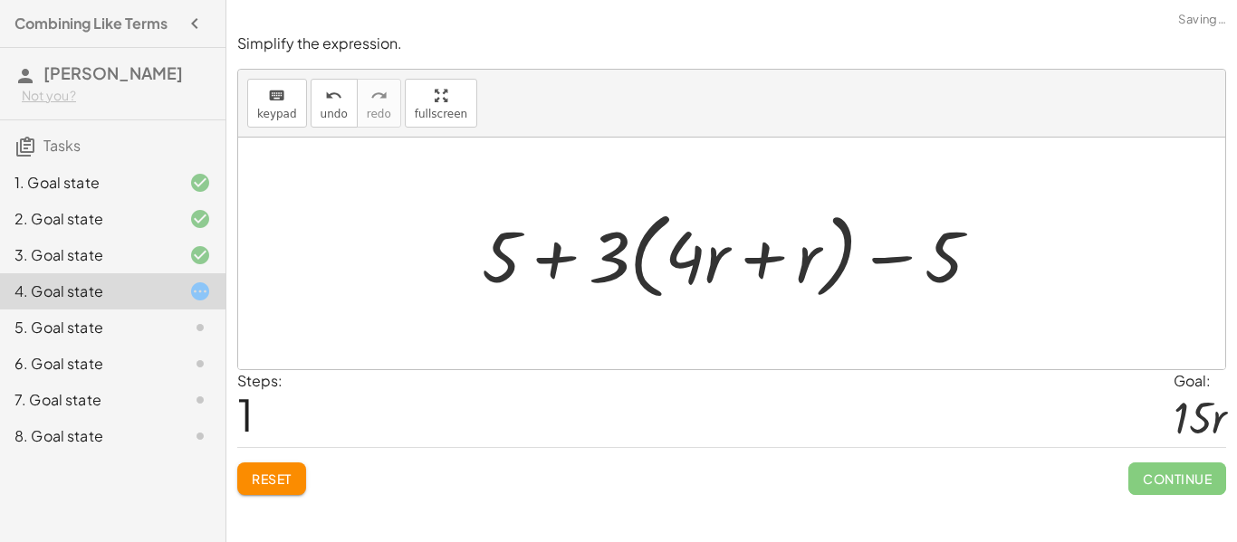
click at [277, 492] on button "Reset" at bounding box center [271, 479] width 69 height 33
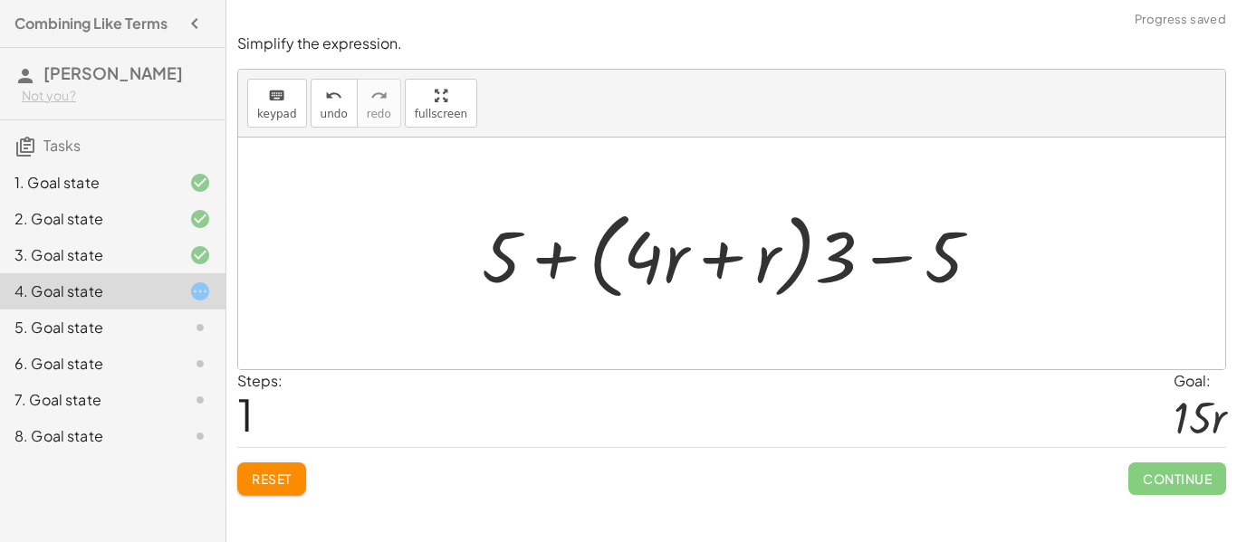
click at [298, 491] on button "Reset" at bounding box center [271, 479] width 69 height 33
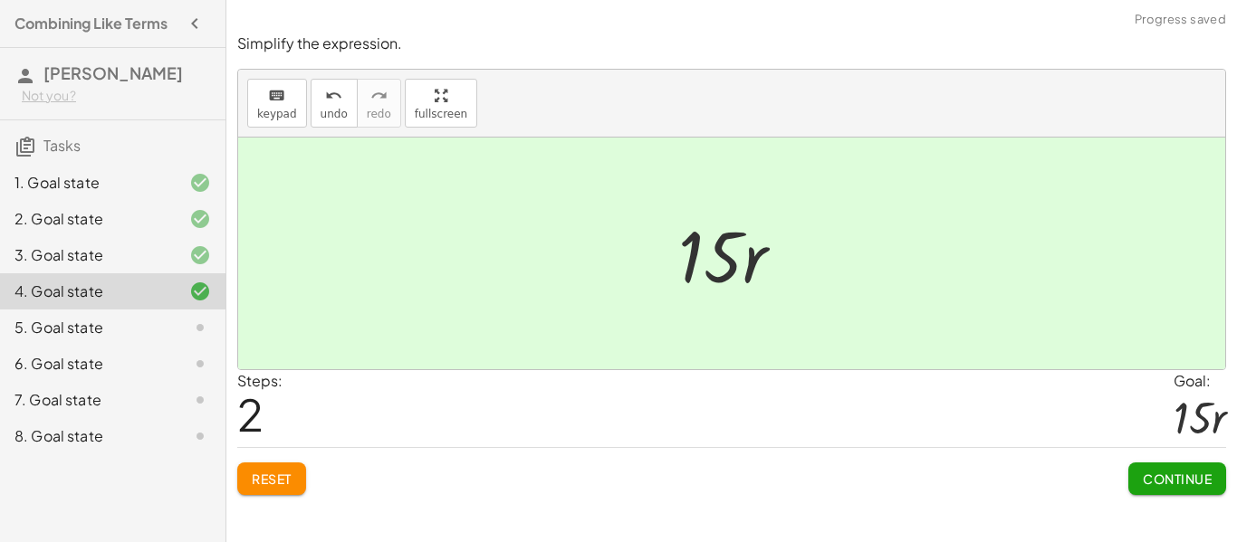
click at [1193, 480] on span "Continue" at bounding box center [1177, 479] width 69 height 16
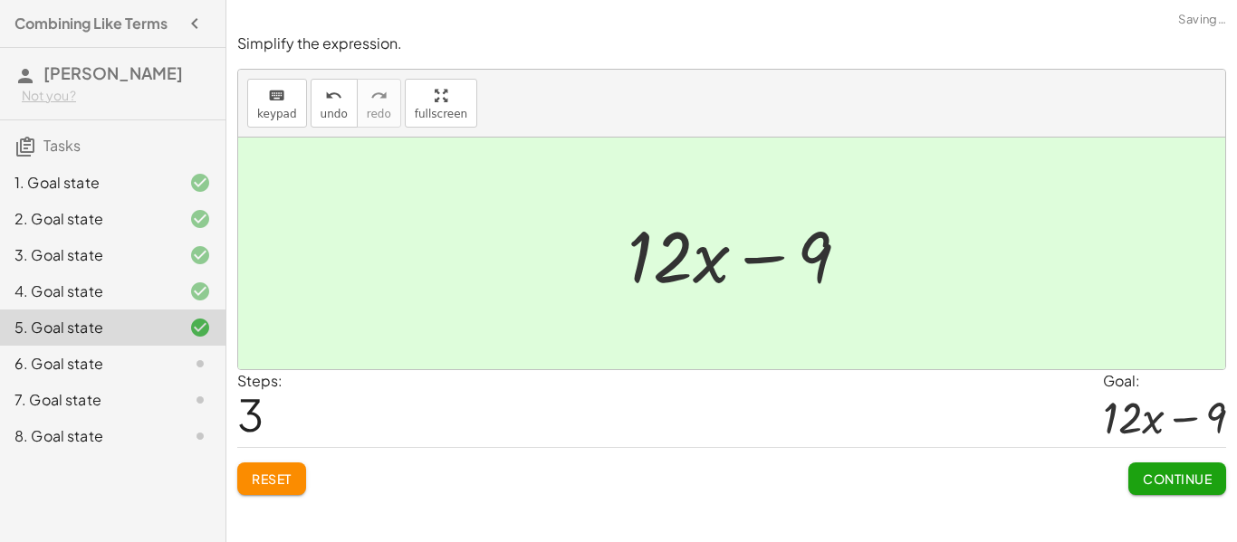
click at [1193, 484] on span "Continue" at bounding box center [1177, 479] width 69 height 16
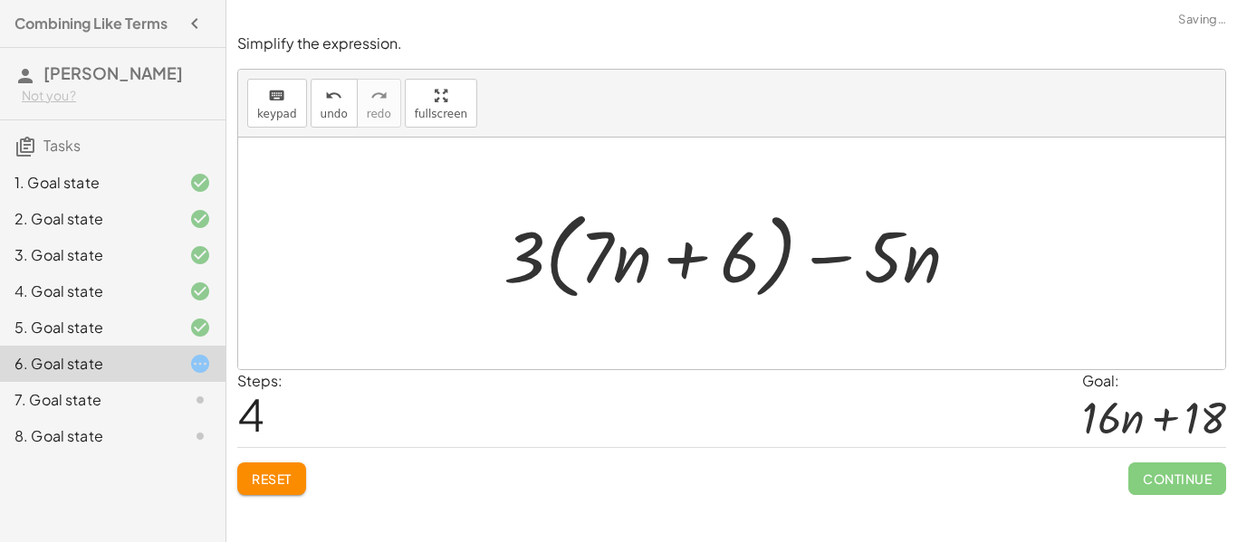
click at [314, 513] on div "Simplify each expression keyboard keypad undo undo redo redo fullscreen − · 6 ·…" at bounding box center [731, 271] width 1011 height 542
click at [277, 518] on div "Simplify each expression keyboard keypad undo undo redo redo fullscreen − · 6 ·…" at bounding box center [731, 271] width 1011 height 542
click at [280, 484] on span "Reset" at bounding box center [272, 479] width 40 height 16
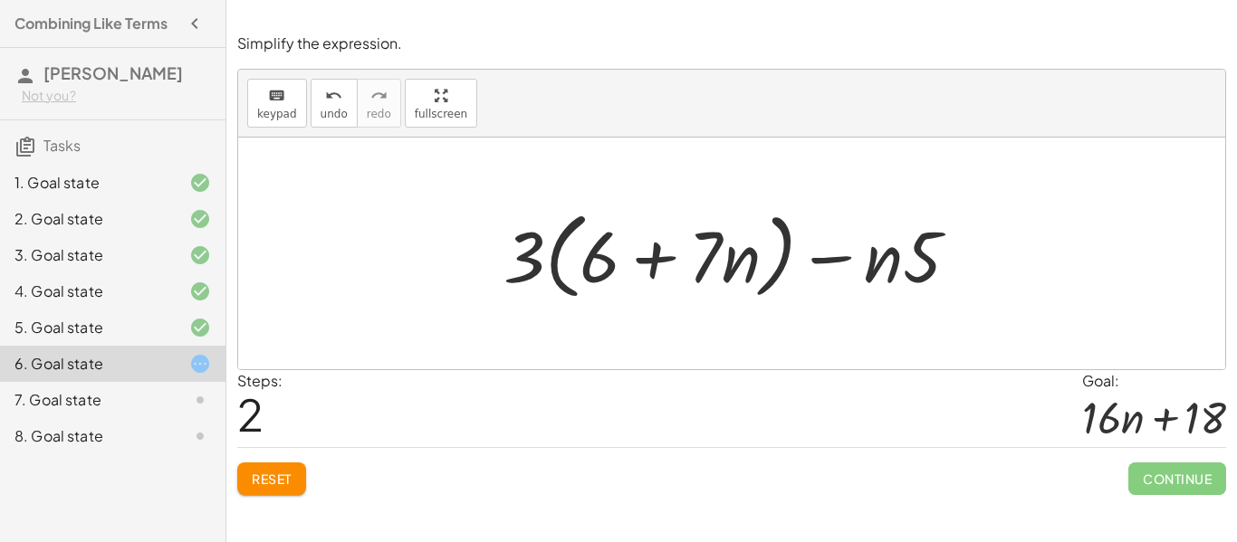
click at [288, 470] on button "Reset" at bounding box center [271, 479] width 69 height 33
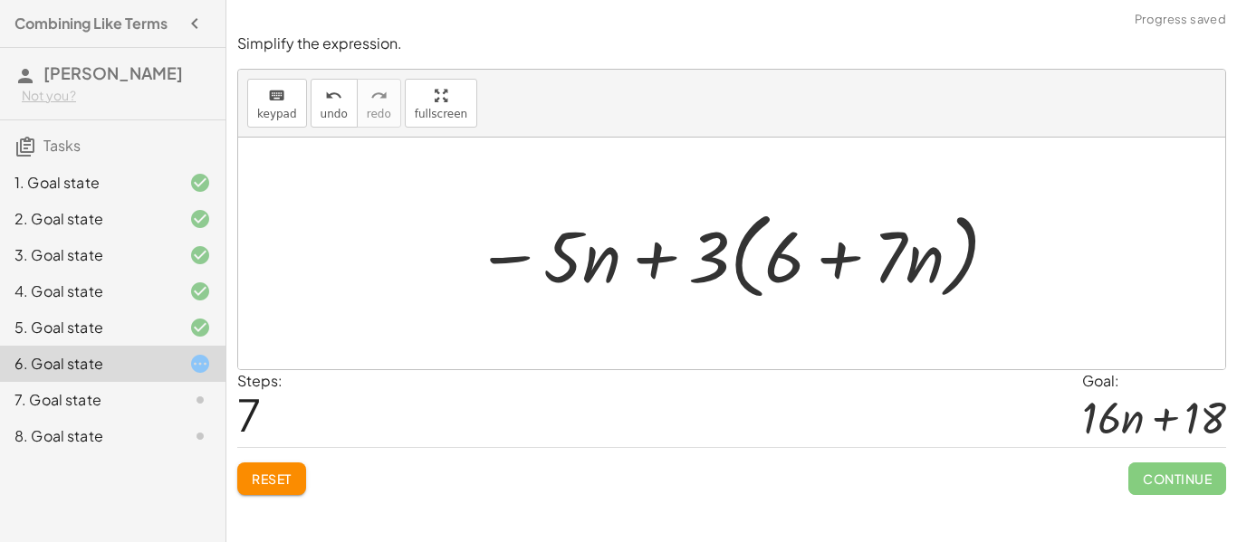
click at [263, 488] on button "Reset" at bounding box center [271, 479] width 69 height 33
click at [0, 0] on div "Simplify the expression. keyboard keypad undo undo redo redo fullscreen − · 5 ·…" at bounding box center [0, 0] width 0 height 0
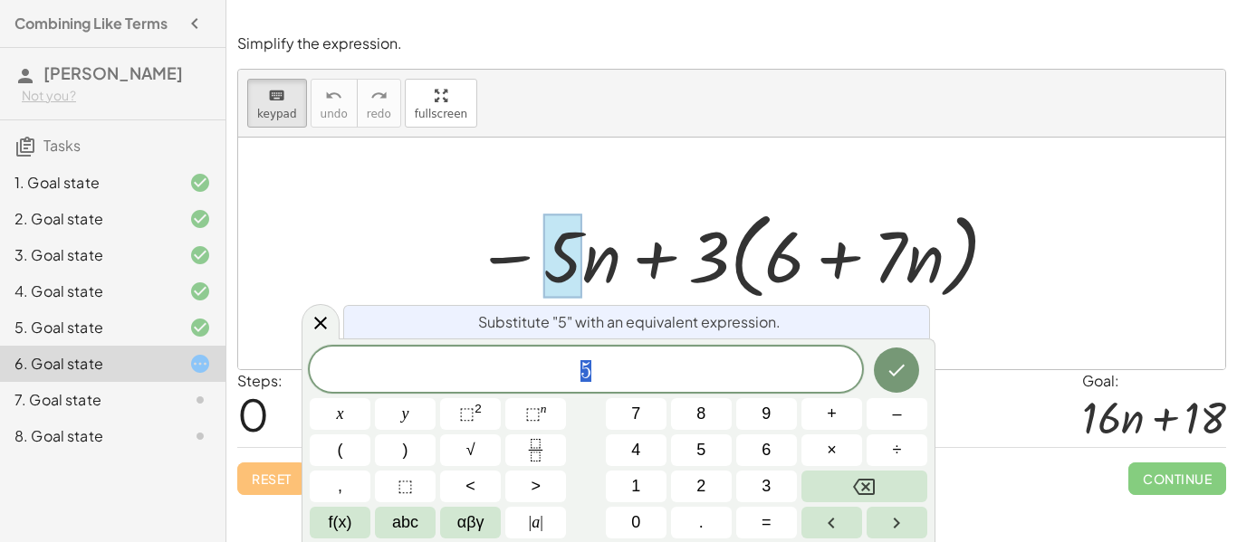
scroll to position [1, 0]
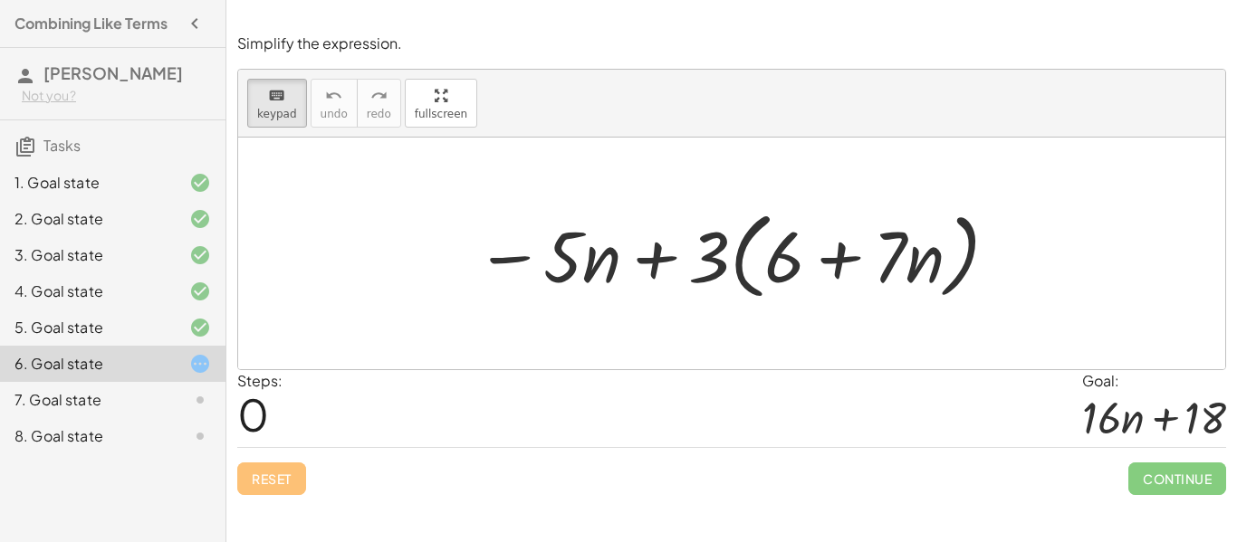
click at [455, 167] on div at bounding box center [731, 254] width 987 height 232
click at [286, 99] on div "keyboard" at bounding box center [277, 95] width 40 height 22
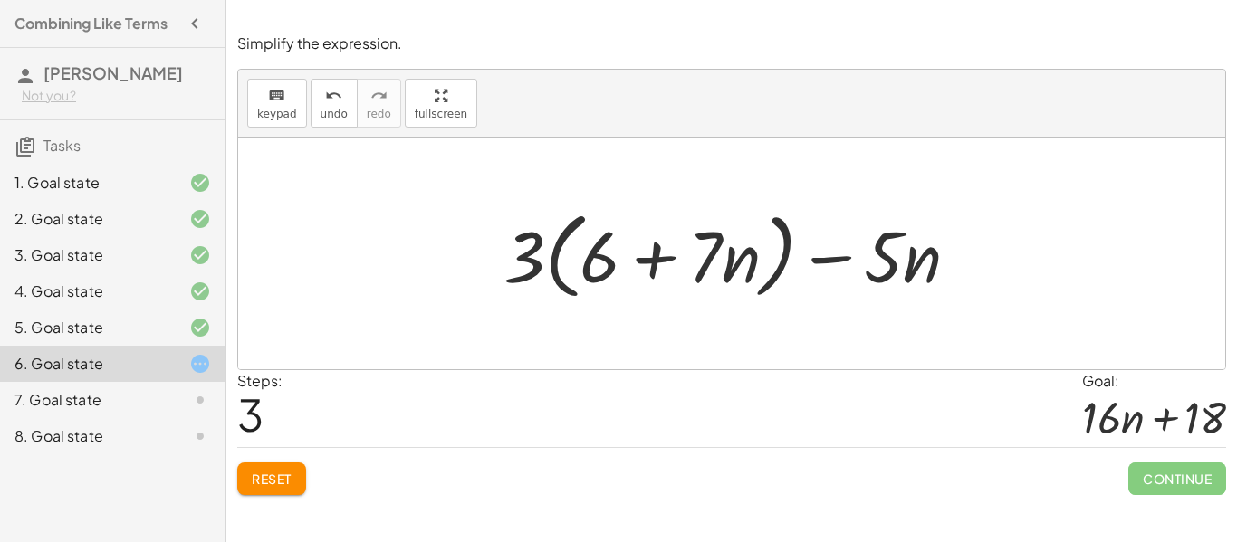
click at [264, 494] on button "Reset" at bounding box center [271, 479] width 69 height 33
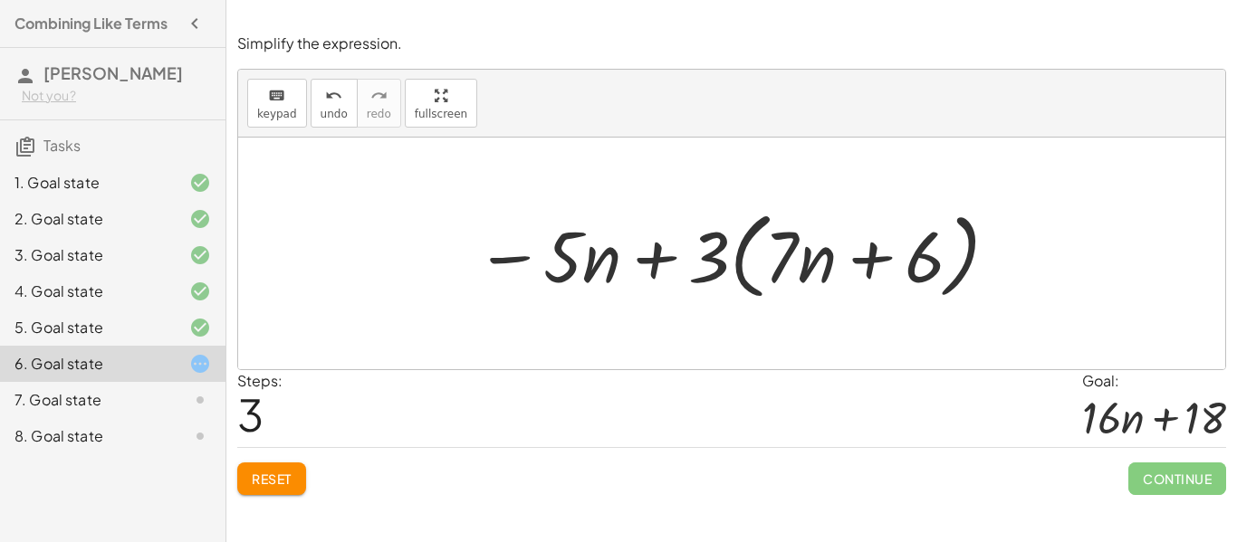
click at [255, 507] on div "Simplify each expression keyboard keypad undo undo redo redo fullscreen − · 6 ·…" at bounding box center [731, 271] width 1011 height 542
click at [259, 490] on button "Reset" at bounding box center [271, 479] width 69 height 33
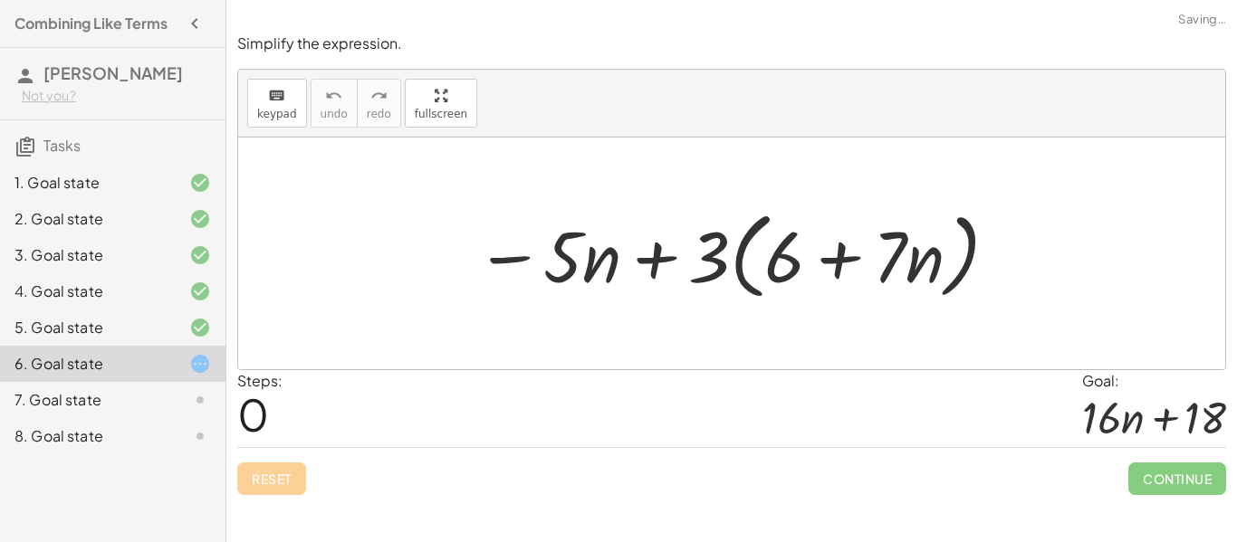
click at [256, 485] on div "Reset Continue" at bounding box center [731, 471] width 989 height 48
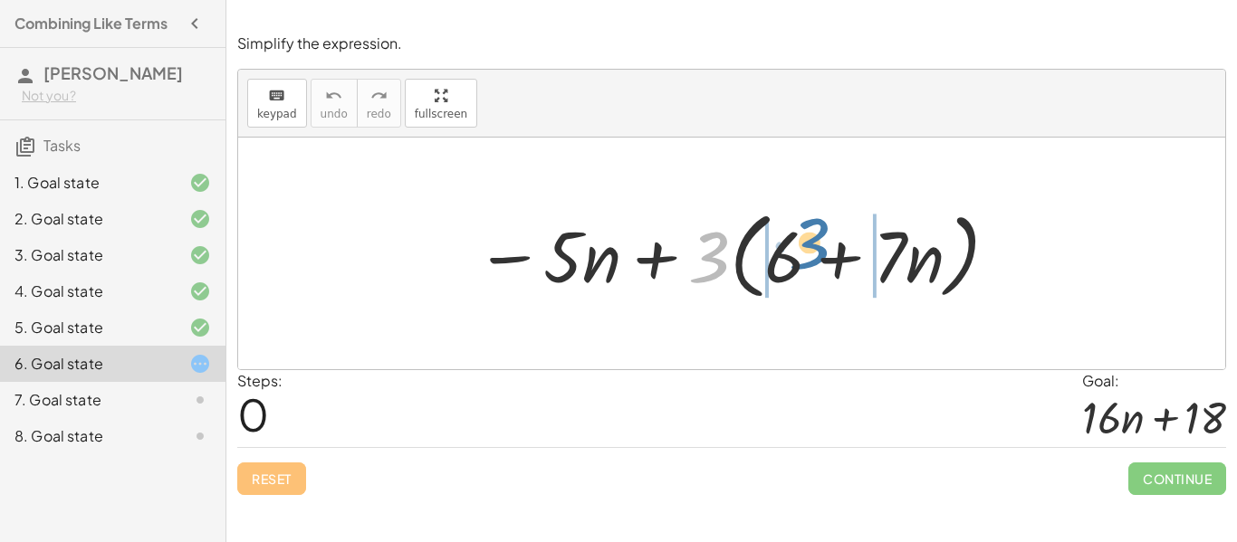
drag, startPoint x: 705, startPoint y: 275, endPoint x: 797, endPoint y: 263, distance: 92.3
click at [797, 263] on div at bounding box center [737, 254] width 543 height 104
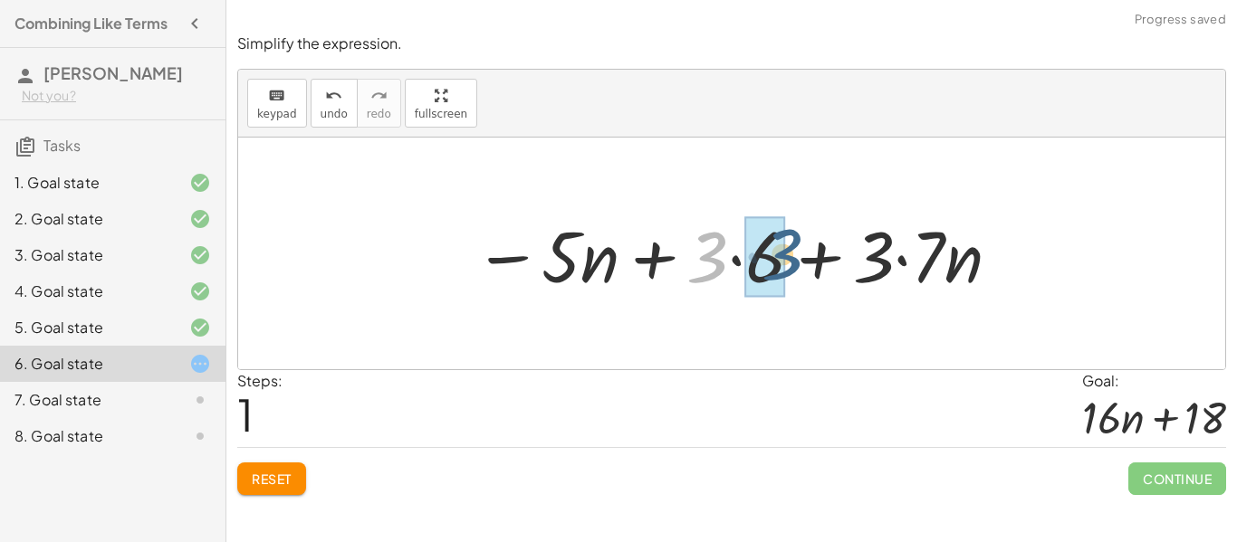
drag, startPoint x: 711, startPoint y: 272, endPoint x: 784, endPoint y: 269, distance: 73.4
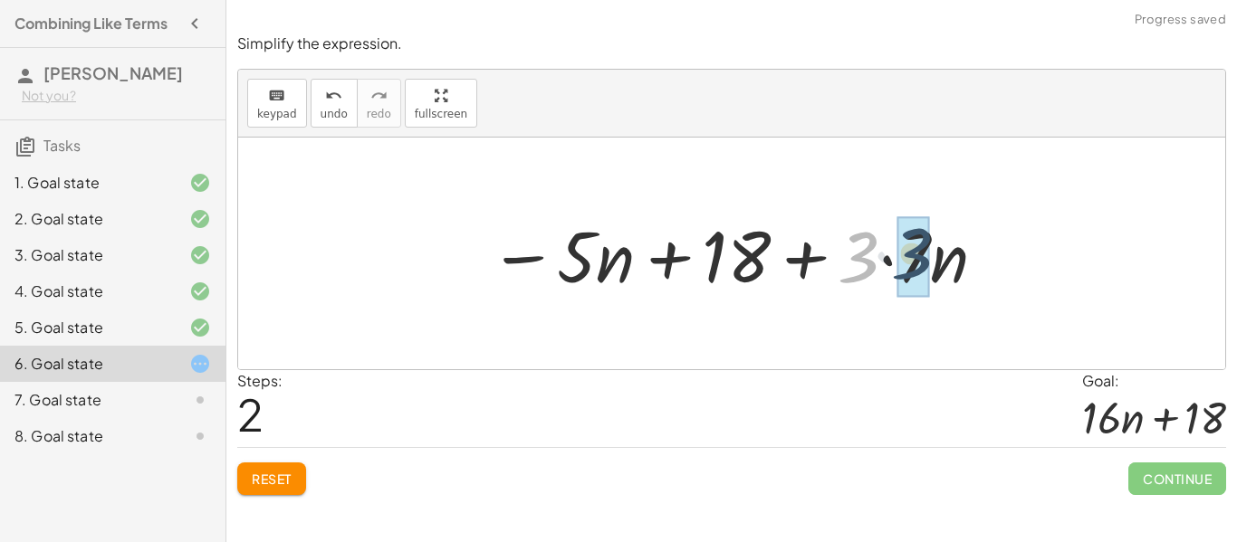
drag, startPoint x: 848, startPoint y: 265, endPoint x: 902, endPoint y: 262, distance: 53.5
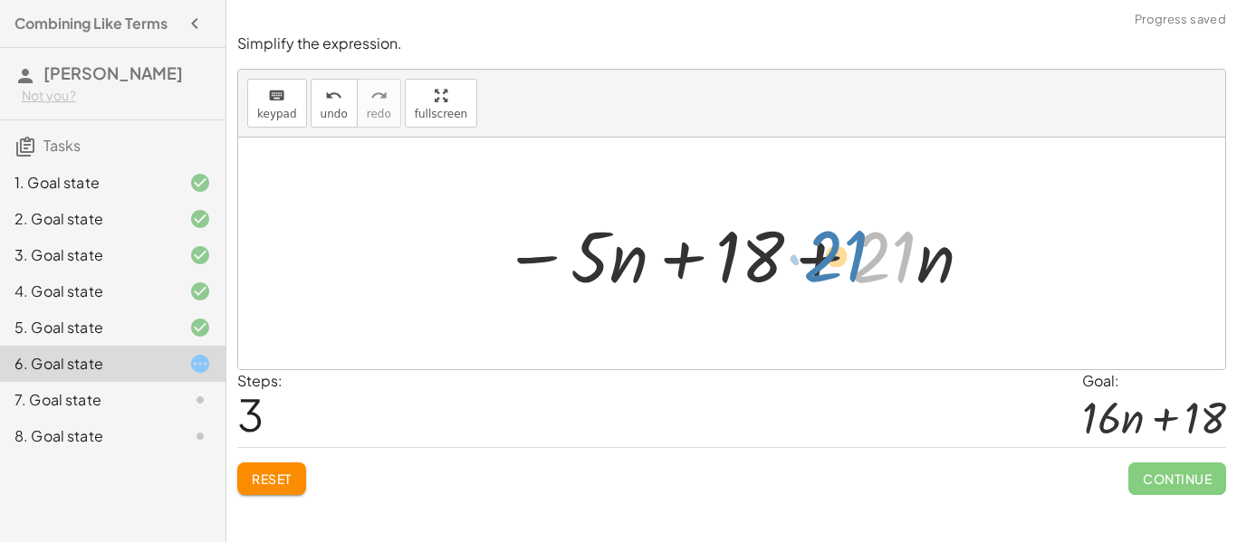
drag, startPoint x: 886, startPoint y: 257, endPoint x: 854, endPoint y: 247, distance: 33.2
click at [854, 247] on div at bounding box center [738, 253] width 490 height 93
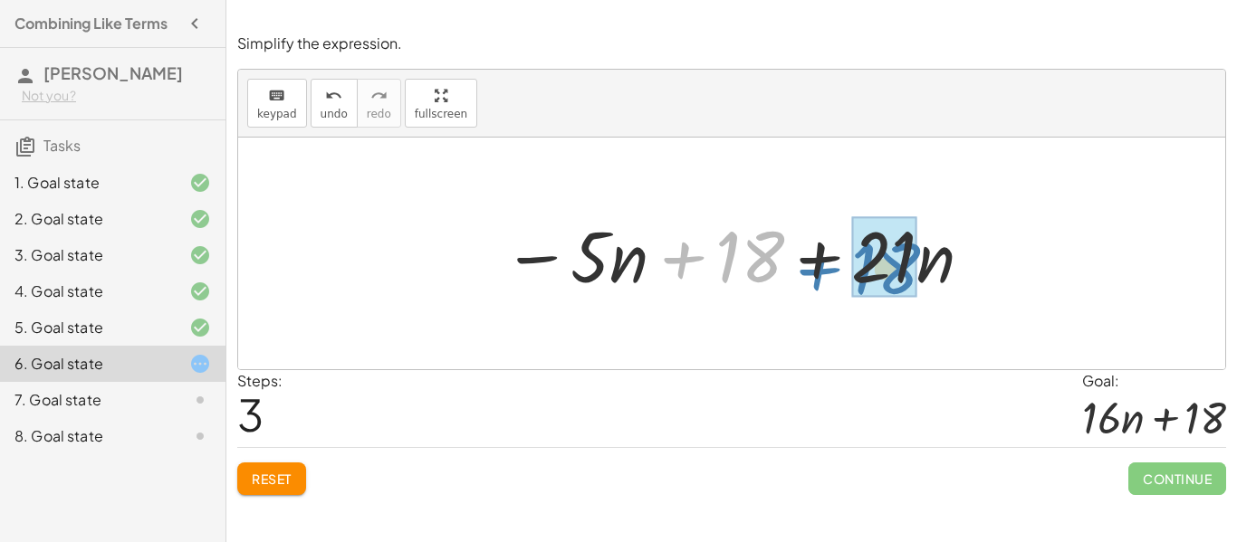
drag, startPoint x: 745, startPoint y: 265, endPoint x: 876, endPoint y: 277, distance: 130.9
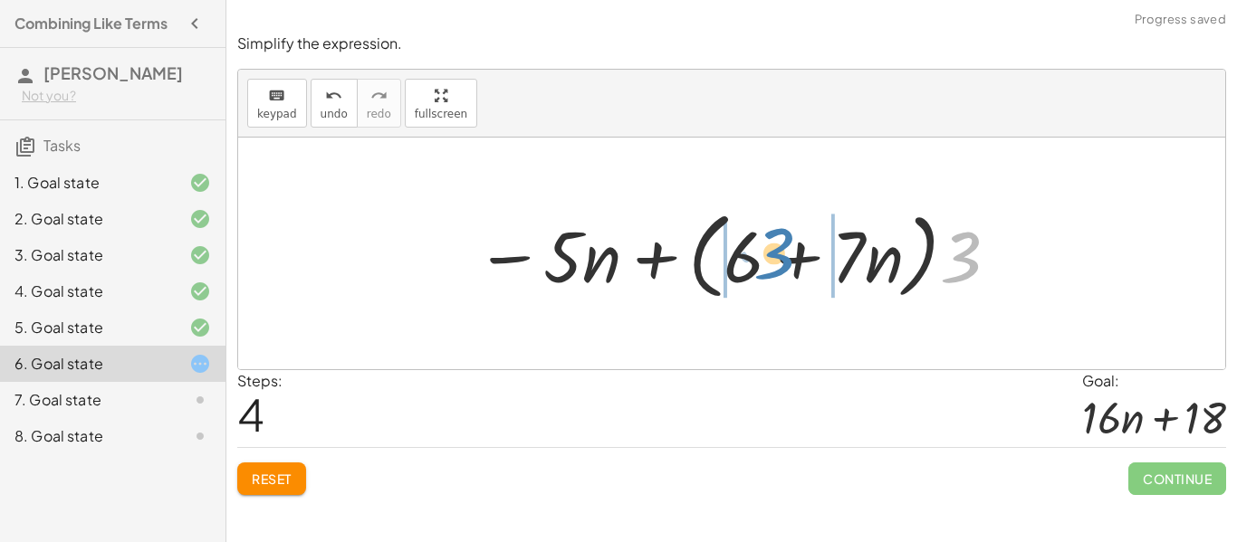
drag, startPoint x: 957, startPoint y: 259, endPoint x: 771, endPoint y: 255, distance: 186.6
click at [771, 255] on div at bounding box center [737, 254] width 543 height 104
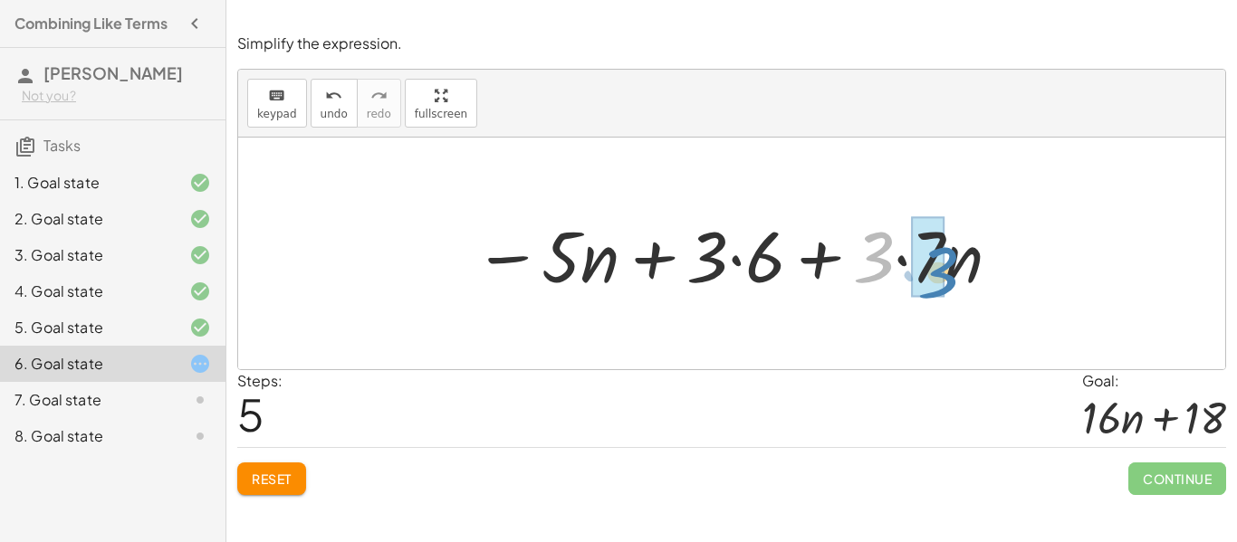
drag, startPoint x: 867, startPoint y: 252, endPoint x: 932, endPoint y: 267, distance: 66.1
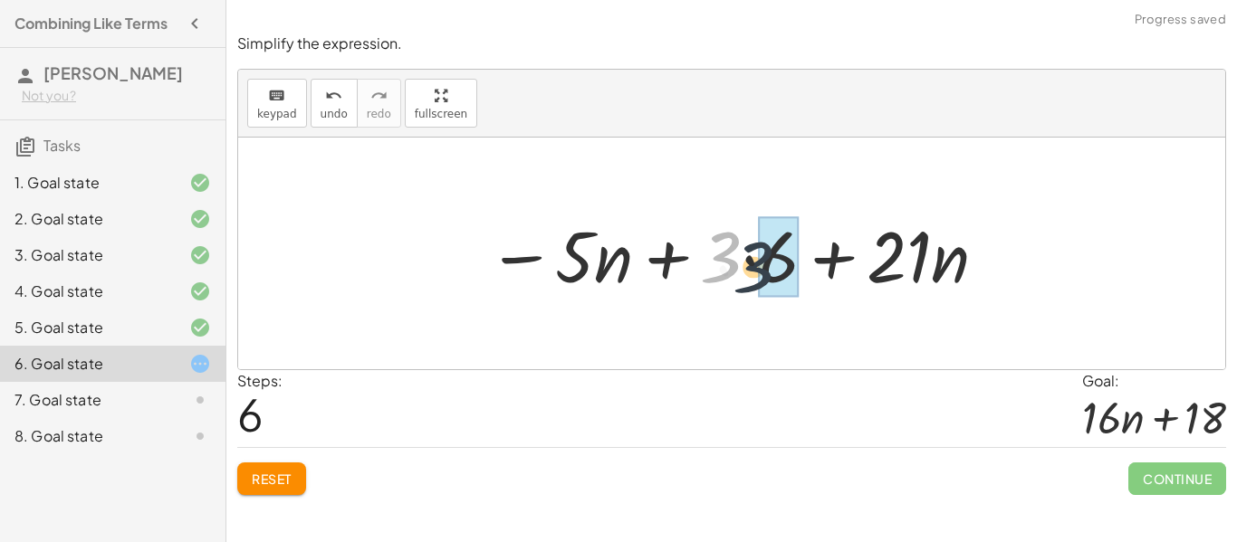
drag, startPoint x: 728, startPoint y: 263, endPoint x: 767, endPoint y: 272, distance: 40.0
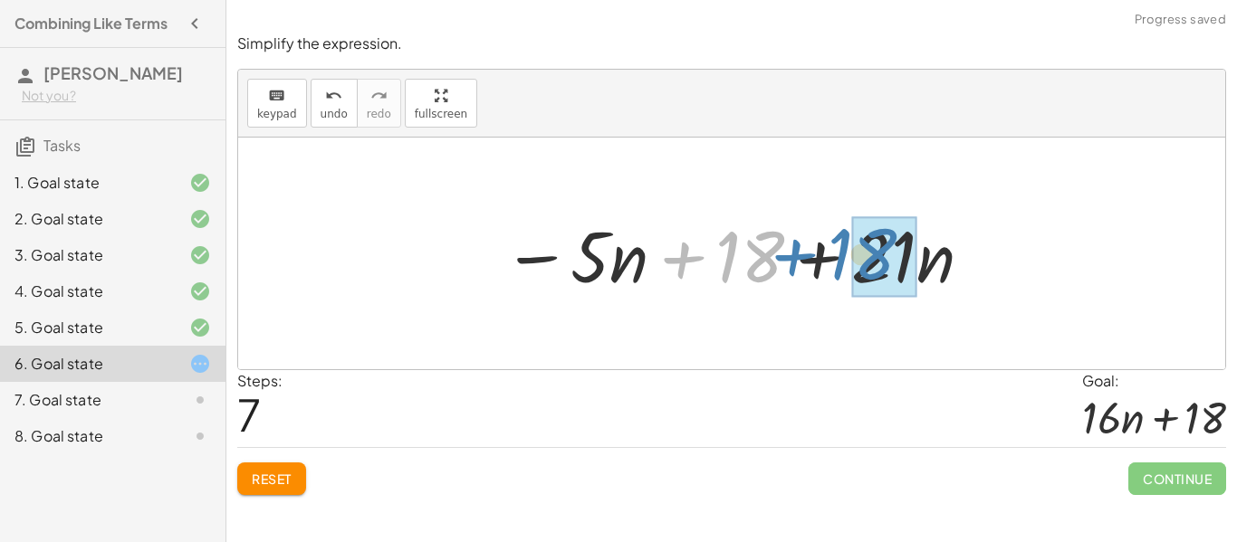
drag, startPoint x: 745, startPoint y: 270, endPoint x: 863, endPoint y: 267, distance: 117.7
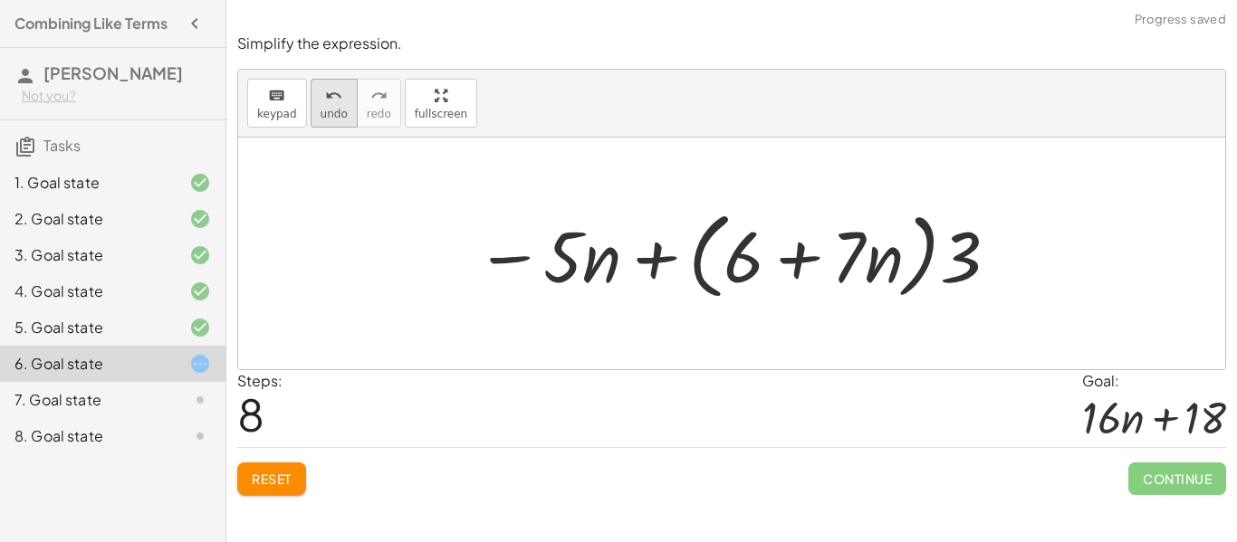
click at [337, 110] on span "undo" at bounding box center [334, 114] width 27 height 13
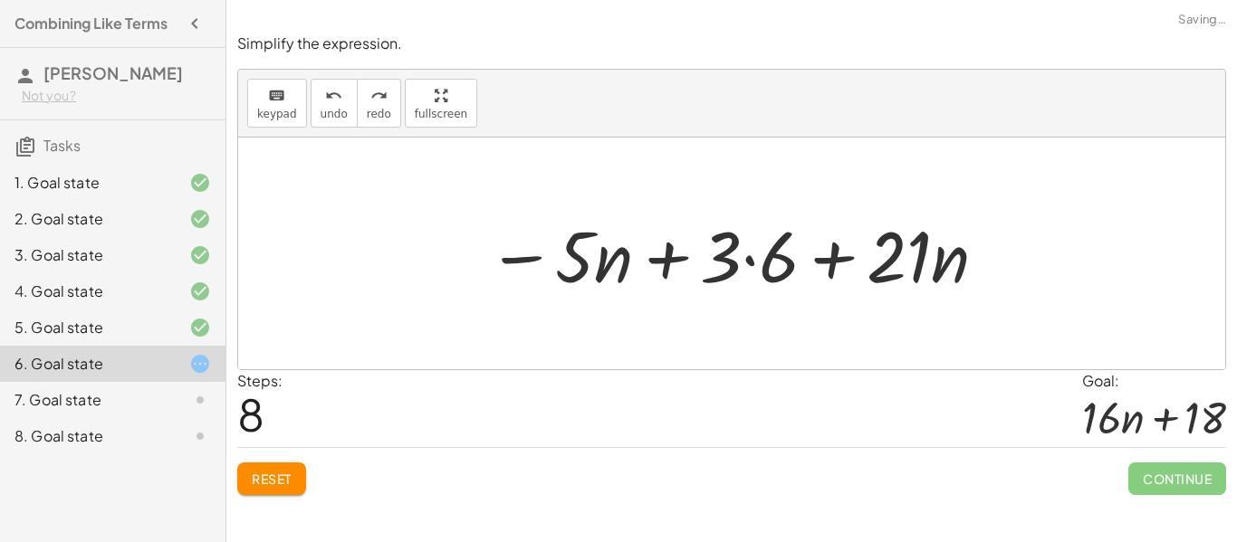
drag, startPoint x: 337, startPoint y: 110, endPoint x: 540, endPoint y: 331, distance: 299.9
click at [540, 331] on div "keyboard keypad undo undo redo redo fullscreen Undo the last action − · 5 · n +…" at bounding box center [731, 220] width 987 height 300
click at [372, 113] on span "redo" at bounding box center [379, 114] width 24 height 13
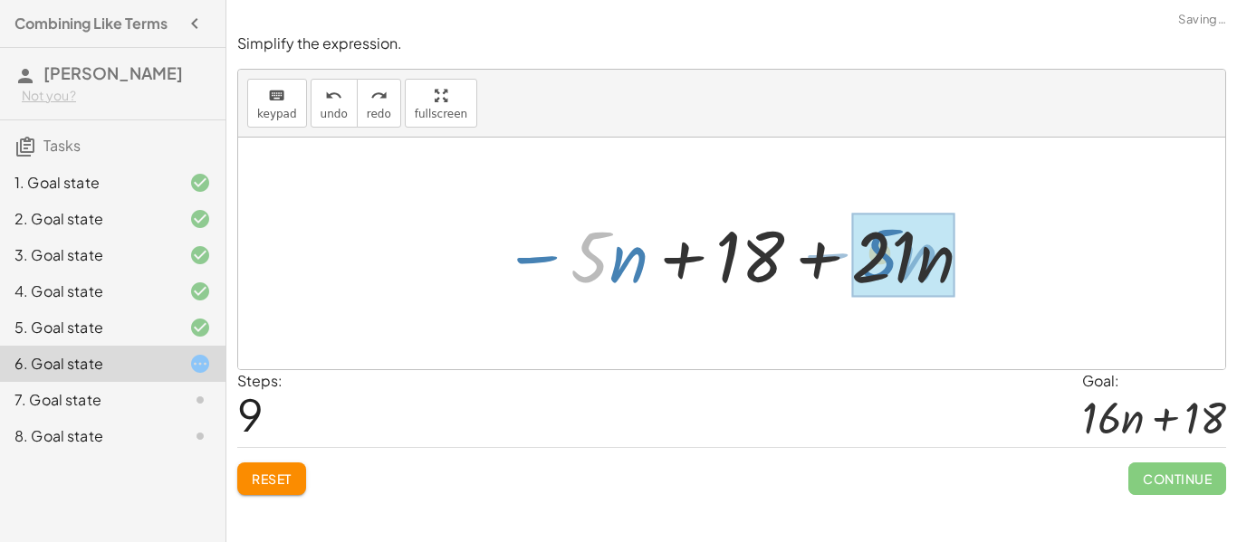
drag, startPoint x: 592, startPoint y: 254, endPoint x: 884, endPoint y: 252, distance: 291.6
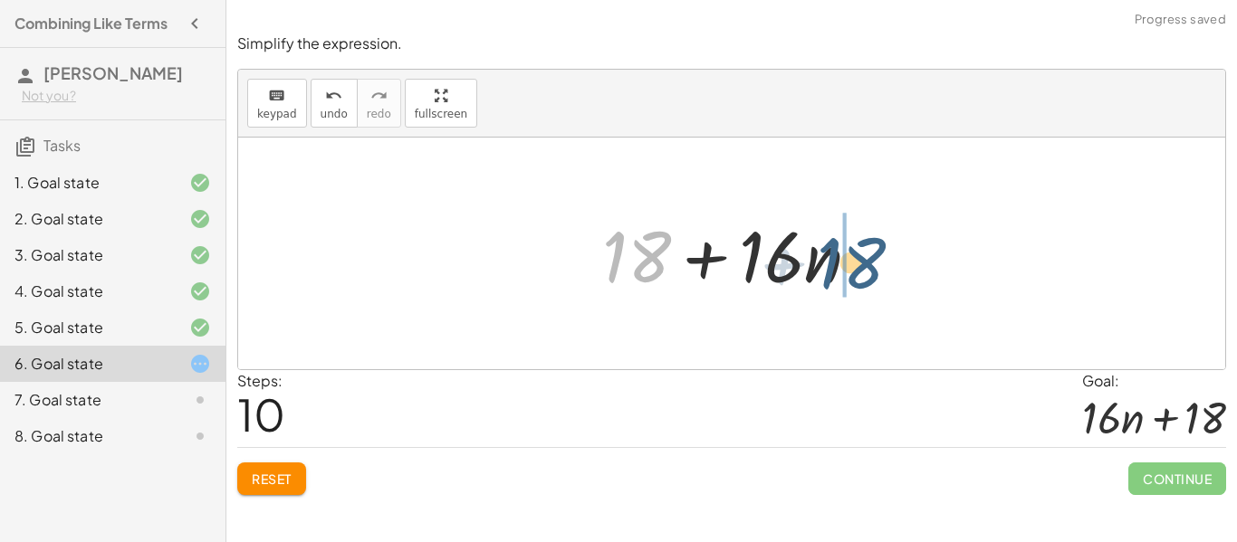
drag, startPoint x: 653, startPoint y: 254, endPoint x: 872, endPoint y: 261, distance: 219.2
click at [872, 261] on div at bounding box center [738, 253] width 290 height 93
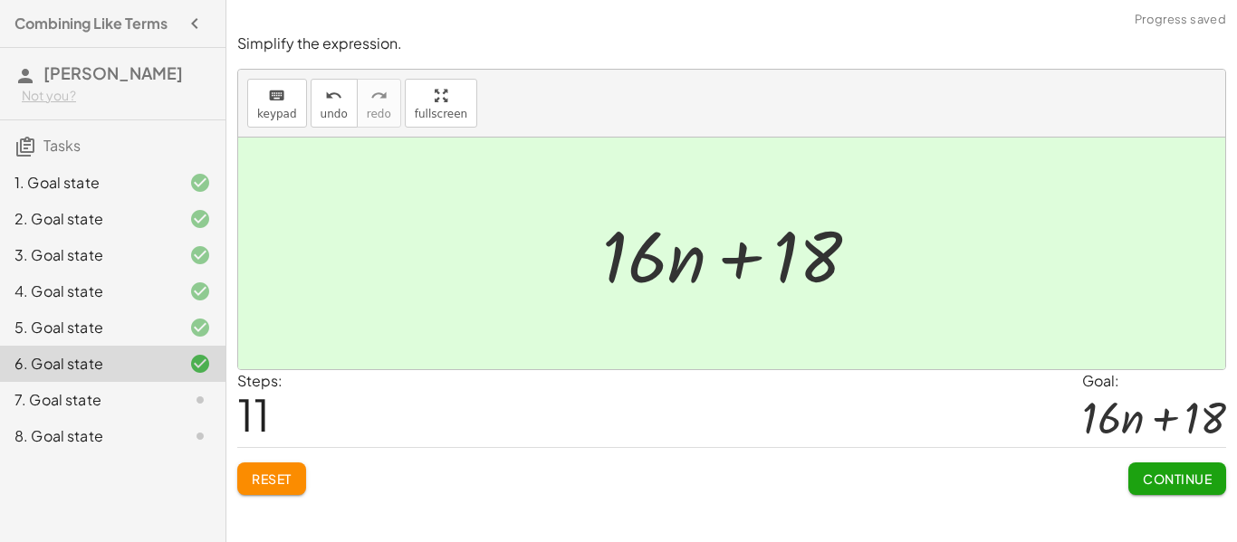
click at [872, 261] on div at bounding box center [738, 253] width 290 height 93
click at [1168, 490] on button "Continue" at bounding box center [1177, 479] width 98 height 33
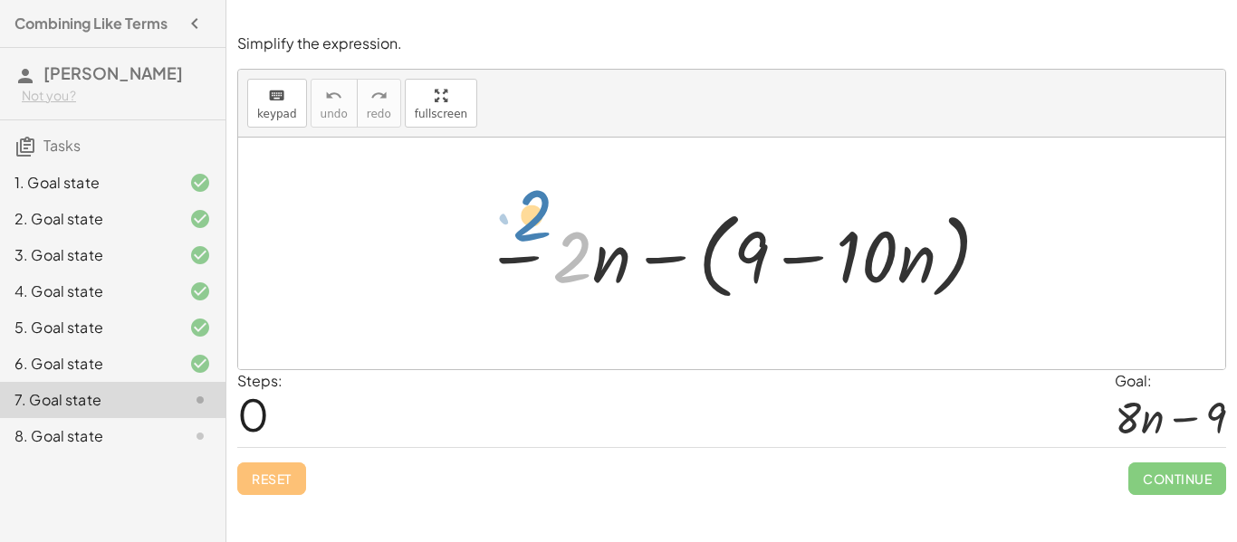
drag, startPoint x: 581, startPoint y: 255, endPoint x: 508, endPoint y: 218, distance: 82.2
click at [508, 218] on div at bounding box center [738, 254] width 526 height 104
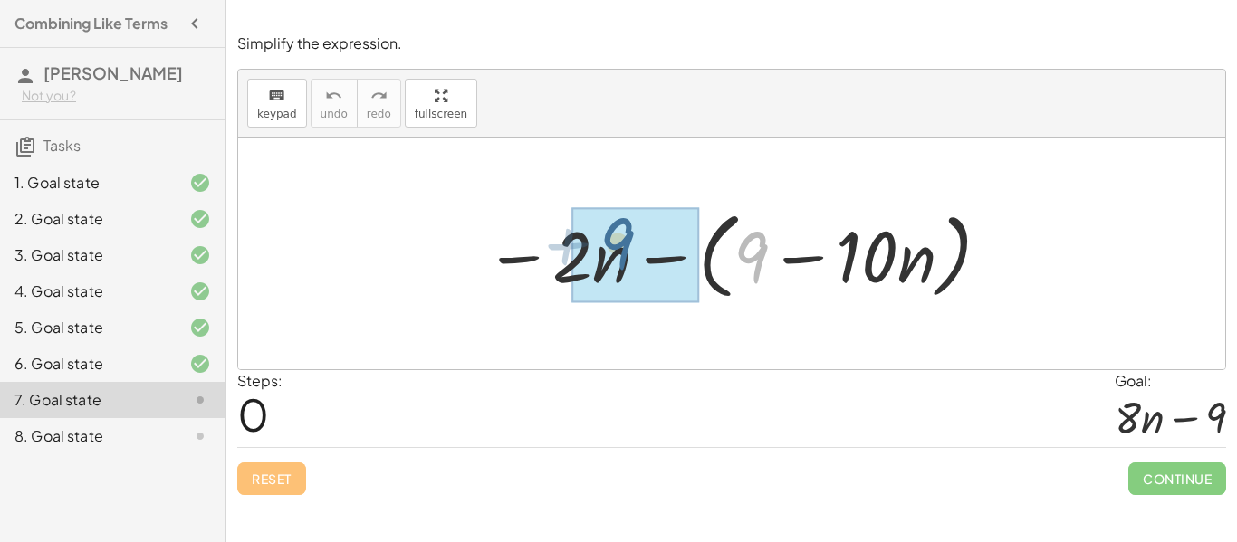
drag, startPoint x: 744, startPoint y: 267, endPoint x: 612, endPoint y: 255, distance: 132.7
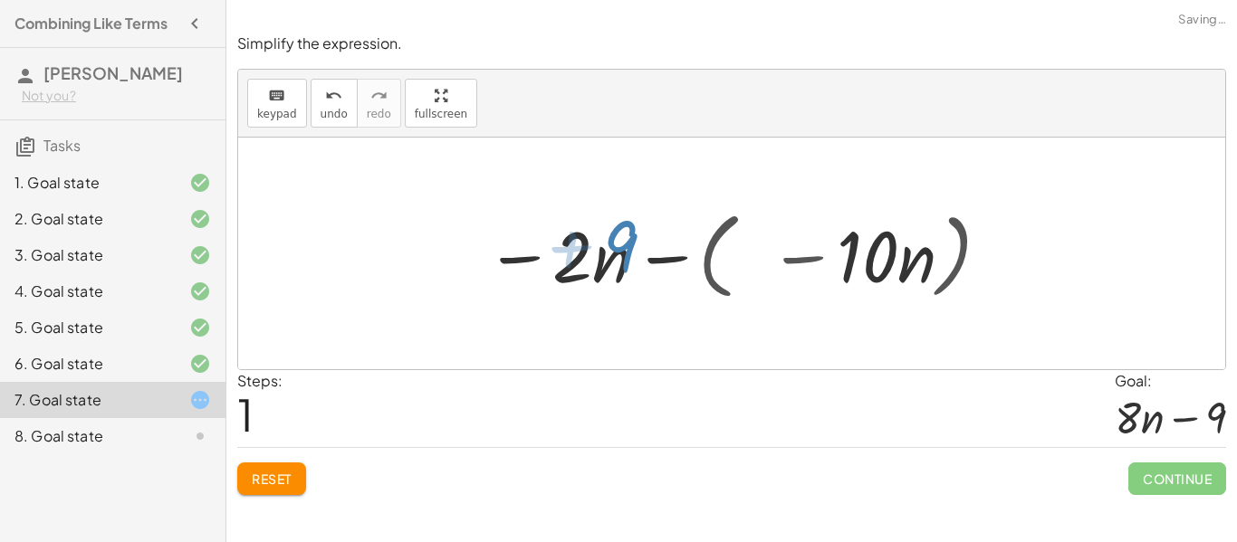
click at [612, 255] on div at bounding box center [737, 253] width 487 height 93
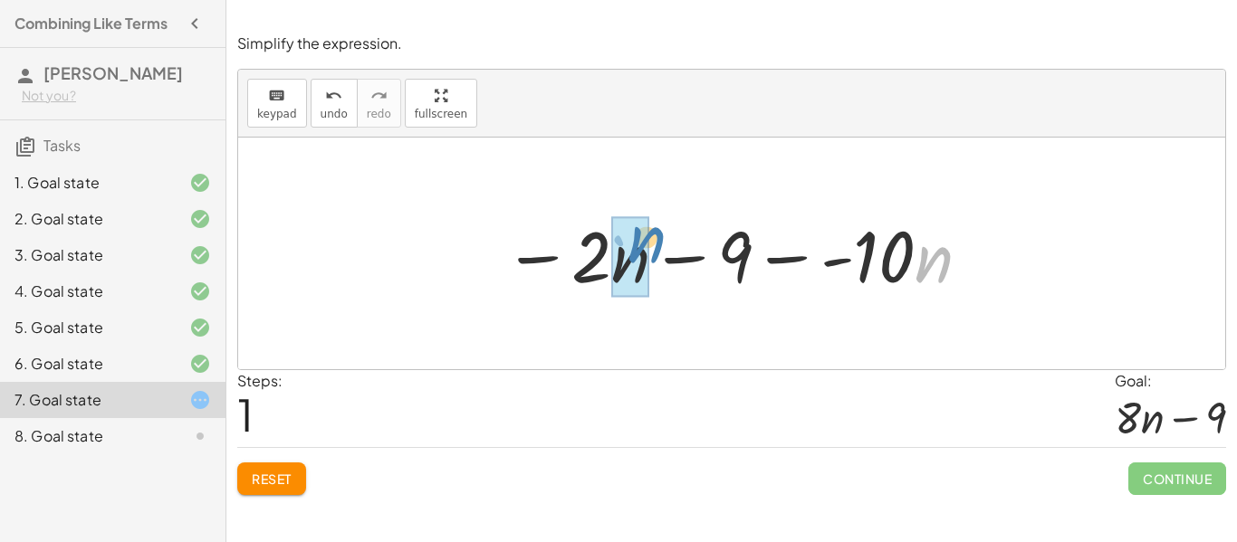
drag, startPoint x: 916, startPoint y: 273, endPoint x: 628, endPoint y: 261, distance: 289.1
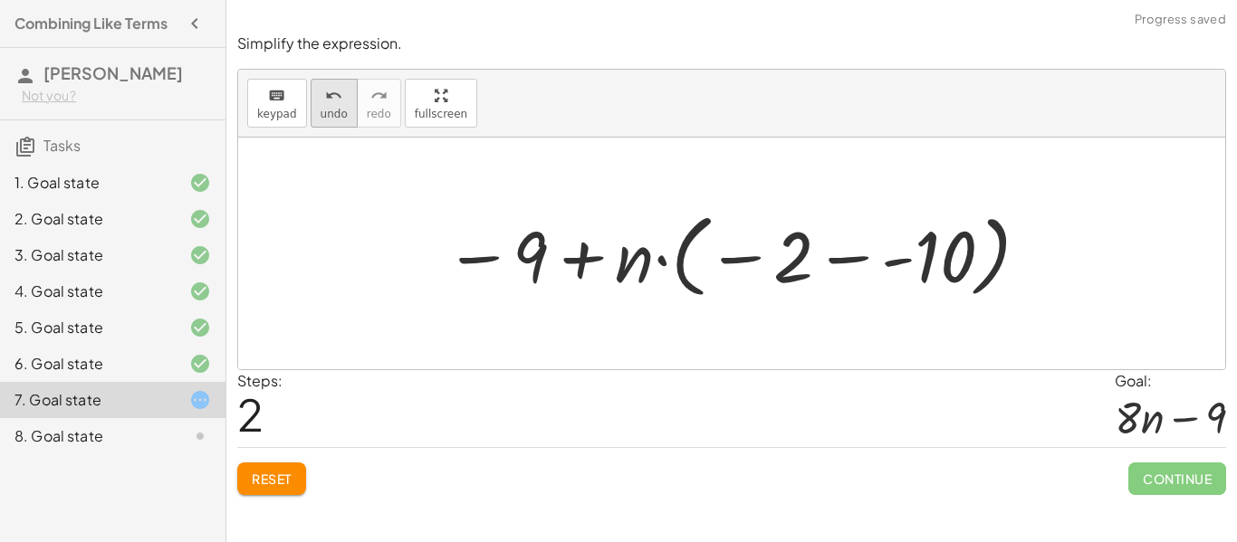
click at [322, 116] on span "undo" at bounding box center [334, 114] width 27 height 13
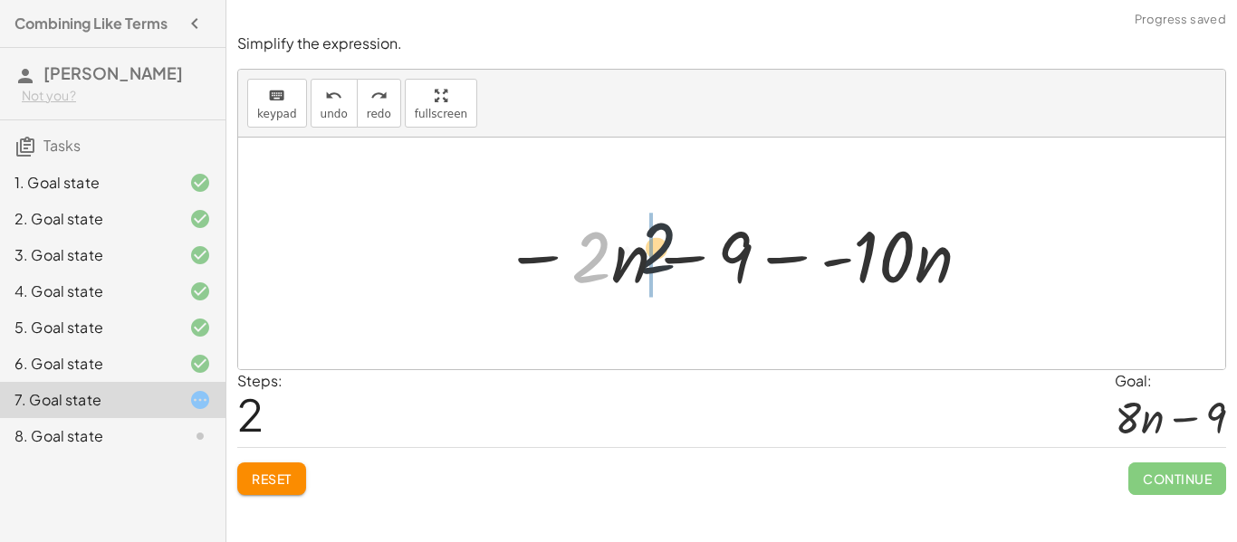
drag, startPoint x: 586, startPoint y: 258, endPoint x: 704, endPoint y: 244, distance: 118.5
click at [704, 244] on div at bounding box center [737, 253] width 487 height 93
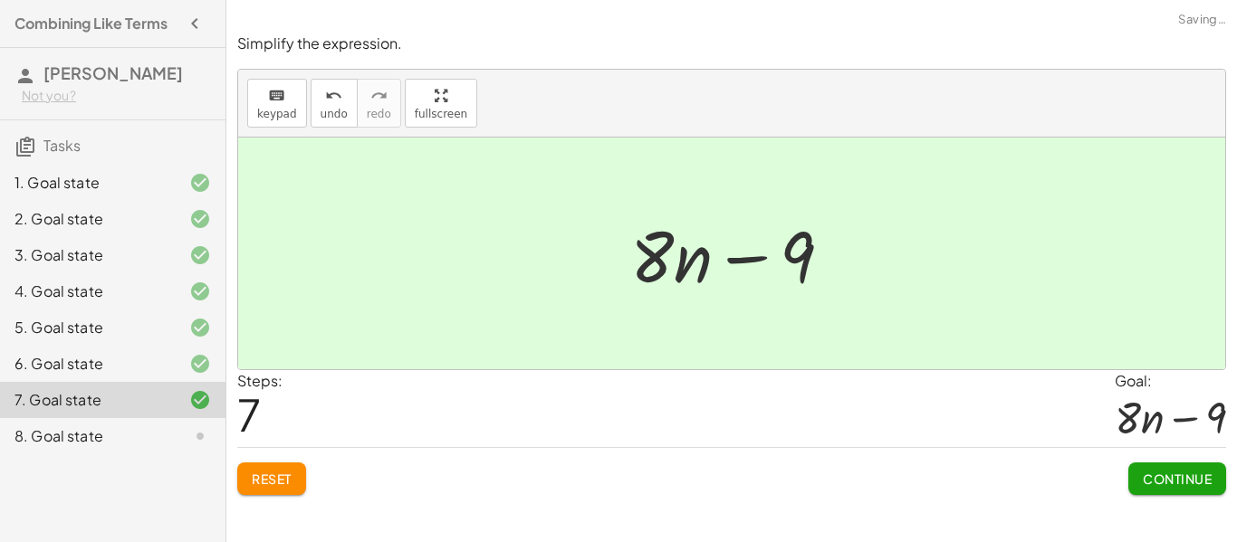
click at [1159, 494] on button "Continue" at bounding box center [1177, 479] width 98 height 33
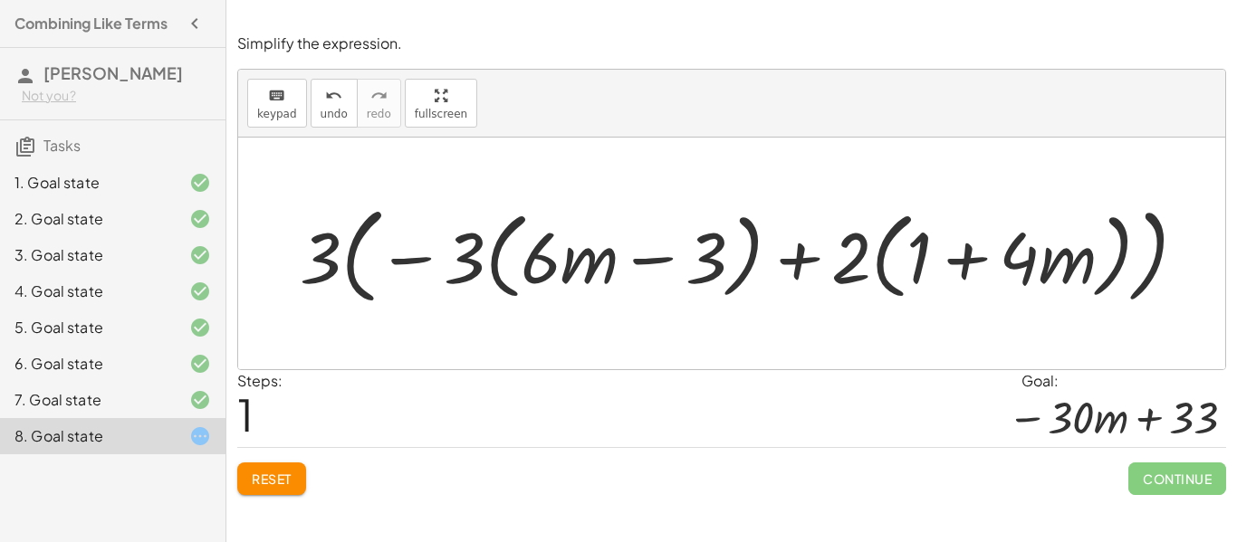
click at [257, 467] on button "Reset" at bounding box center [271, 479] width 69 height 33
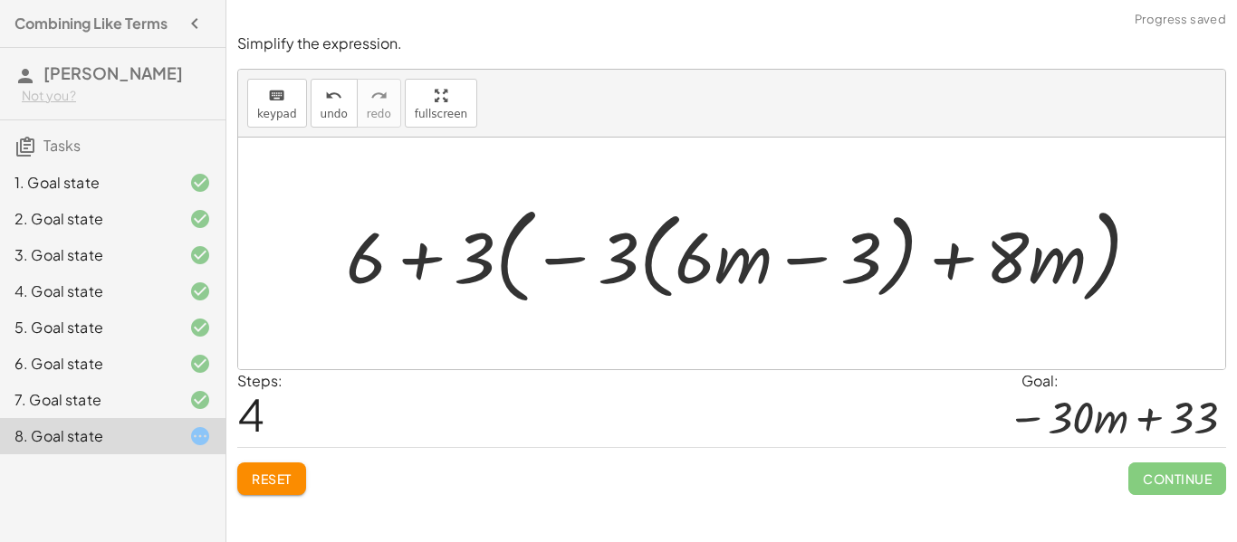
click at [254, 516] on div "Simplify each expression keyboard keypad undo undo redo redo fullscreen − · 6 ·…" at bounding box center [731, 271] width 1011 height 542
click at [251, 470] on button "Reset" at bounding box center [271, 479] width 69 height 33
click at [258, 479] on div "Reset Continue" at bounding box center [731, 471] width 989 height 48
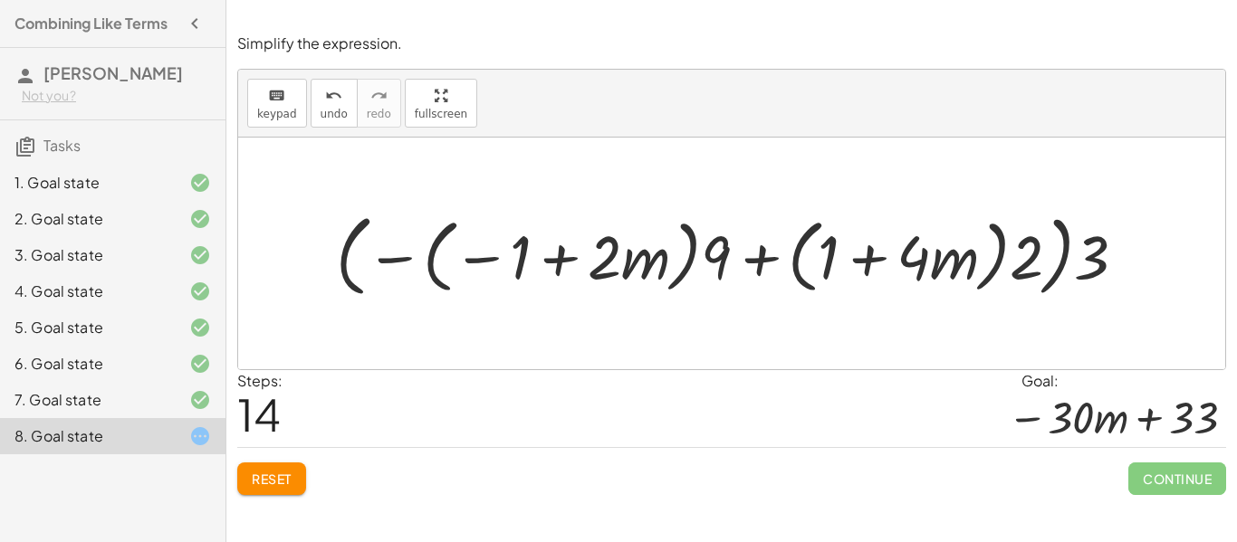
click at [258, 491] on button "Reset" at bounding box center [271, 479] width 69 height 33
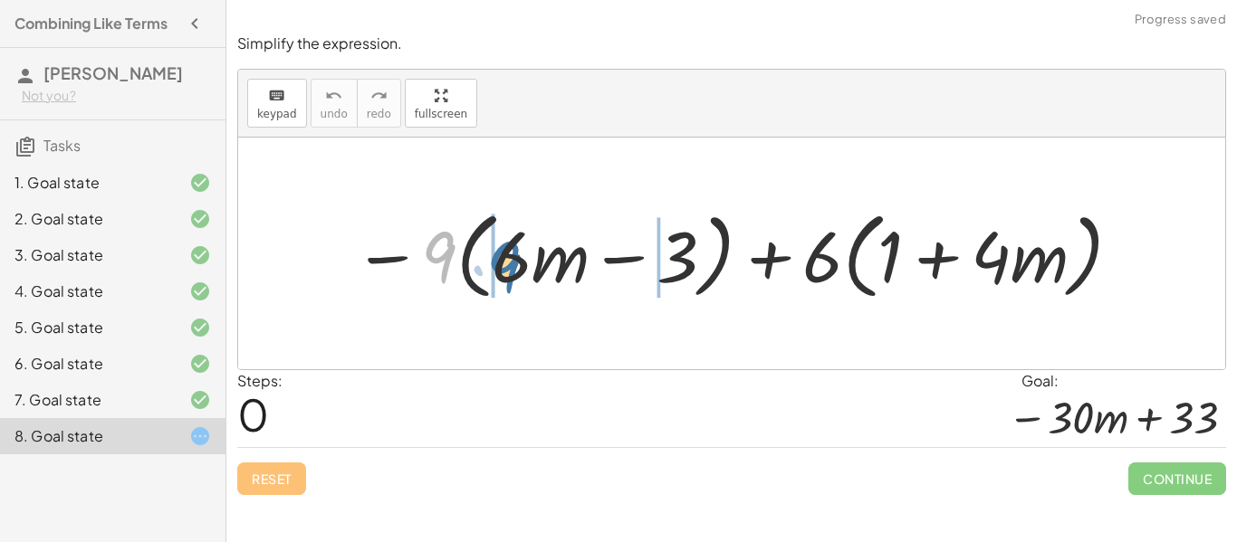
drag, startPoint x: 429, startPoint y: 244, endPoint x: 501, endPoint y: 251, distance: 71.8
click at [501, 251] on div at bounding box center [738, 254] width 789 height 104
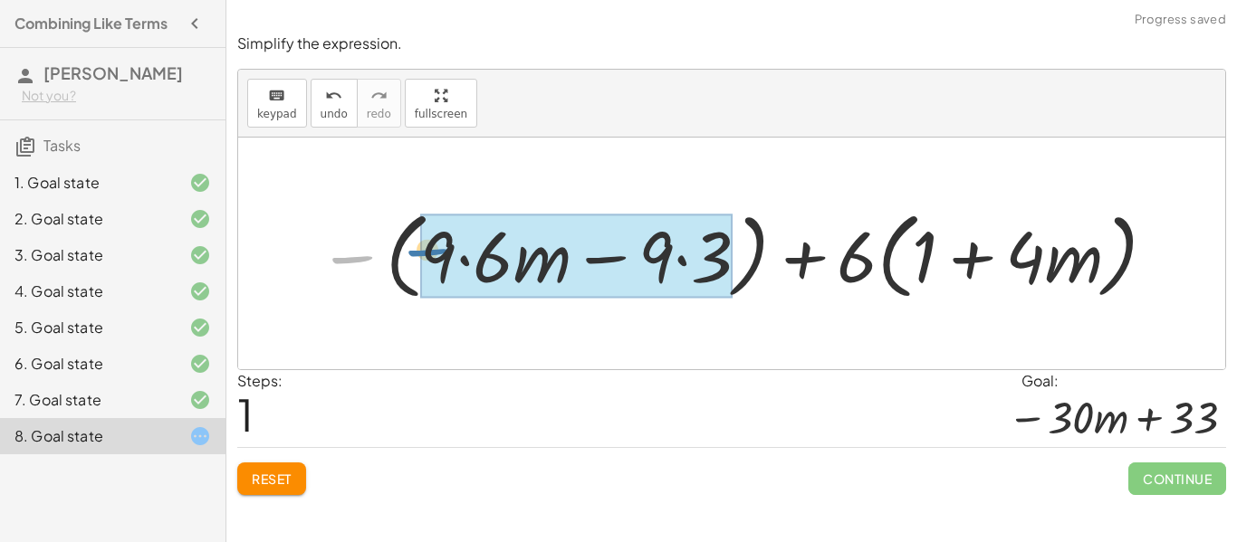
drag, startPoint x: 342, startPoint y: 255, endPoint x: 431, endPoint y: 250, distance: 88.9
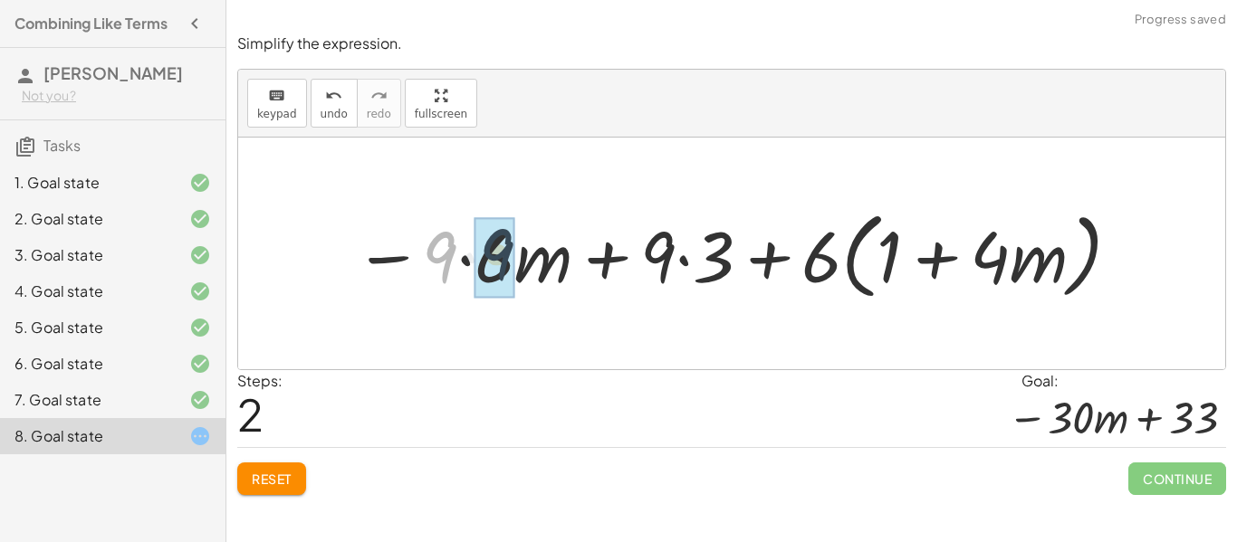
drag, startPoint x: 428, startPoint y: 254, endPoint x: 493, endPoint y: 251, distance: 64.3
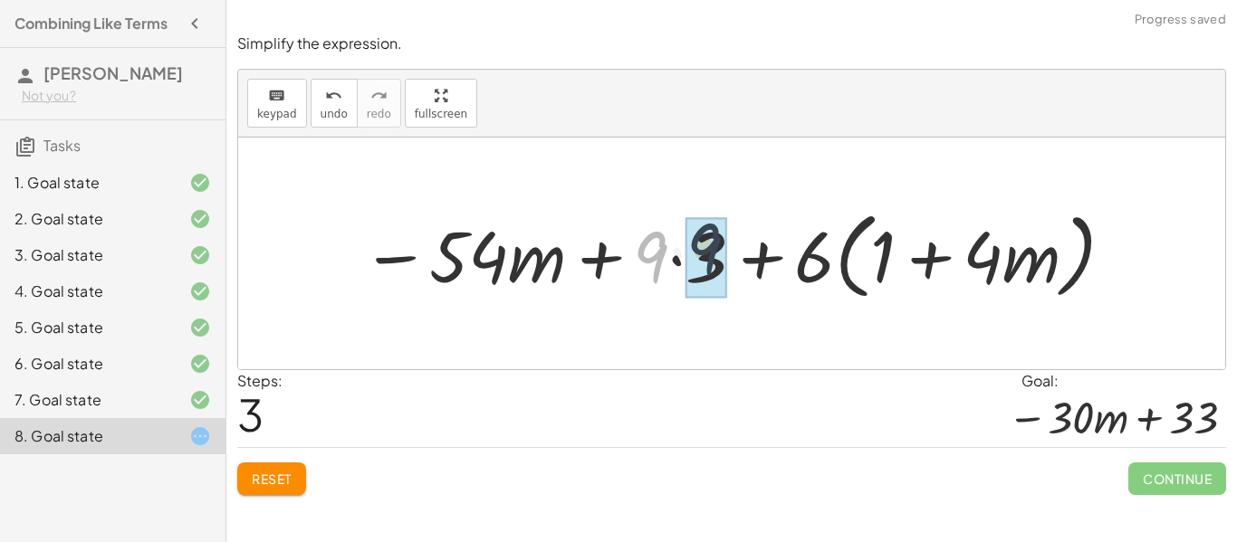
drag, startPoint x: 649, startPoint y: 249, endPoint x: 706, endPoint y: 241, distance: 57.6
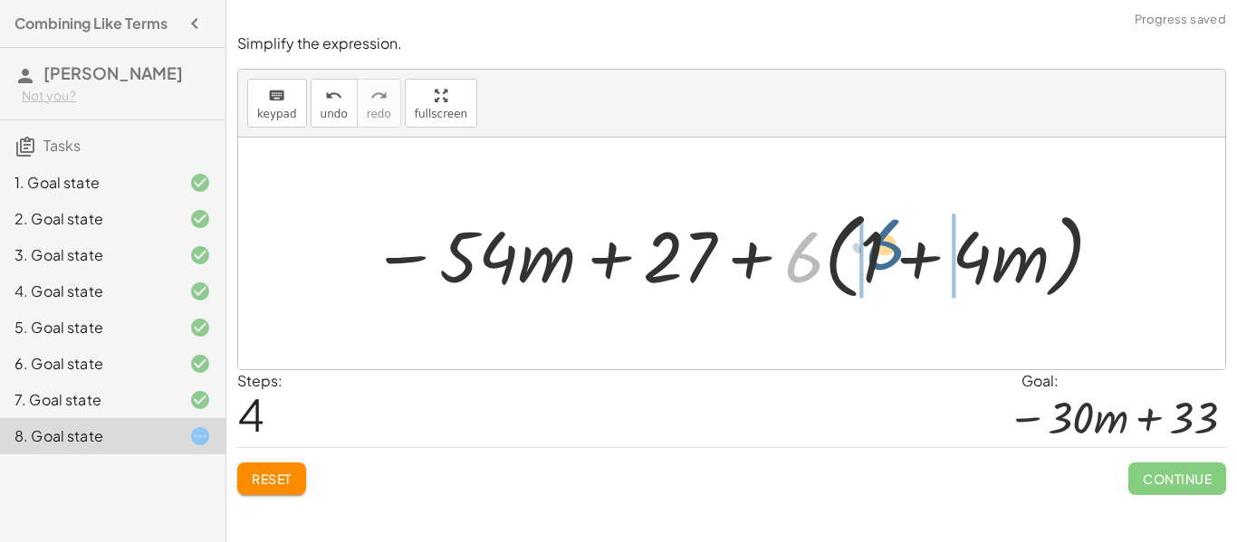
drag, startPoint x: 809, startPoint y: 254, endPoint x: 890, endPoint y: 242, distance: 82.5
click at [890, 242] on div at bounding box center [738, 254] width 752 height 104
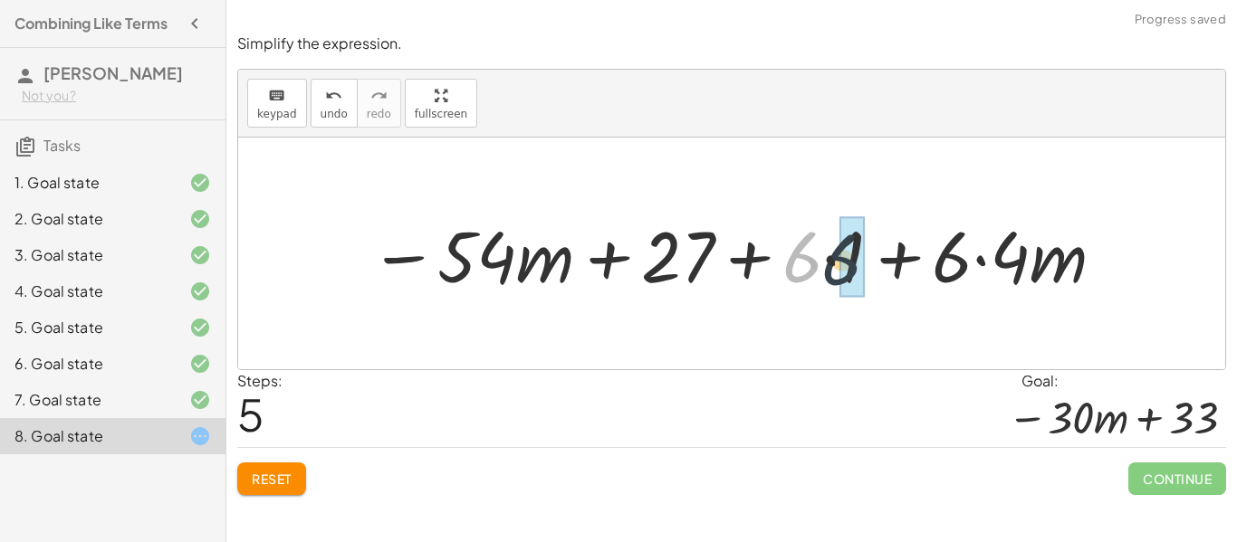
drag, startPoint x: 796, startPoint y: 255, endPoint x: 840, endPoint y: 259, distance: 44.5
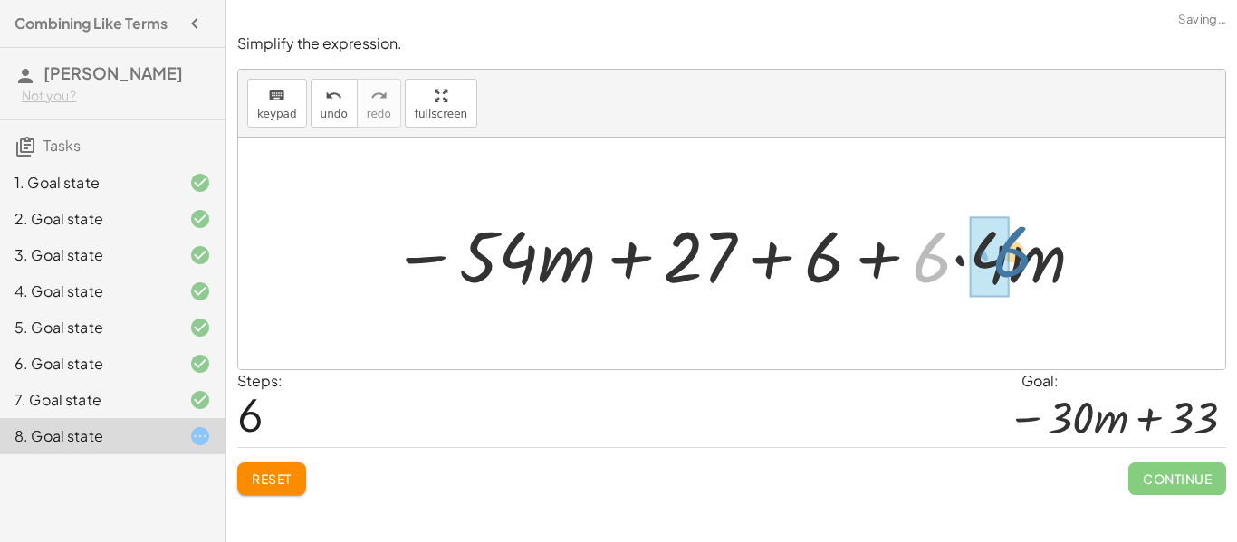
drag, startPoint x: 921, startPoint y: 261, endPoint x: 996, endPoint y: 257, distance: 75.2
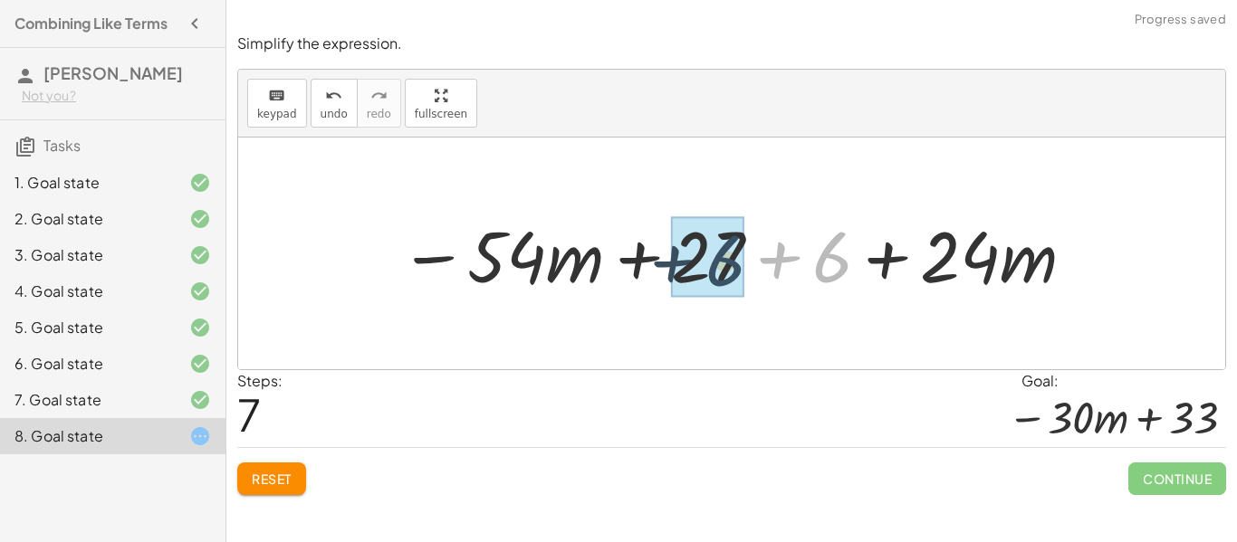
drag, startPoint x: 838, startPoint y: 260, endPoint x: 728, endPoint y: 264, distance: 109.7
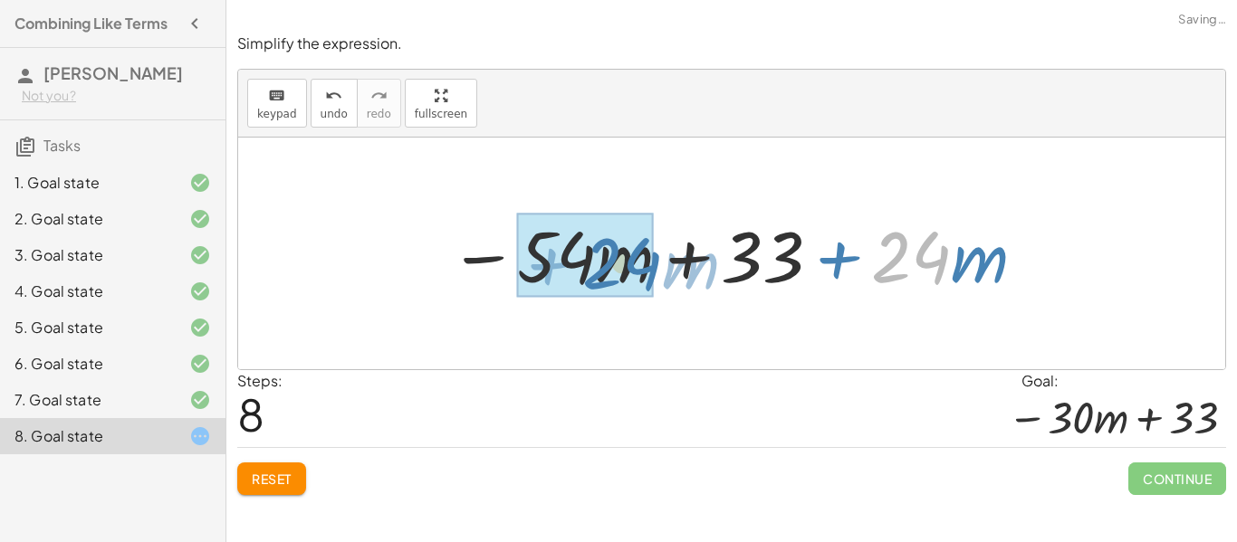
drag, startPoint x: 887, startPoint y: 254, endPoint x: 593, endPoint y: 260, distance: 294.4
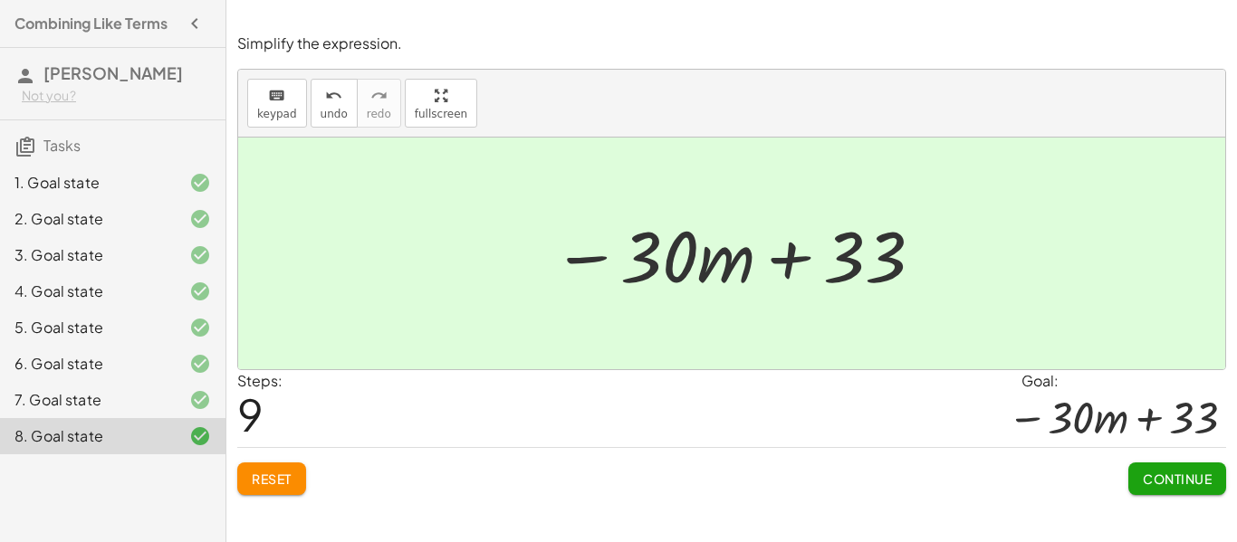
click at [1138, 478] on button "Continue" at bounding box center [1177, 479] width 98 height 33
